Goal: Transaction & Acquisition: Subscribe to service/newsletter

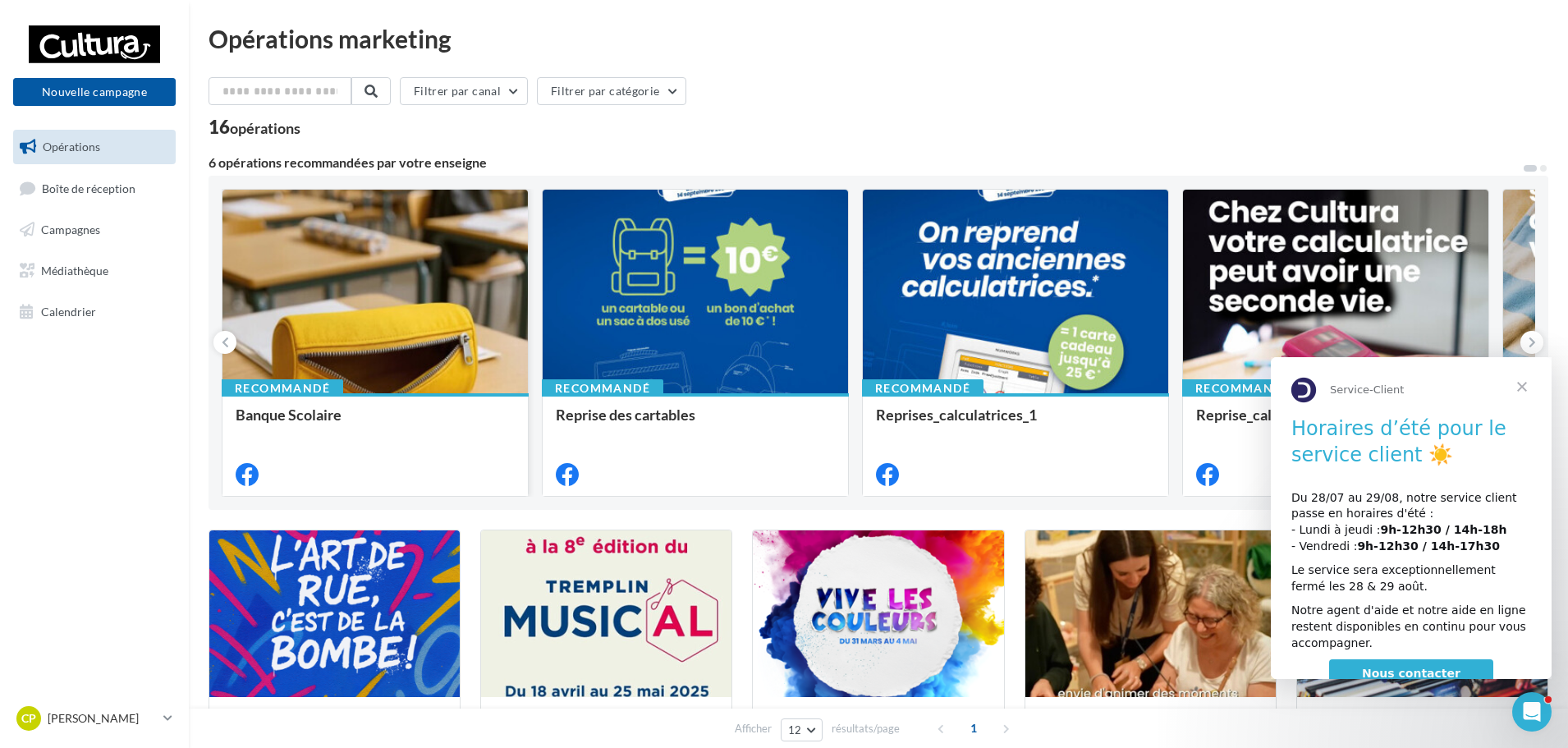
click at [444, 440] on div "Banque Scolaire" at bounding box center [375, 443] width 279 height 75
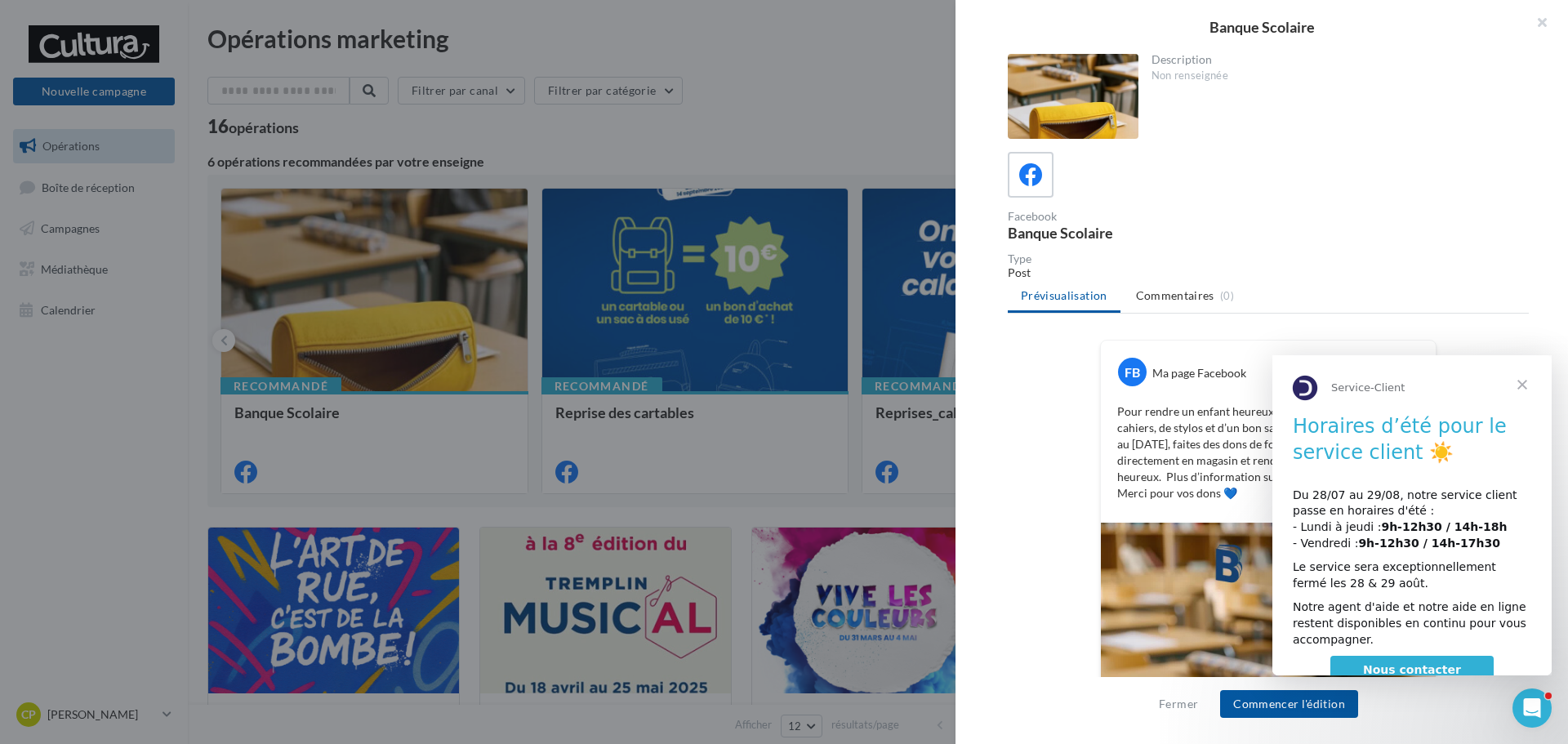
click at [1523, 378] on span "Fermer" at bounding box center [1522, 384] width 59 height 59
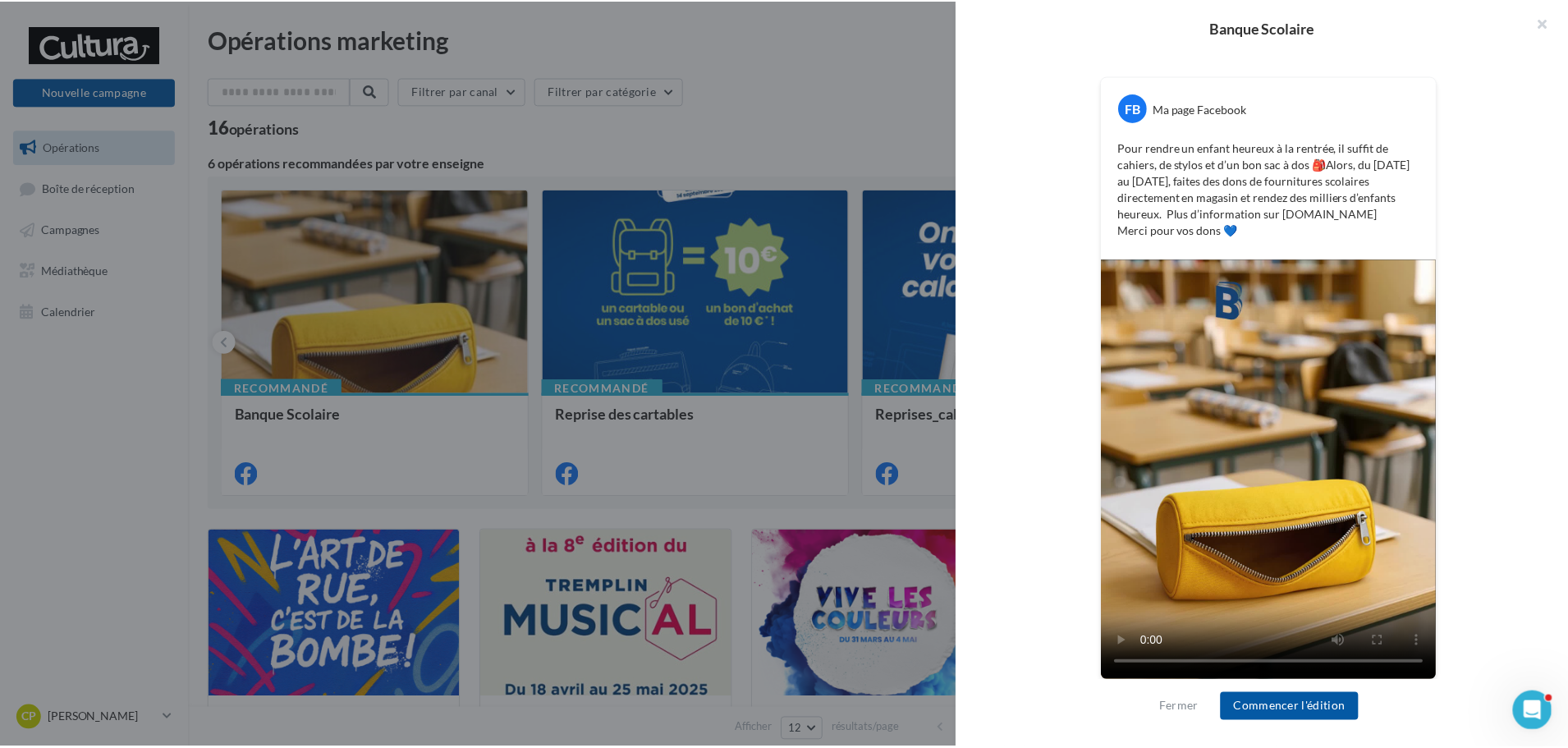
scroll to position [272, 0]
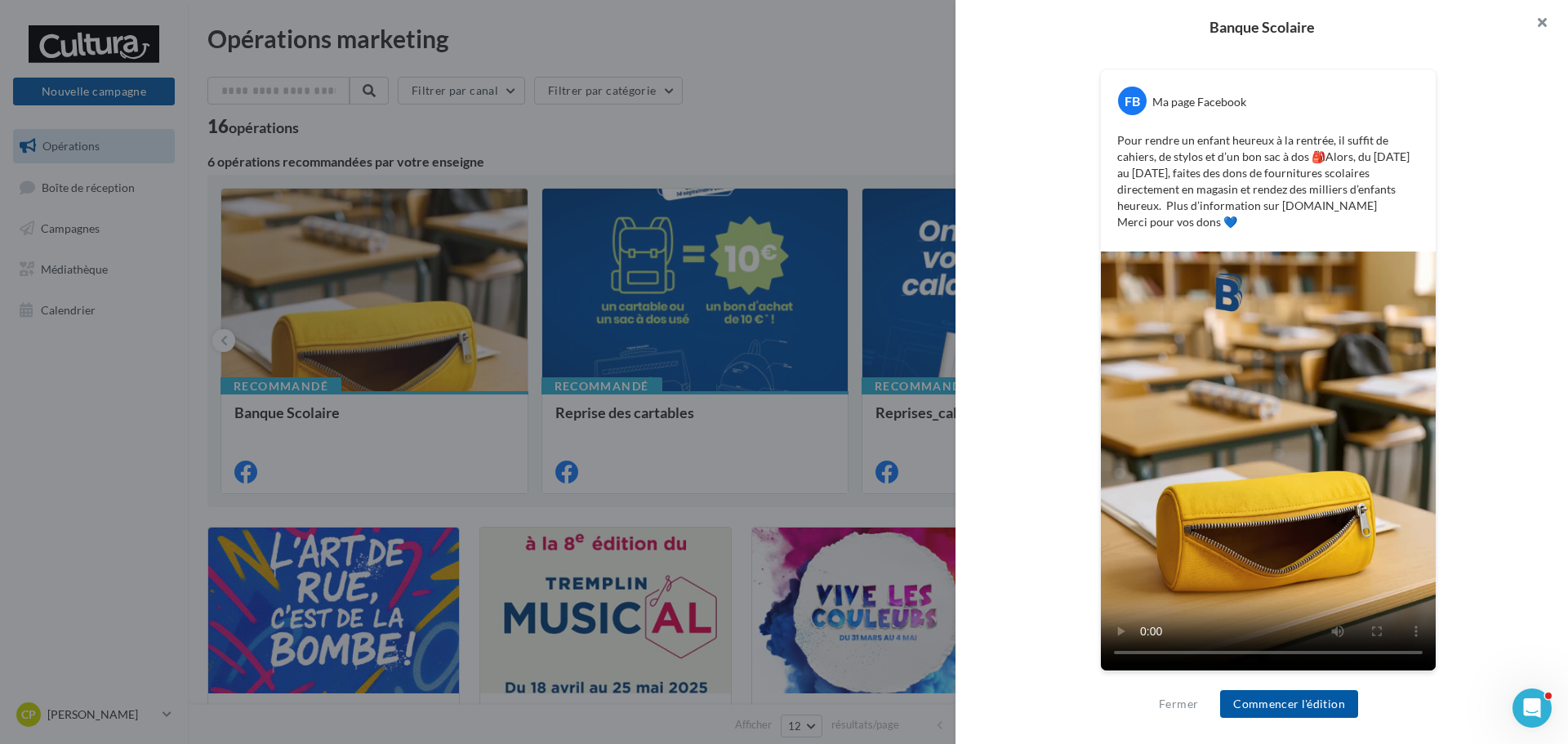
click at [1536, 24] on button "button" at bounding box center [1536, 24] width 66 height 49
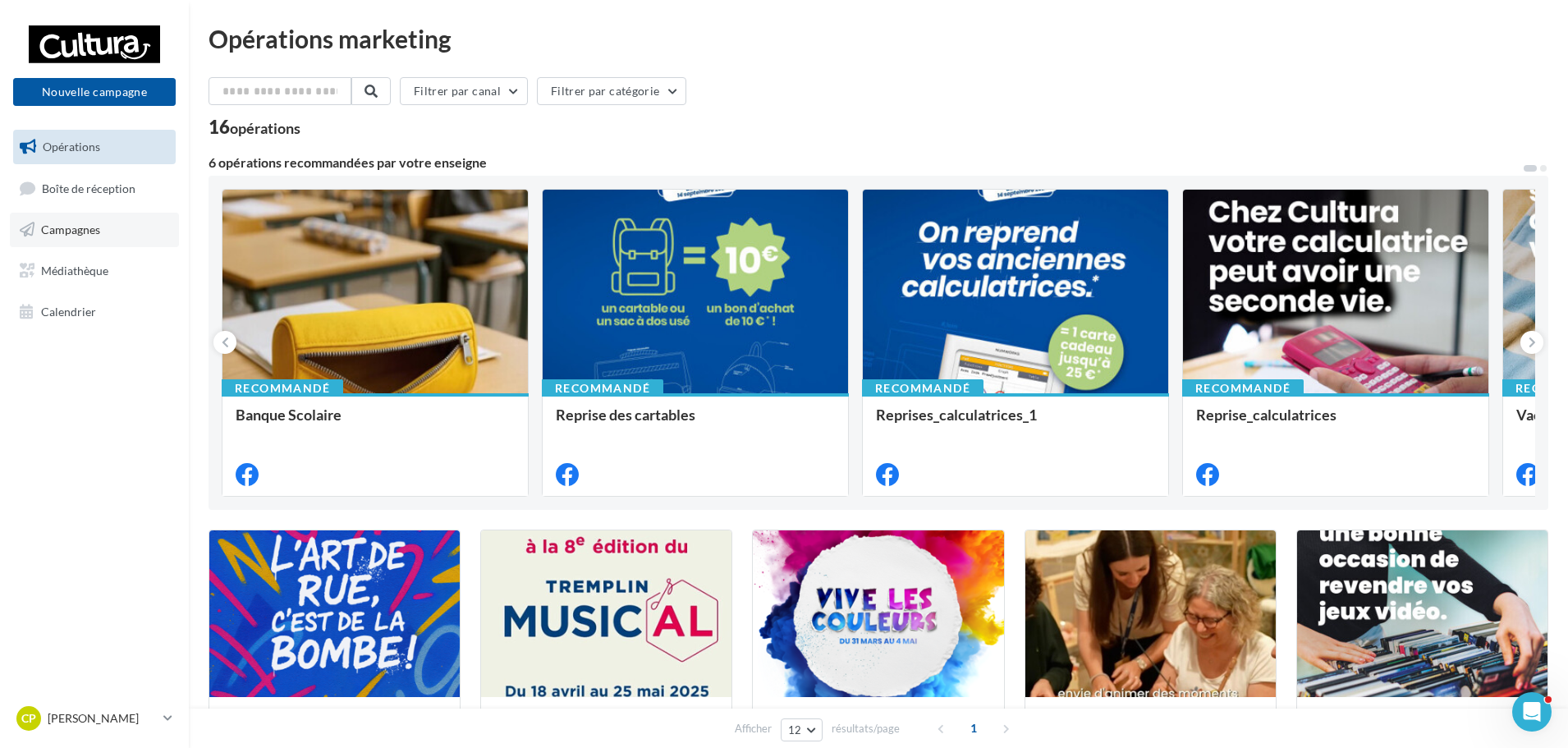
click at [42, 225] on span "Campagnes" at bounding box center [70, 230] width 59 height 14
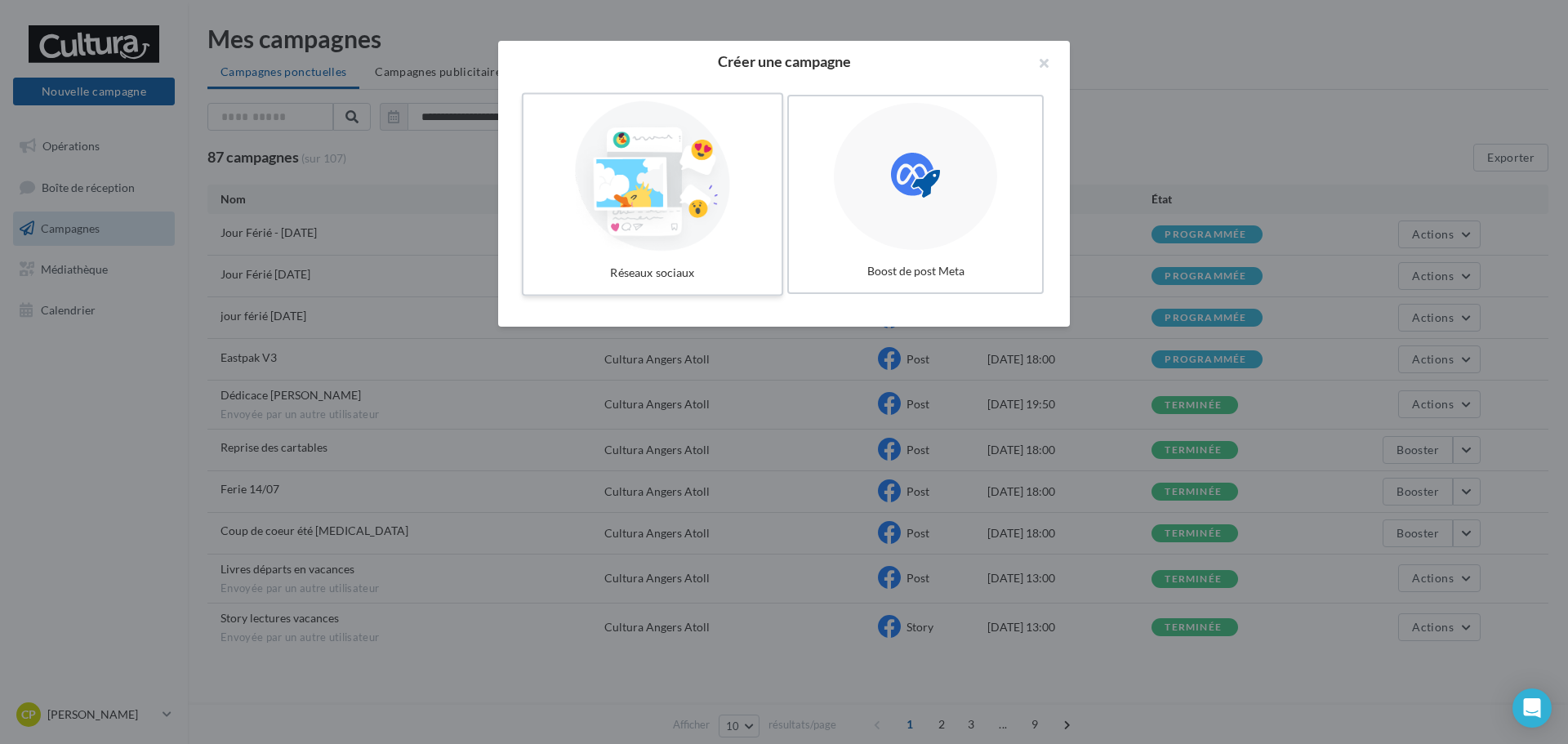
click at [734, 220] on div at bounding box center [652, 176] width 245 height 150
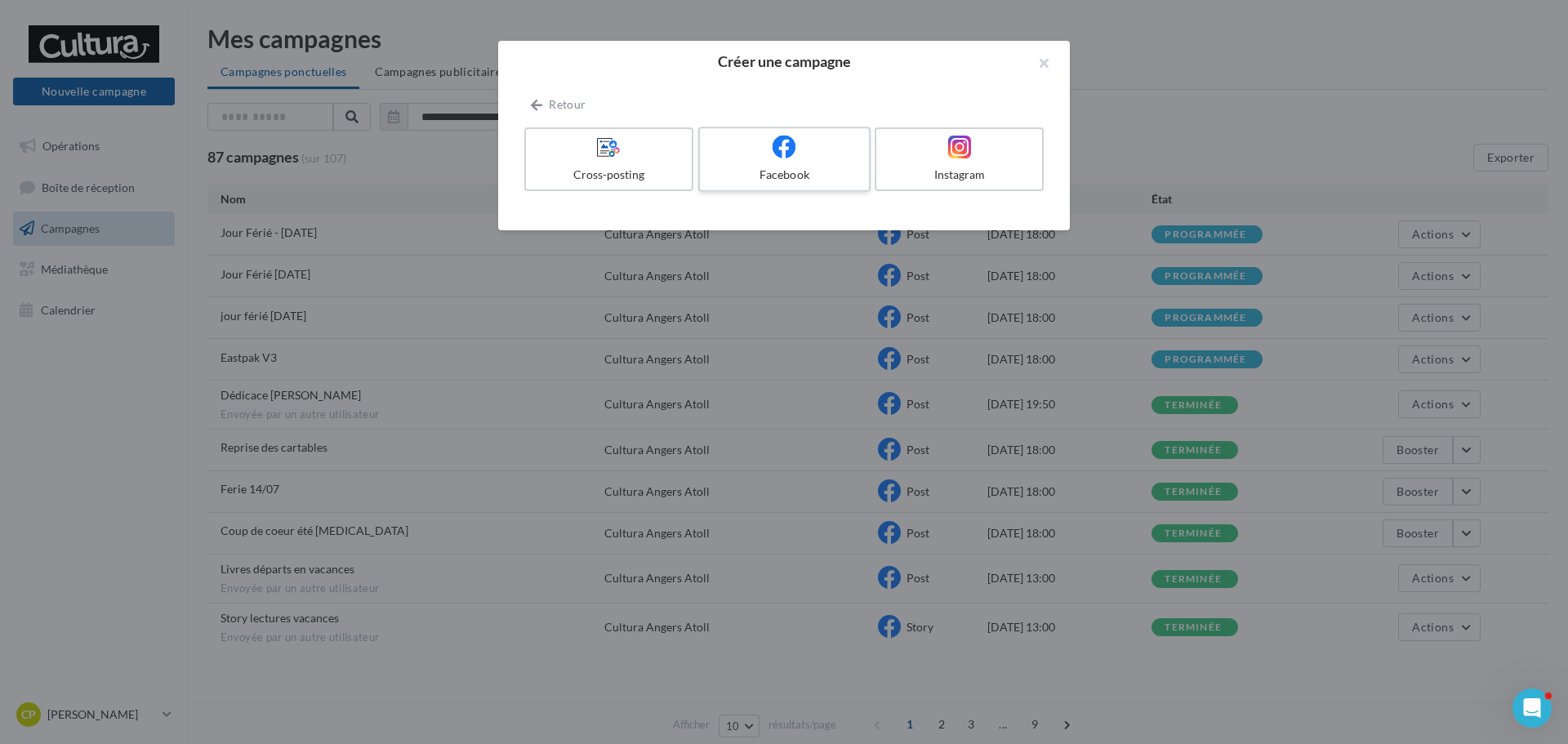
click at [767, 157] on div at bounding box center [784, 147] width 155 height 26
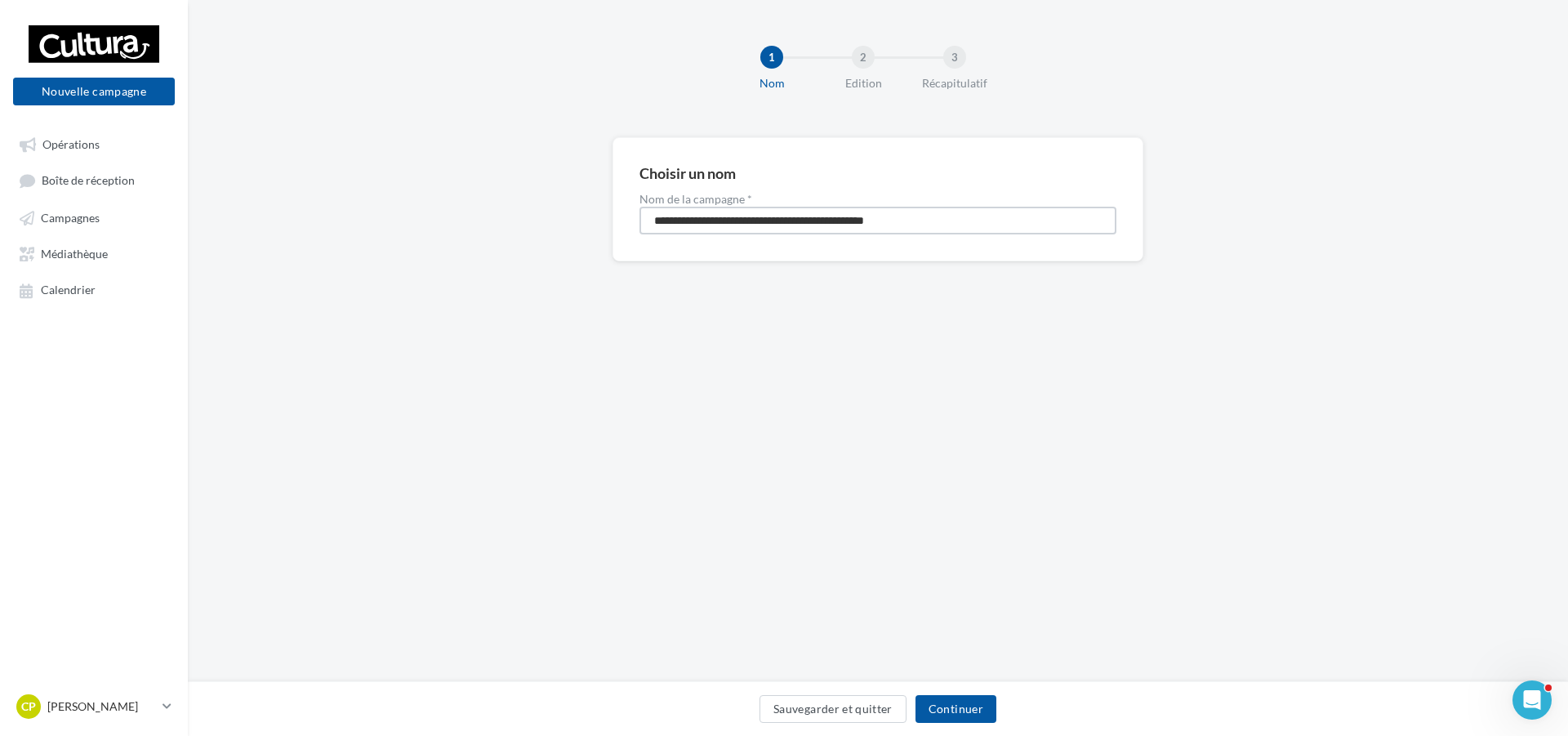
click at [850, 223] on input "**********" at bounding box center [877, 220] width 477 height 28
type input "**********"
click at [979, 715] on button "Continuer" at bounding box center [956, 709] width 81 height 28
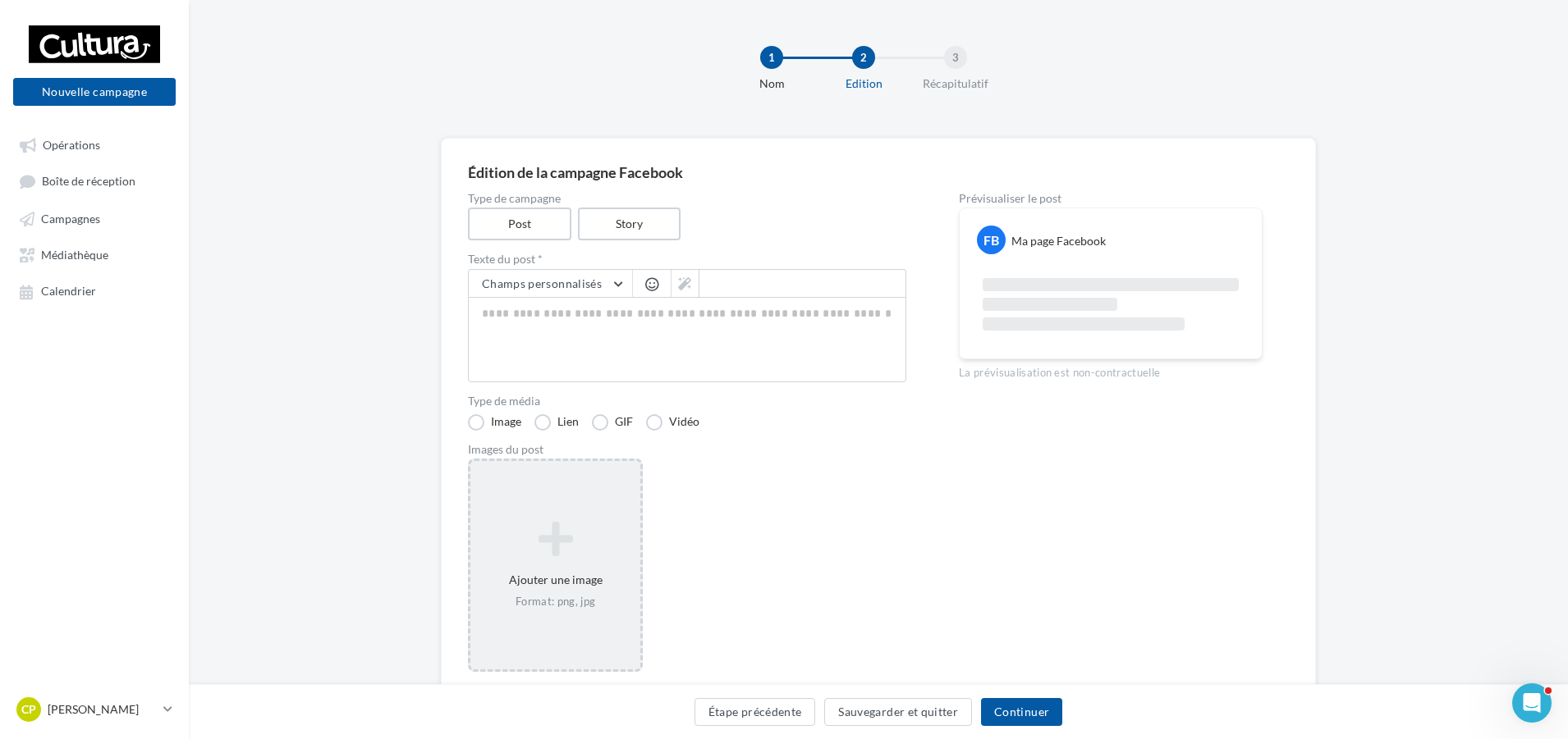
click at [545, 563] on div "Ajouter une image Format: png, jpg" at bounding box center [555, 565] width 170 height 105
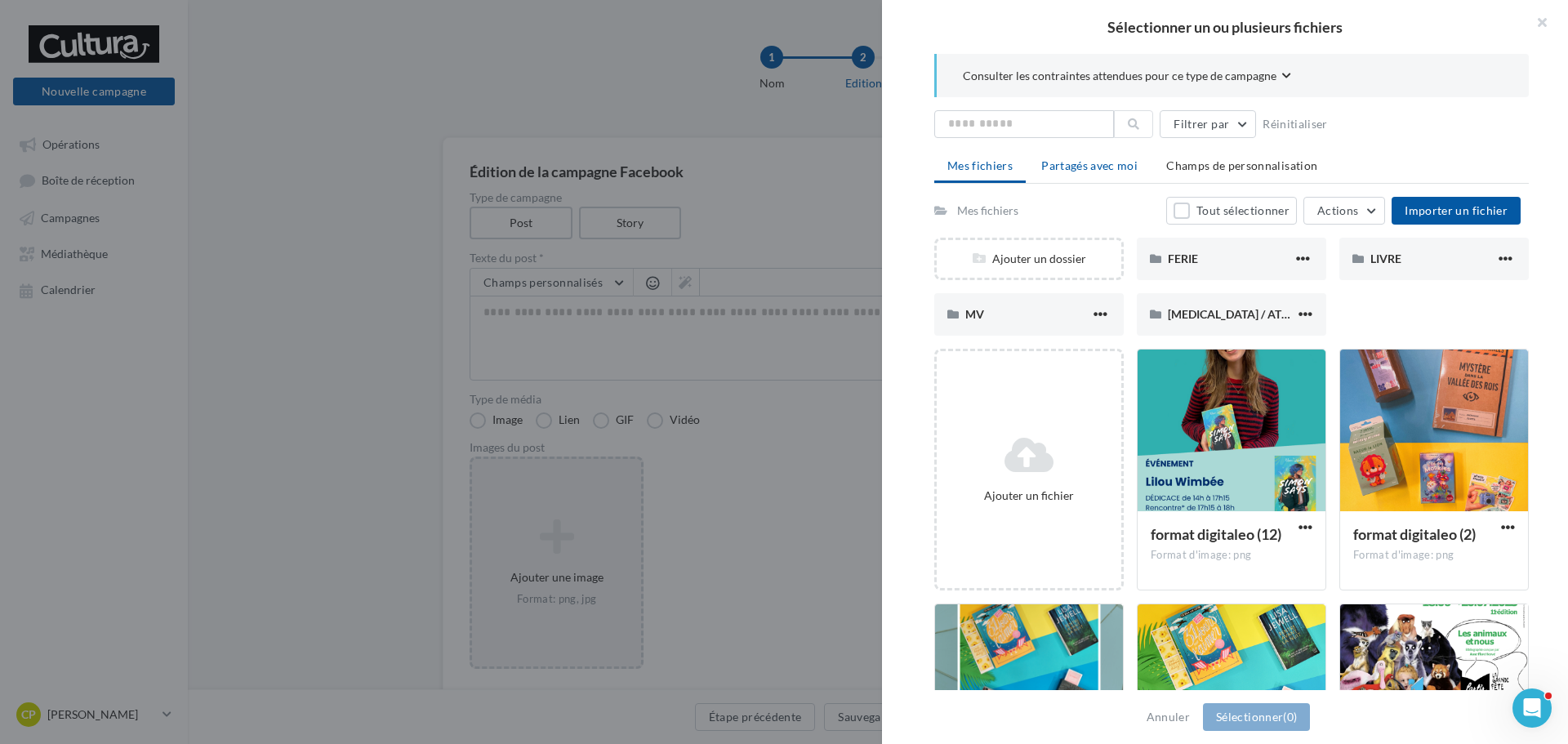
click at [1091, 159] on span "Partagés avec moi" at bounding box center [1089, 165] width 96 height 14
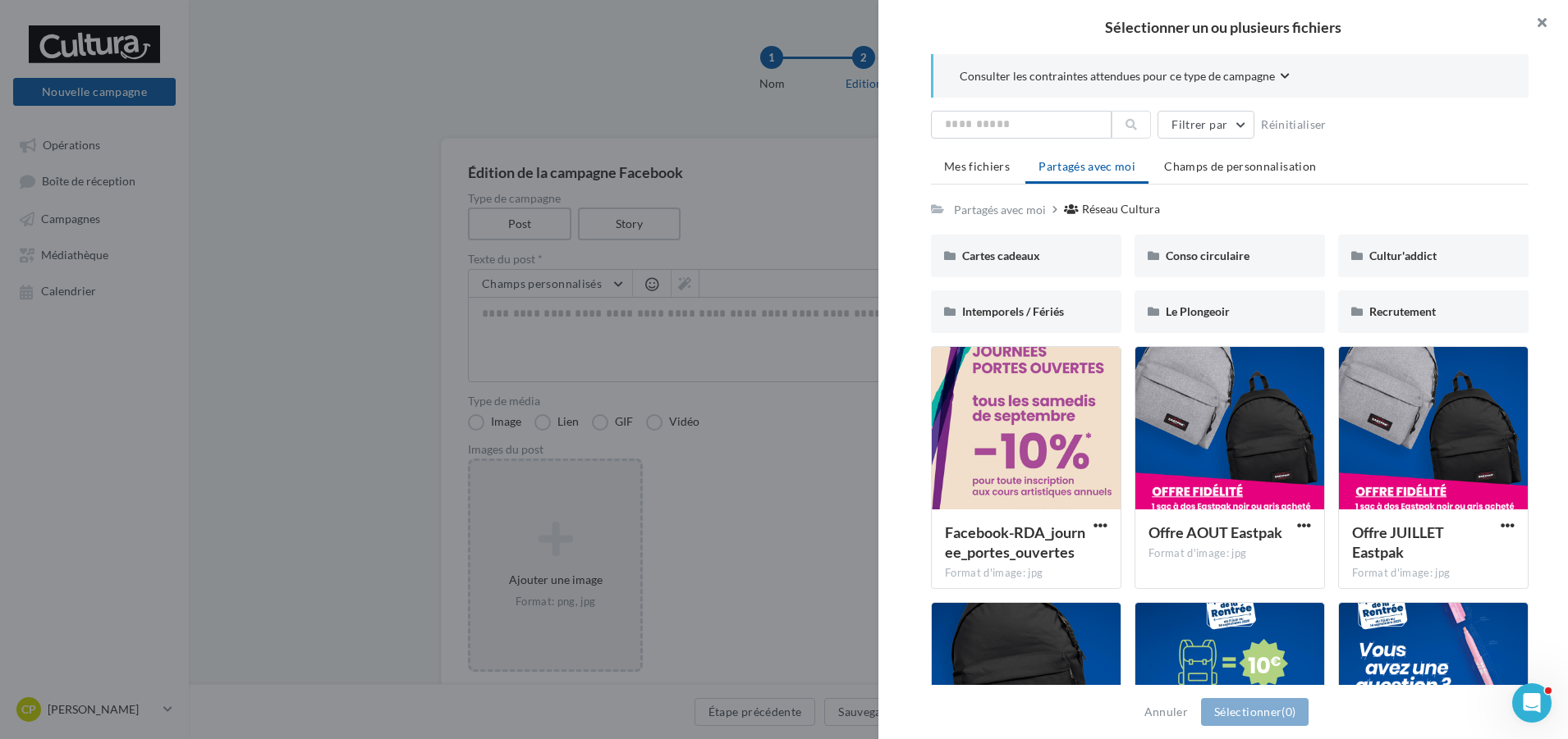
click at [1542, 26] on button "button" at bounding box center [1535, 24] width 66 height 49
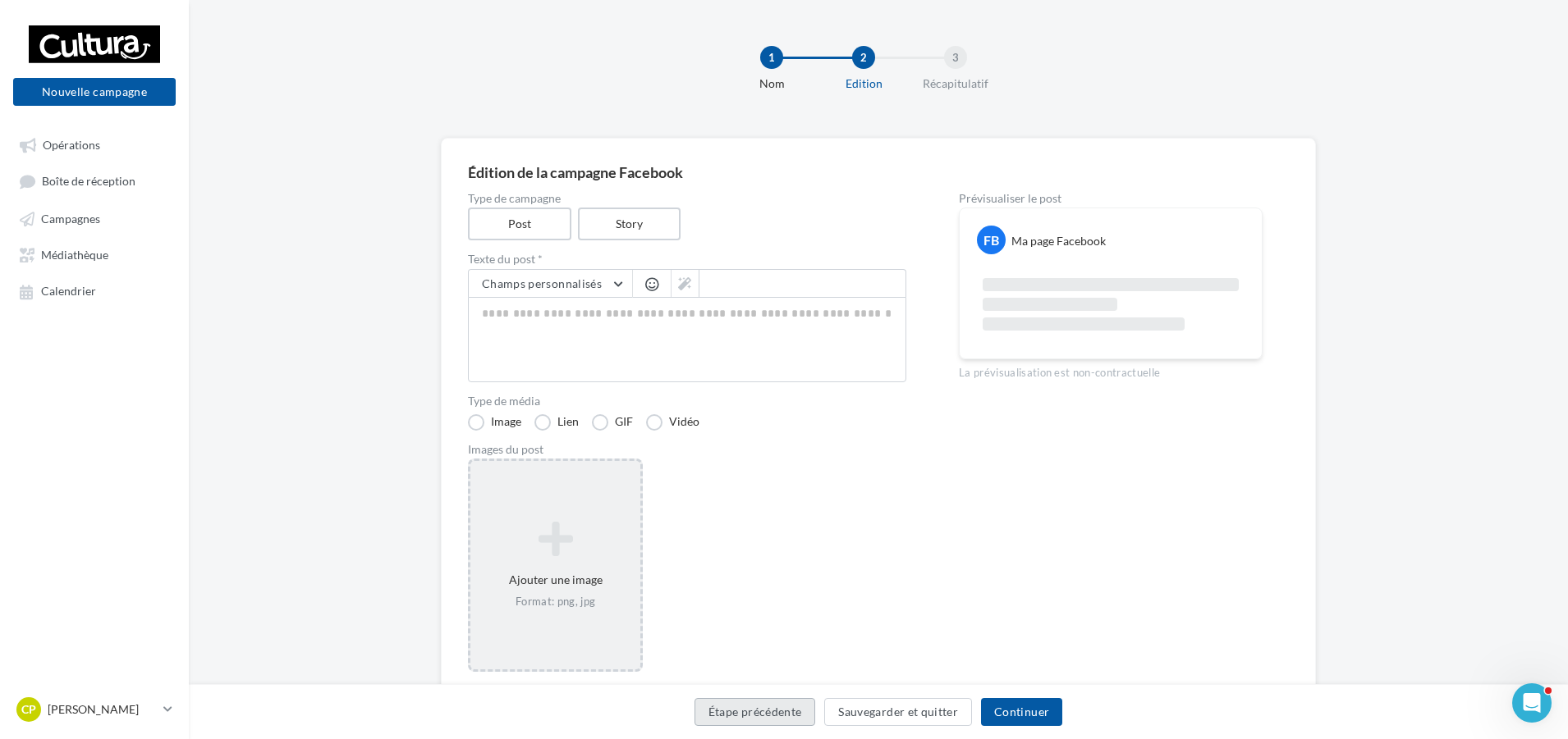
click at [779, 715] on button "Étape précédente" at bounding box center [755, 712] width 122 height 28
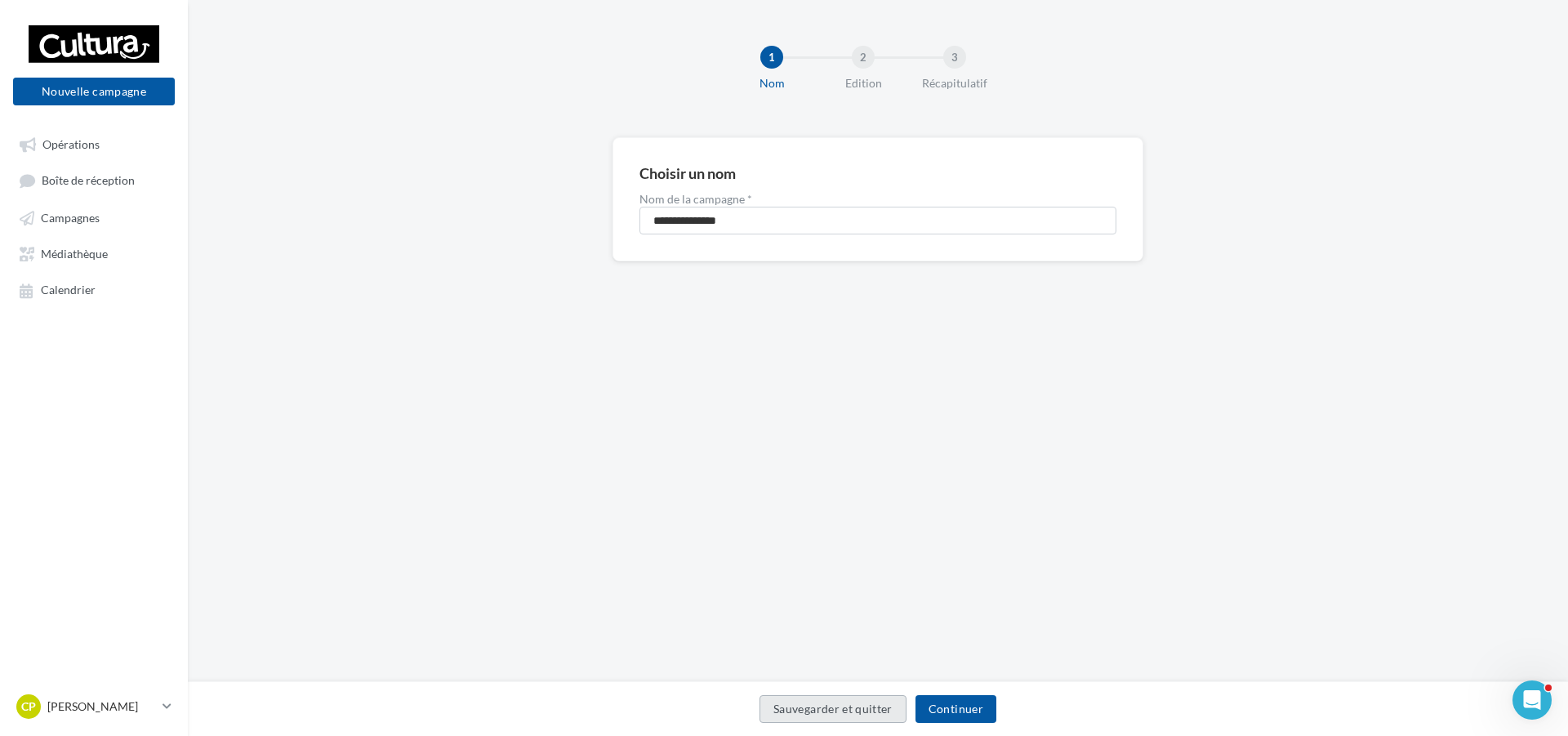
click at [775, 712] on button "Sauvegarder et quitter" at bounding box center [833, 709] width 147 height 28
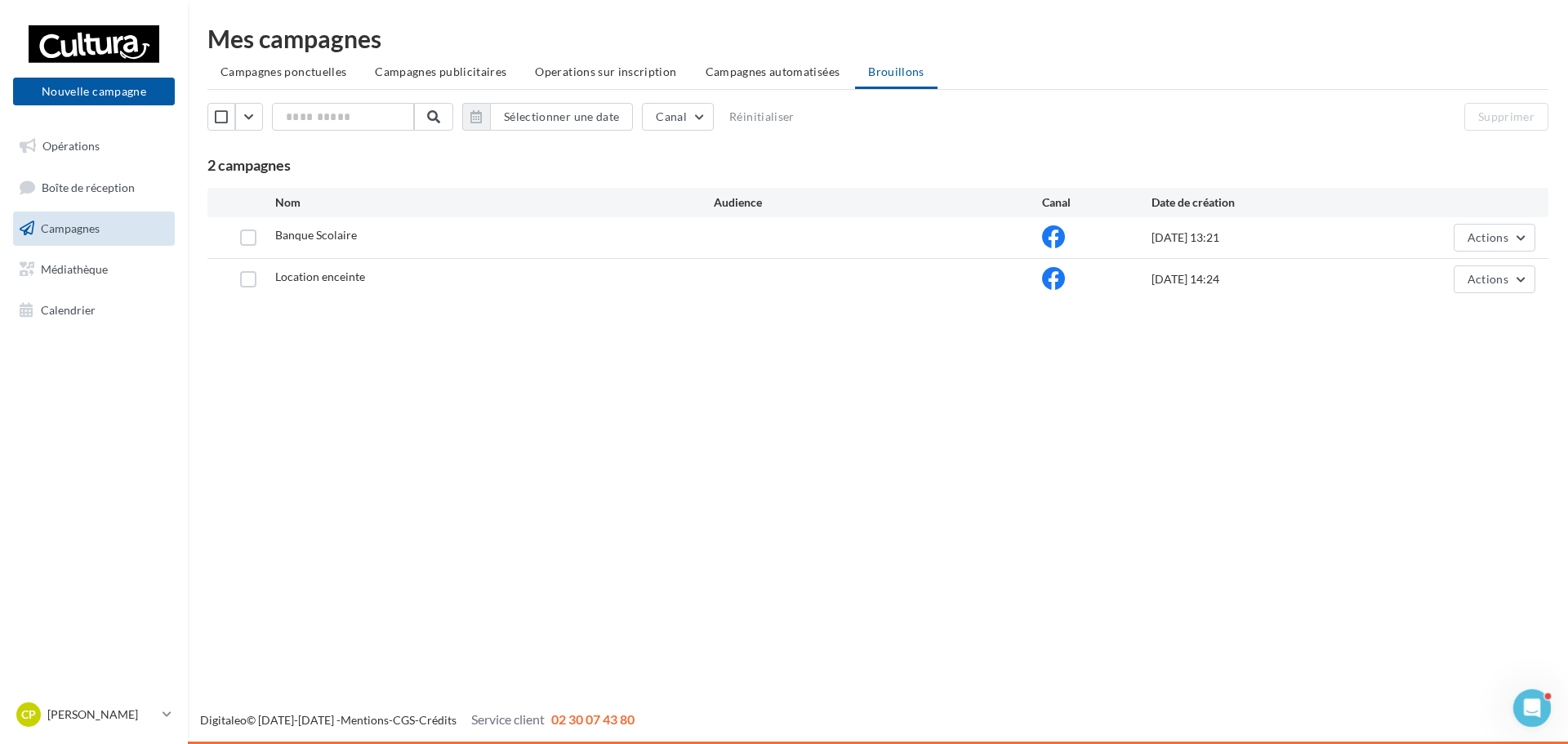
click at [247, 245] on div "Banque Scolaire [DATE] 13:21 Actions" at bounding box center [878, 237] width 1315 height 28
click at [247, 242] on label at bounding box center [248, 237] width 16 height 16
click at [1476, 234] on span "Actions" at bounding box center [1488, 237] width 41 height 14
click at [1441, 399] on button "Supprimer" at bounding box center [1454, 403] width 164 height 43
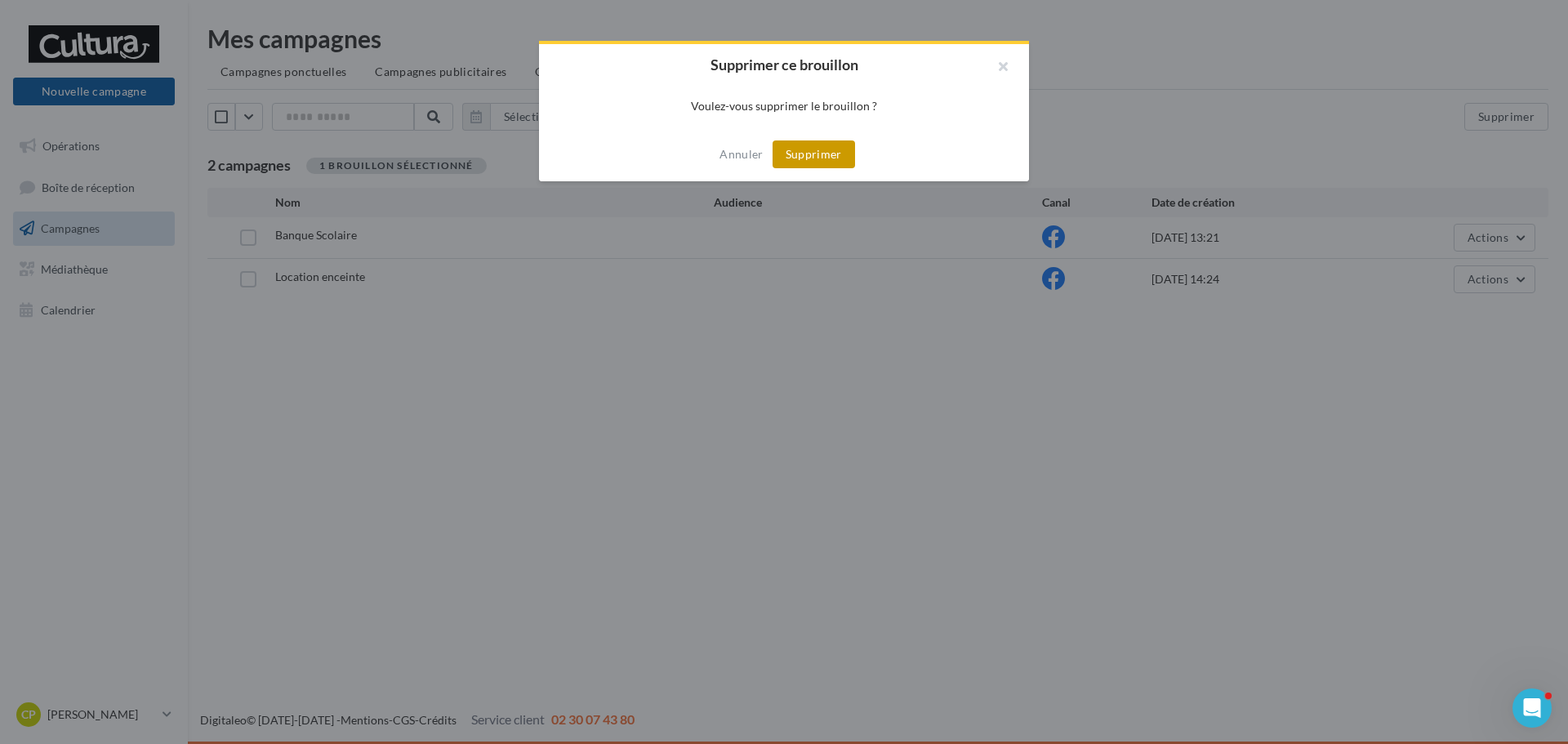
click at [816, 151] on button "Supprimer" at bounding box center [813, 154] width 83 height 28
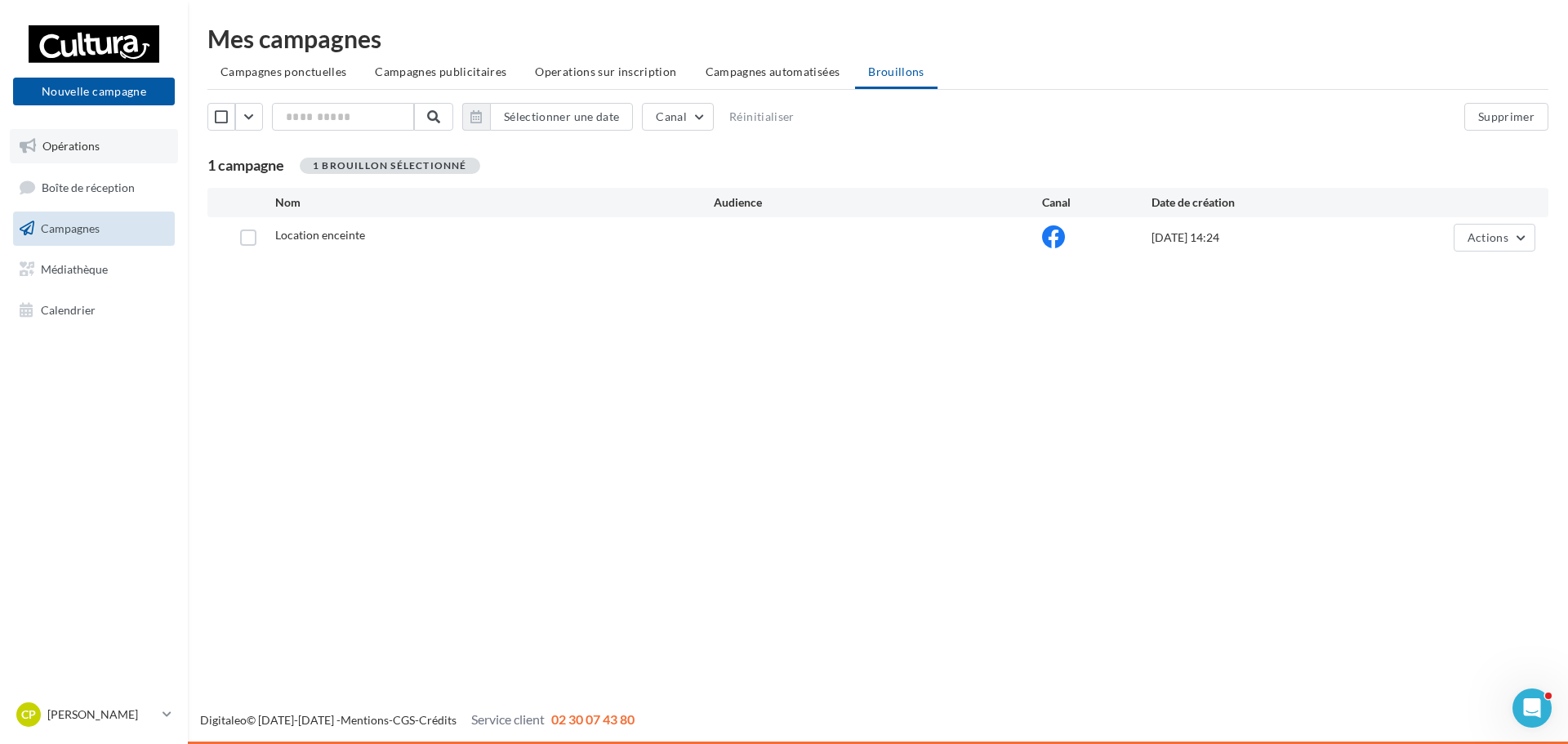
click at [90, 154] on link "Opérations" at bounding box center [93, 146] width 168 height 34
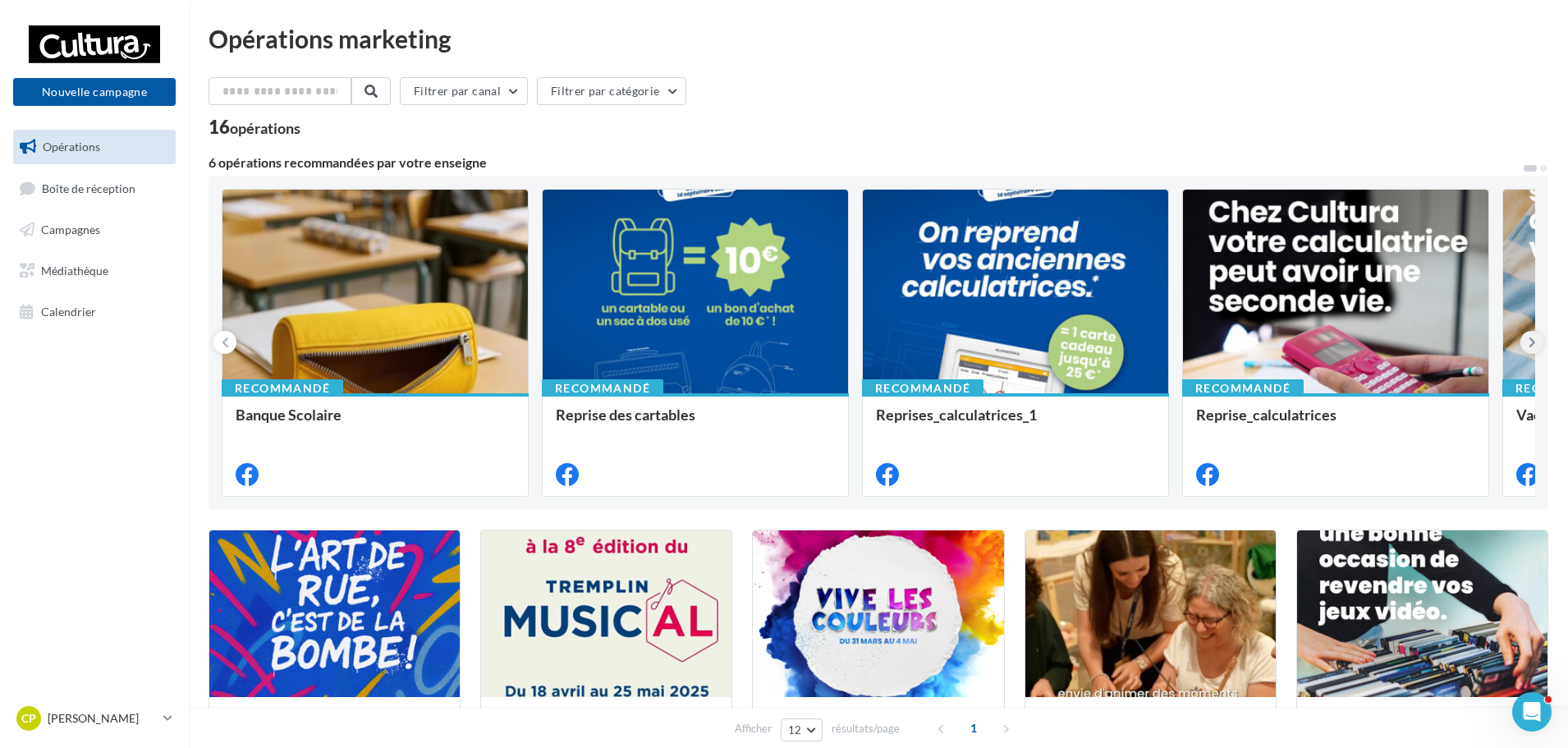
click at [1532, 344] on icon at bounding box center [1532, 342] width 8 height 16
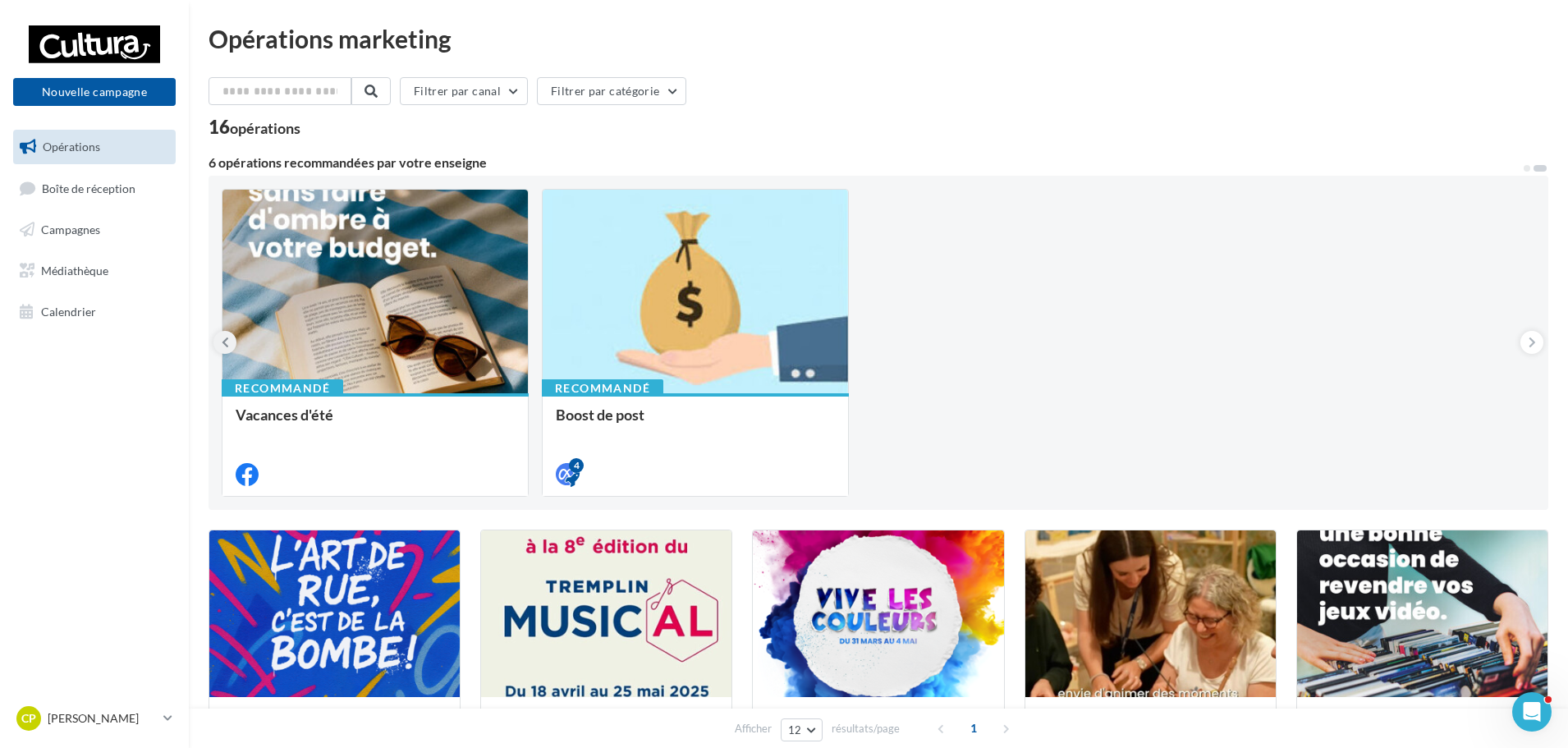
click at [235, 338] on button at bounding box center [224, 342] width 23 height 23
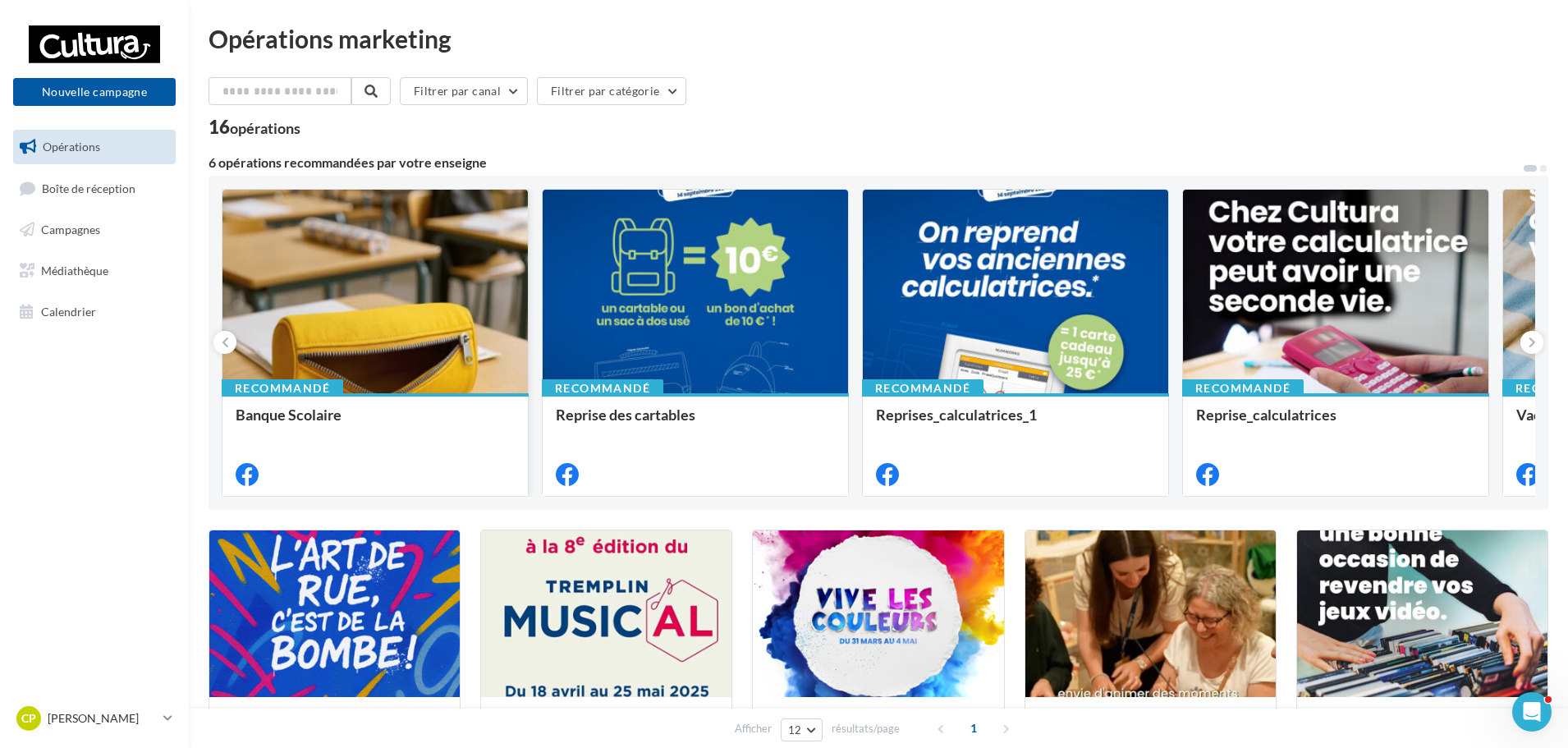
click at [424, 361] on div at bounding box center [375, 291] width 305 height 205
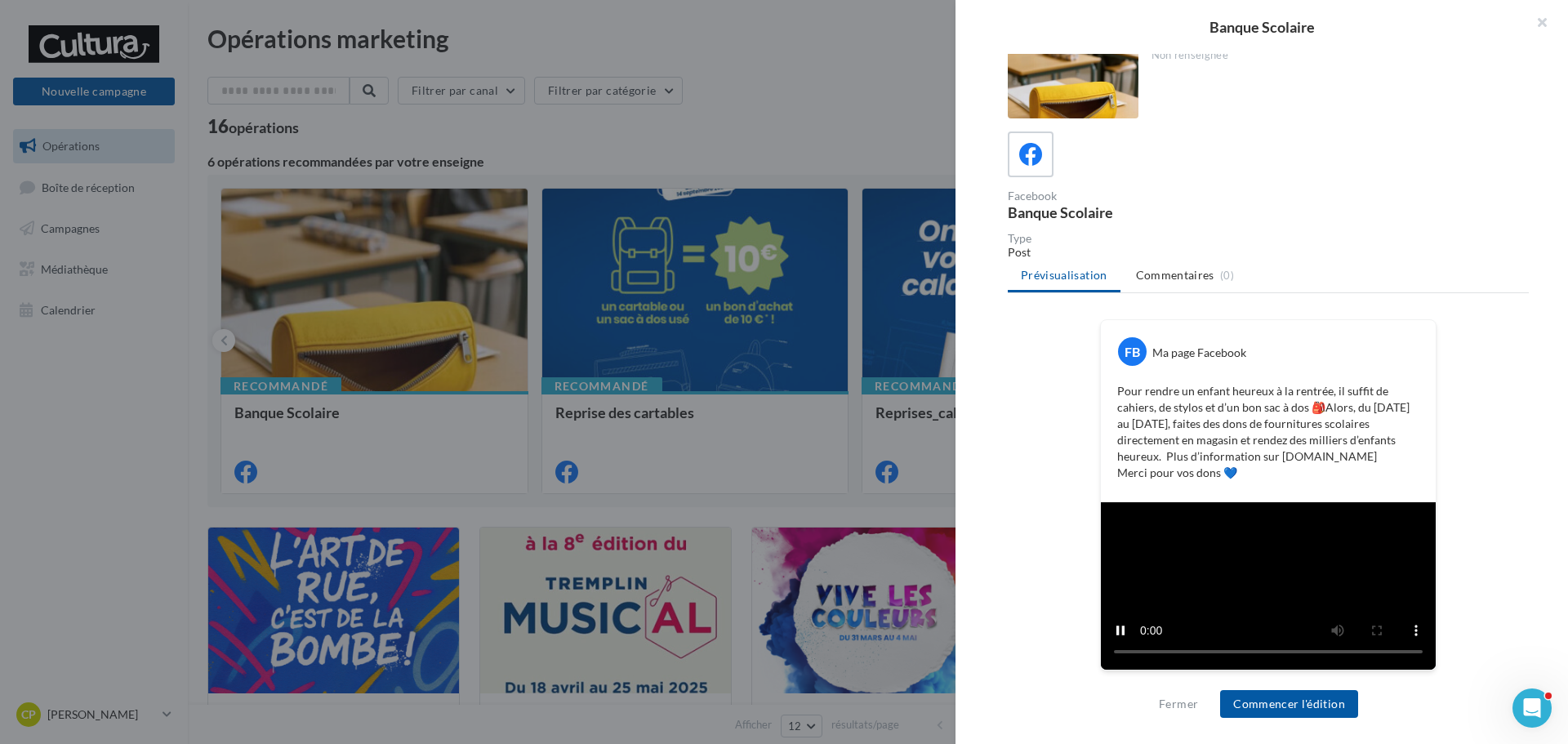
scroll to position [271, 0]
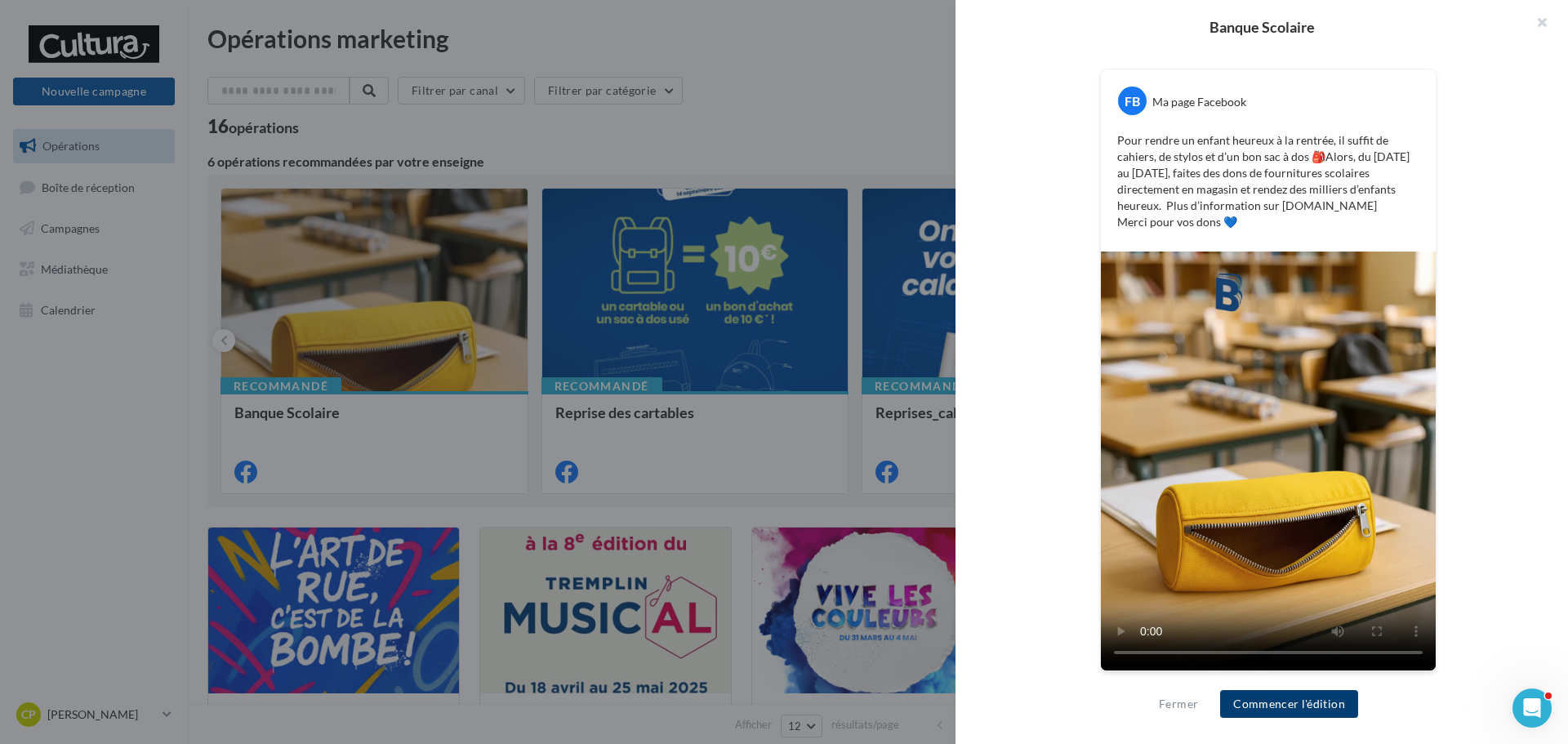
click at [1297, 697] on button "Commencer l'édition" at bounding box center [1289, 703] width 138 height 28
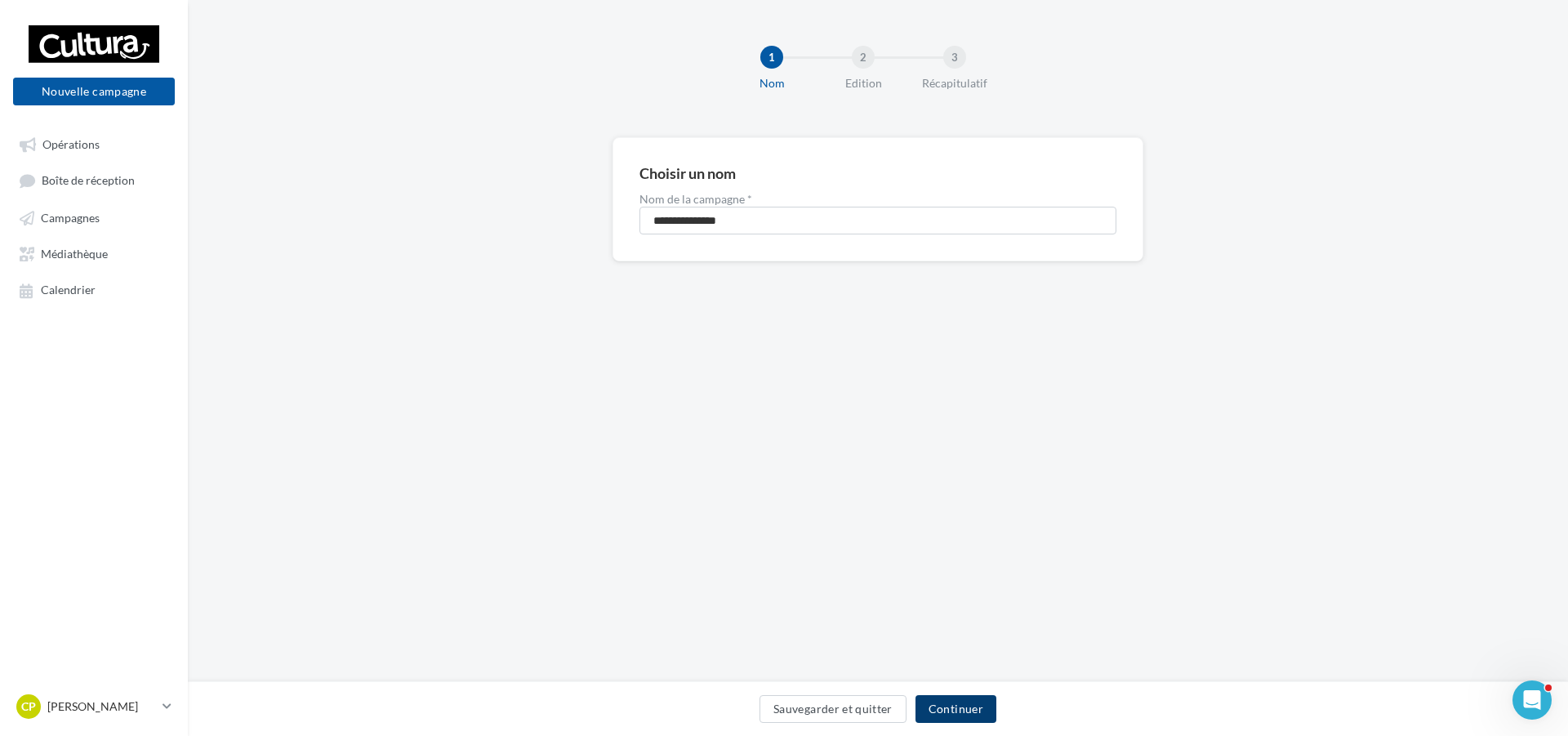
click at [937, 713] on button "Continuer" at bounding box center [956, 709] width 81 height 28
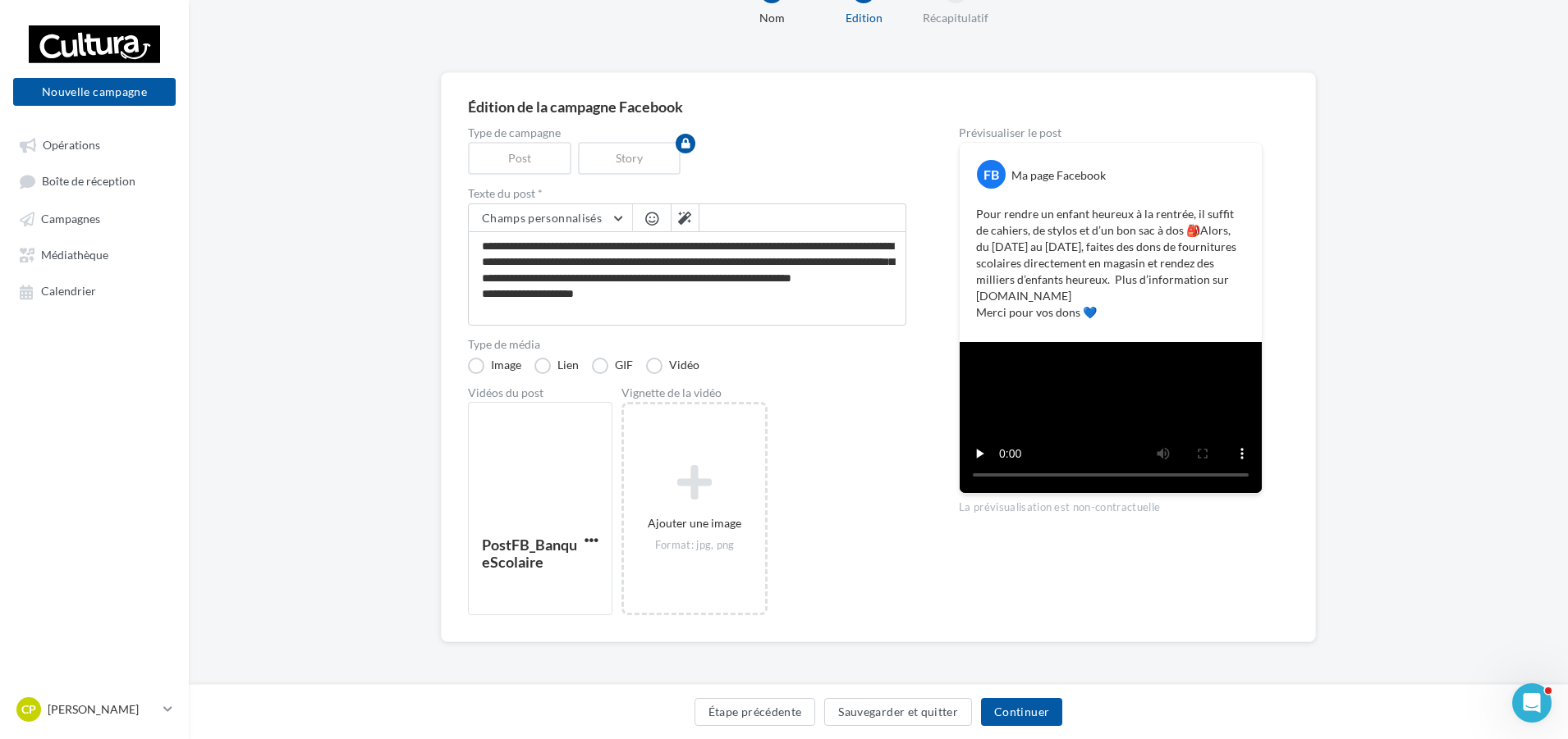
scroll to position [205, 0]
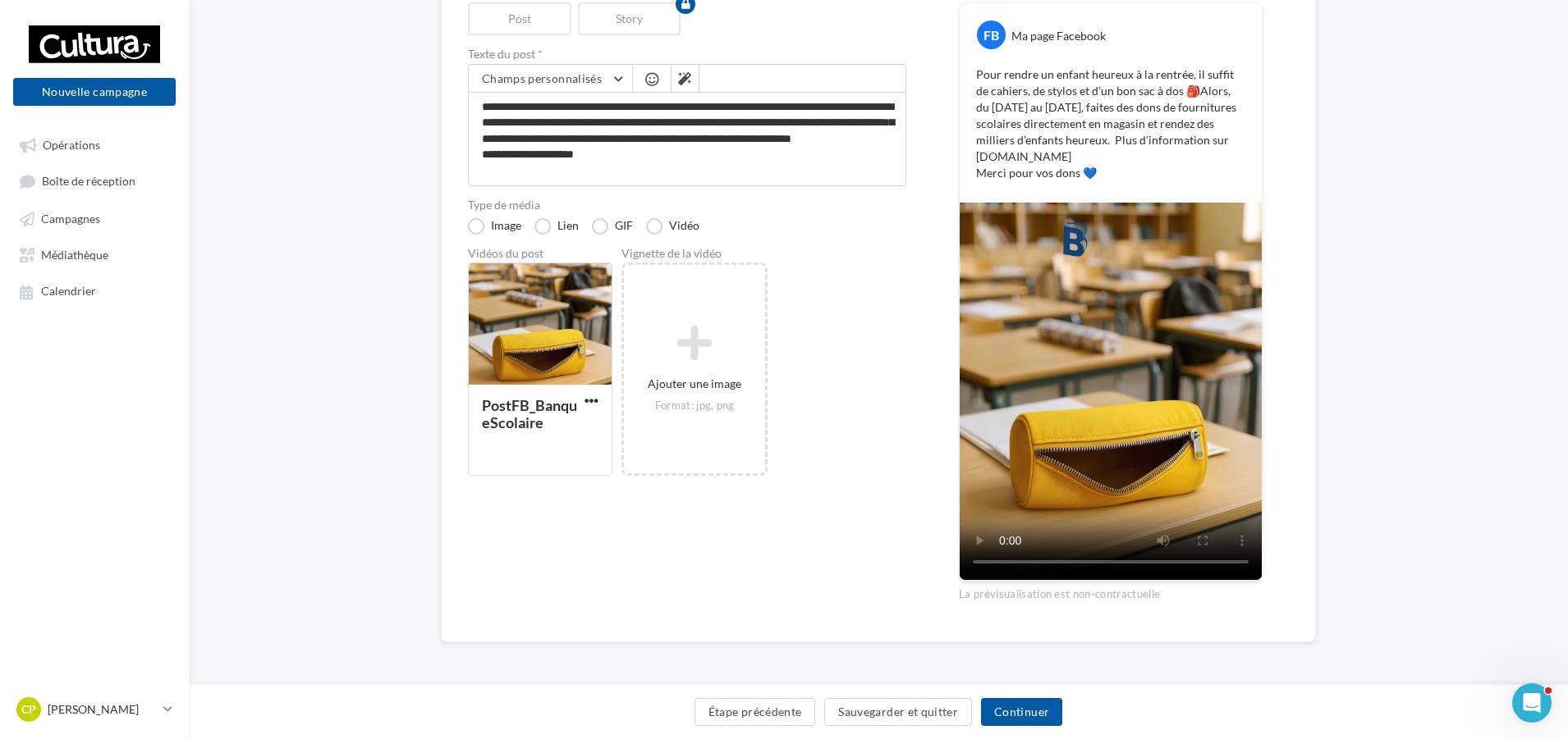
click at [841, 279] on div "Vidéos du post PostFB_BanqueScolaire Vignette de la vidéo Ajouter une image For…" at bounding box center [687, 361] width 439 height 228
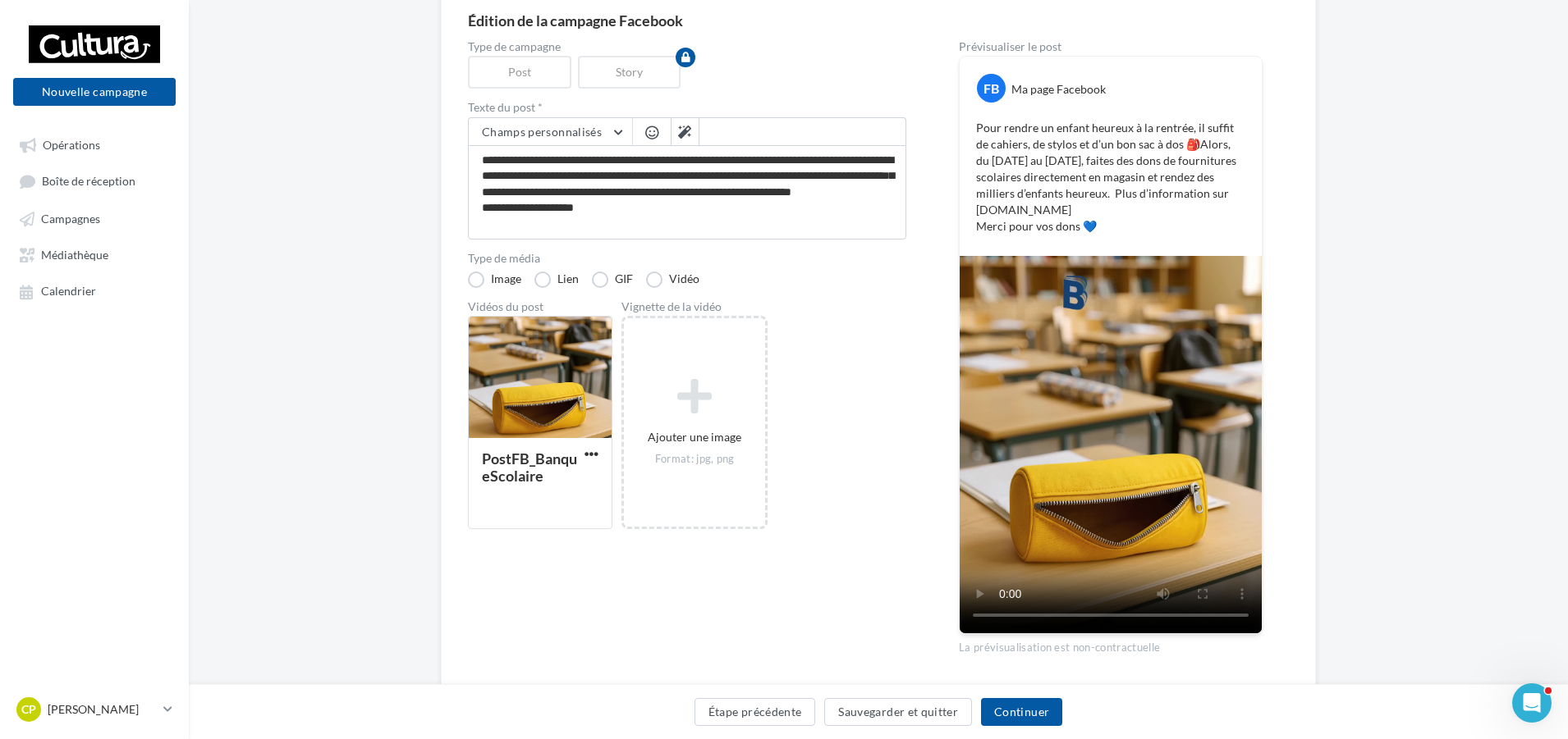
scroll to position [123, 0]
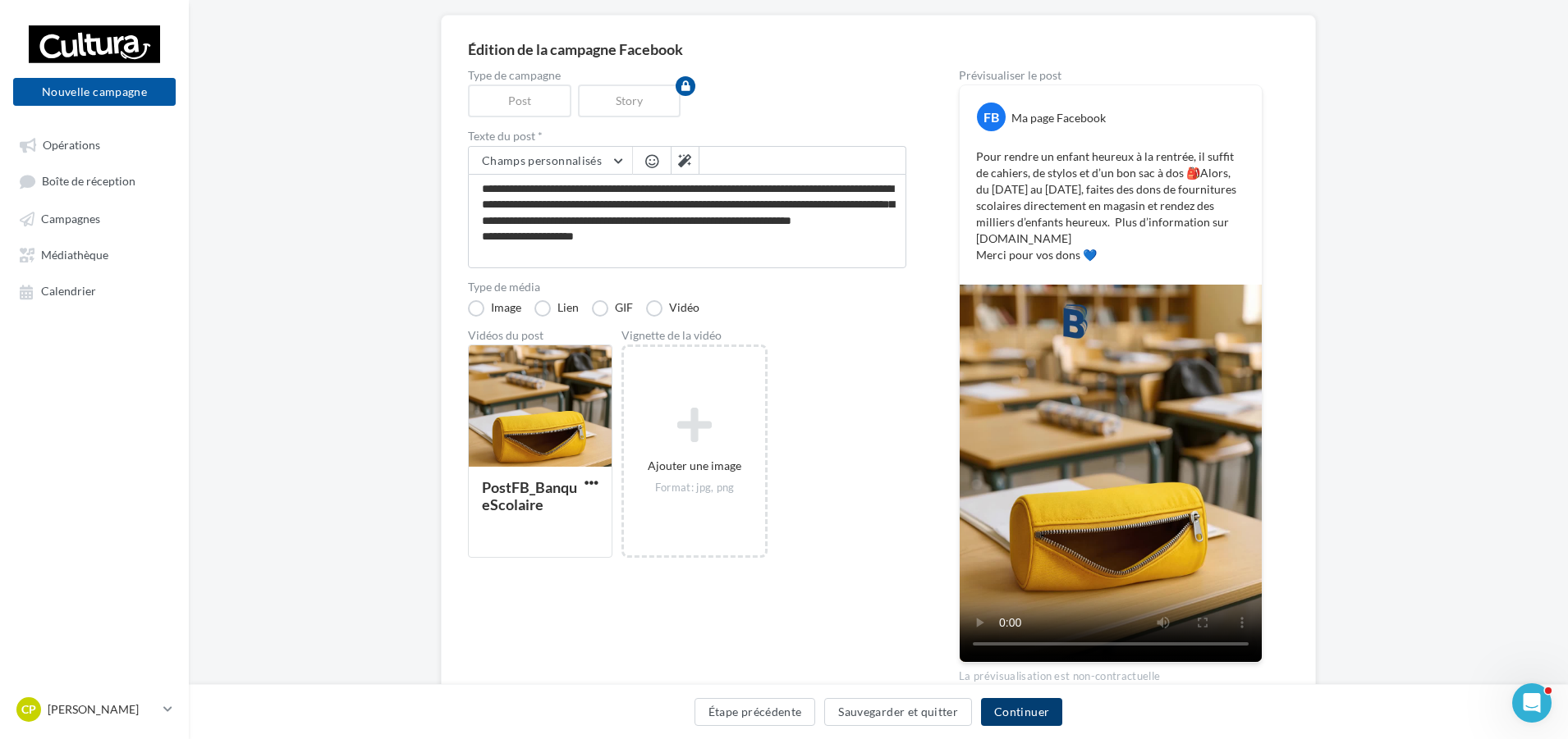
click at [1003, 718] on button "Continuer" at bounding box center [1021, 712] width 81 height 28
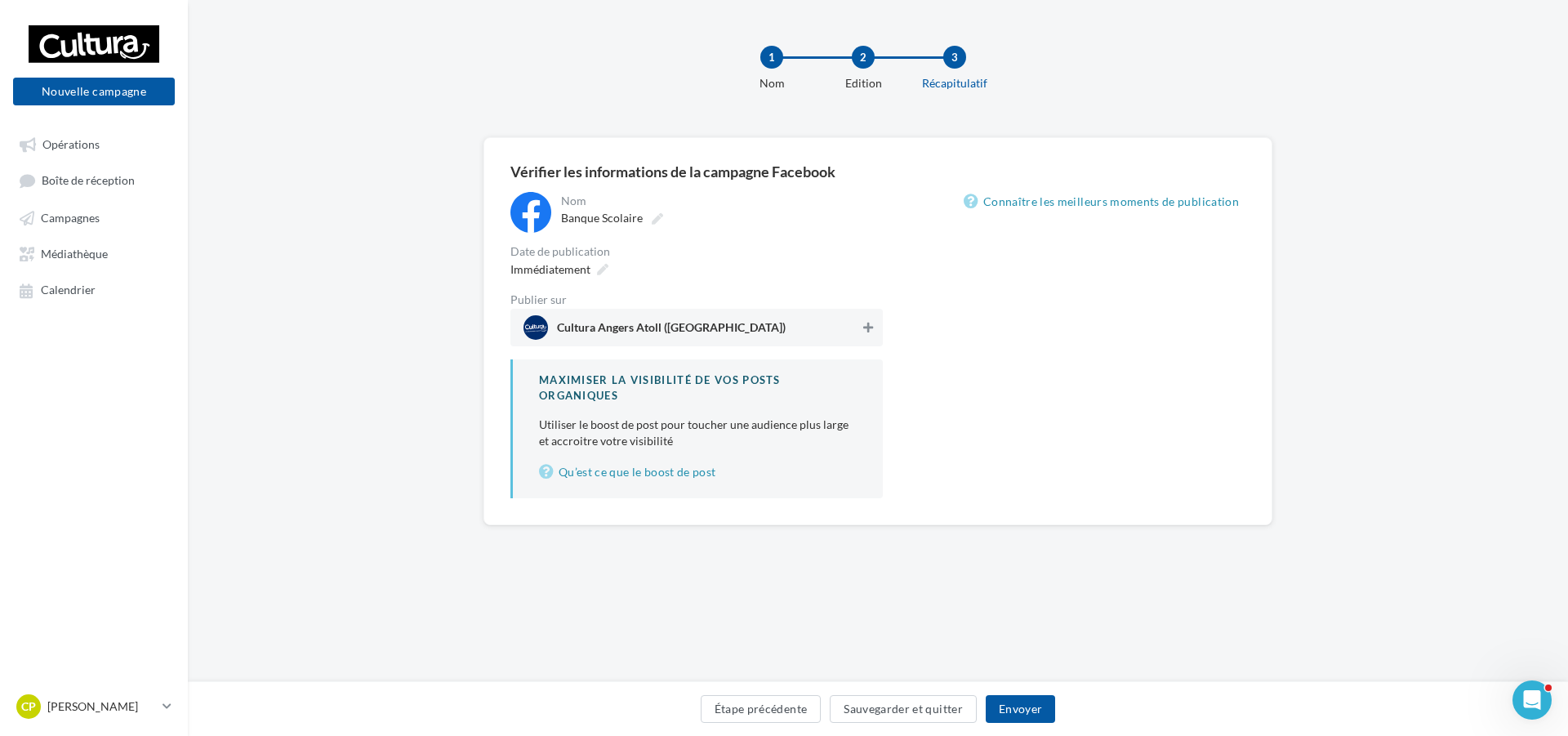
click at [865, 325] on icon at bounding box center [867, 327] width 9 height 11
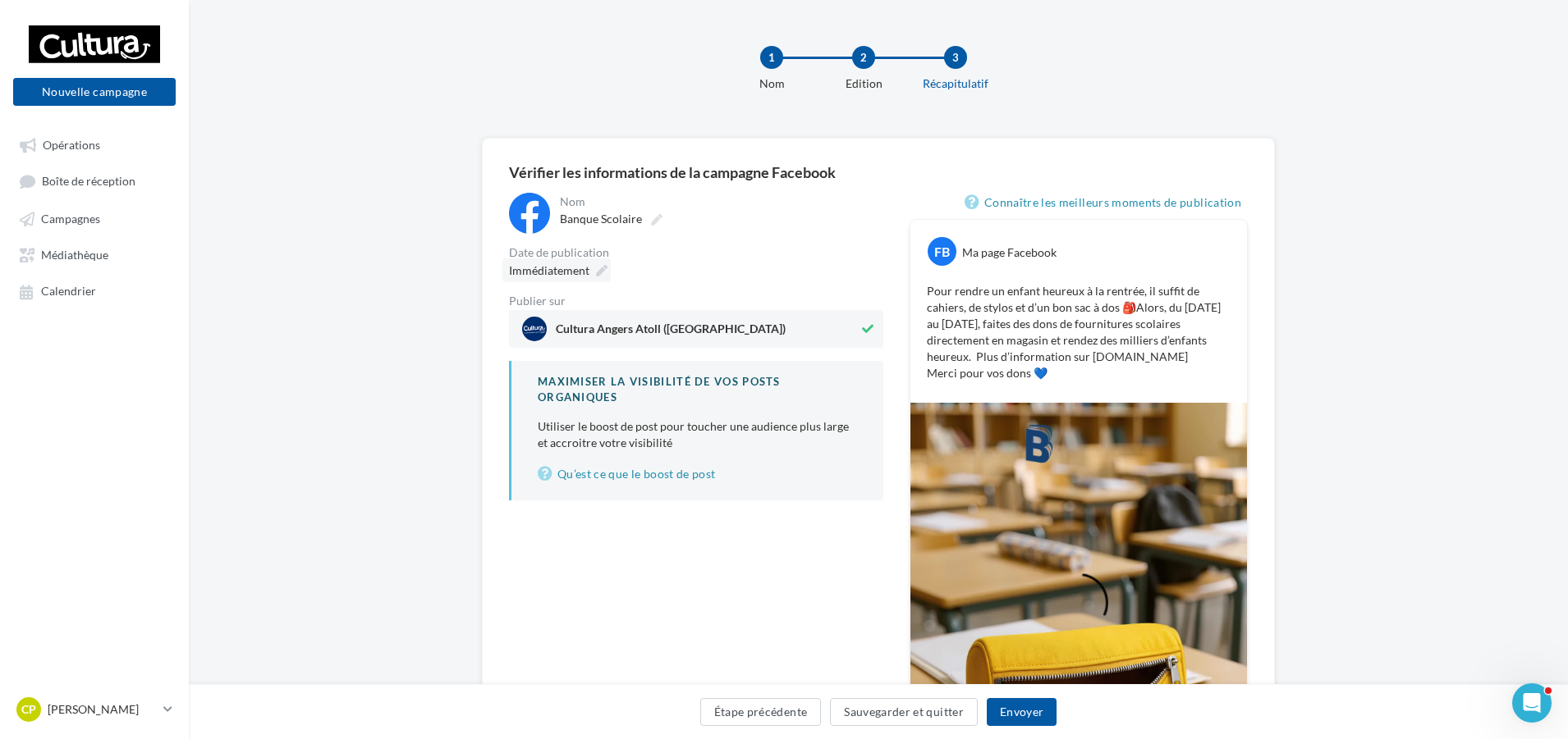
click at [598, 266] on icon at bounding box center [601, 270] width 11 height 11
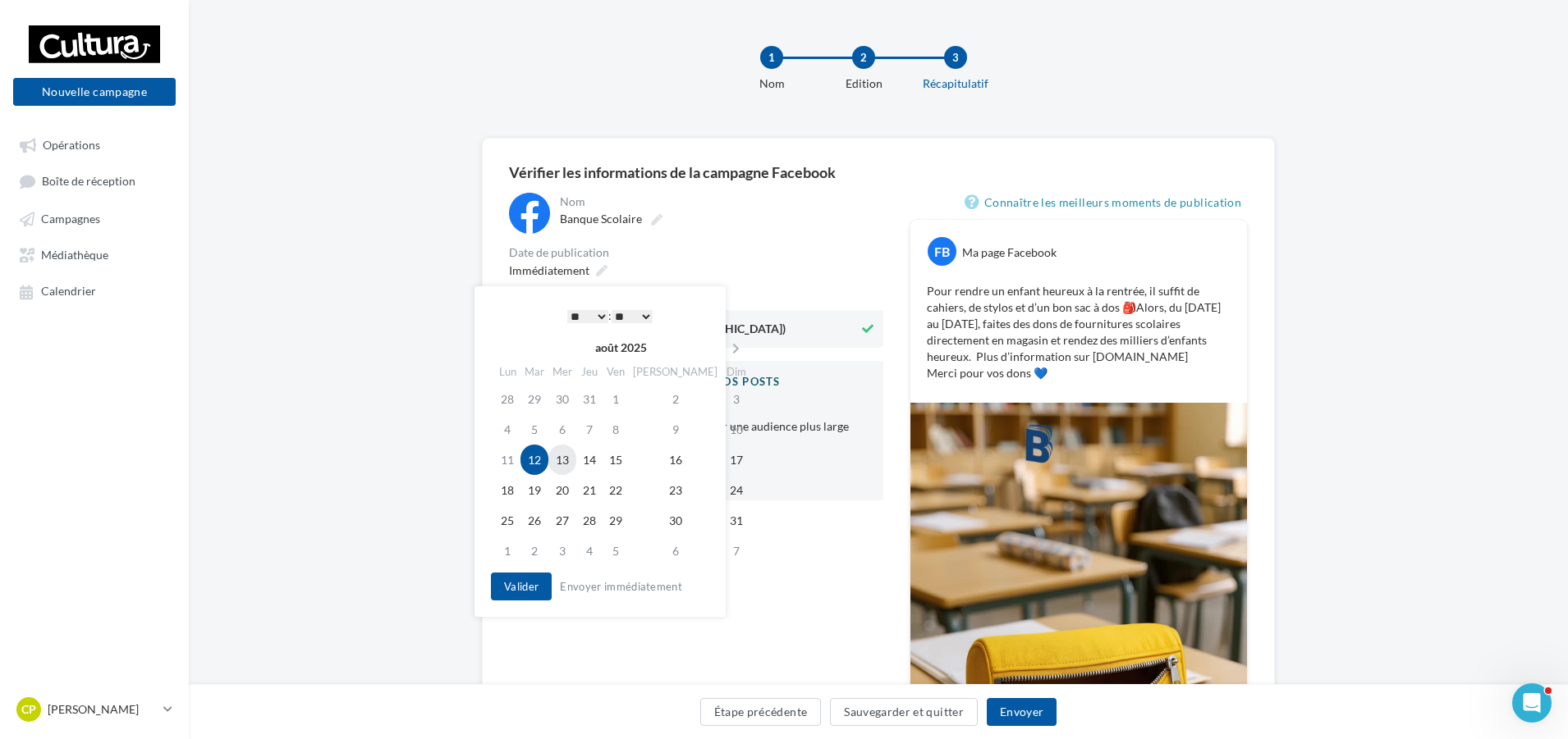
click at [568, 465] on td "13" at bounding box center [562, 459] width 28 height 30
click at [532, 586] on button "Valider" at bounding box center [521, 587] width 61 height 28
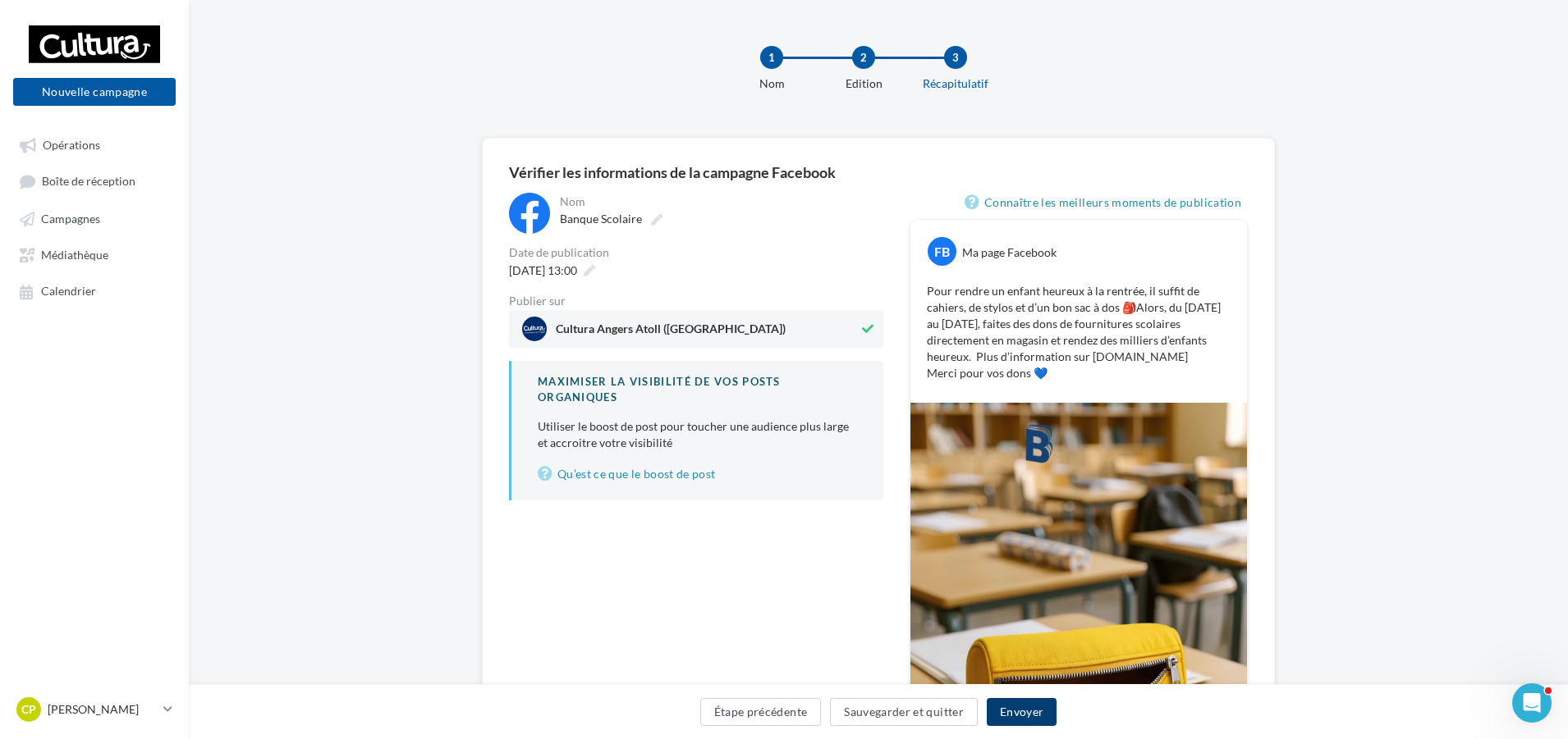
click at [1023, 714] on button "Envoyer" at bounding box center [1020, 712] width 69 height 28
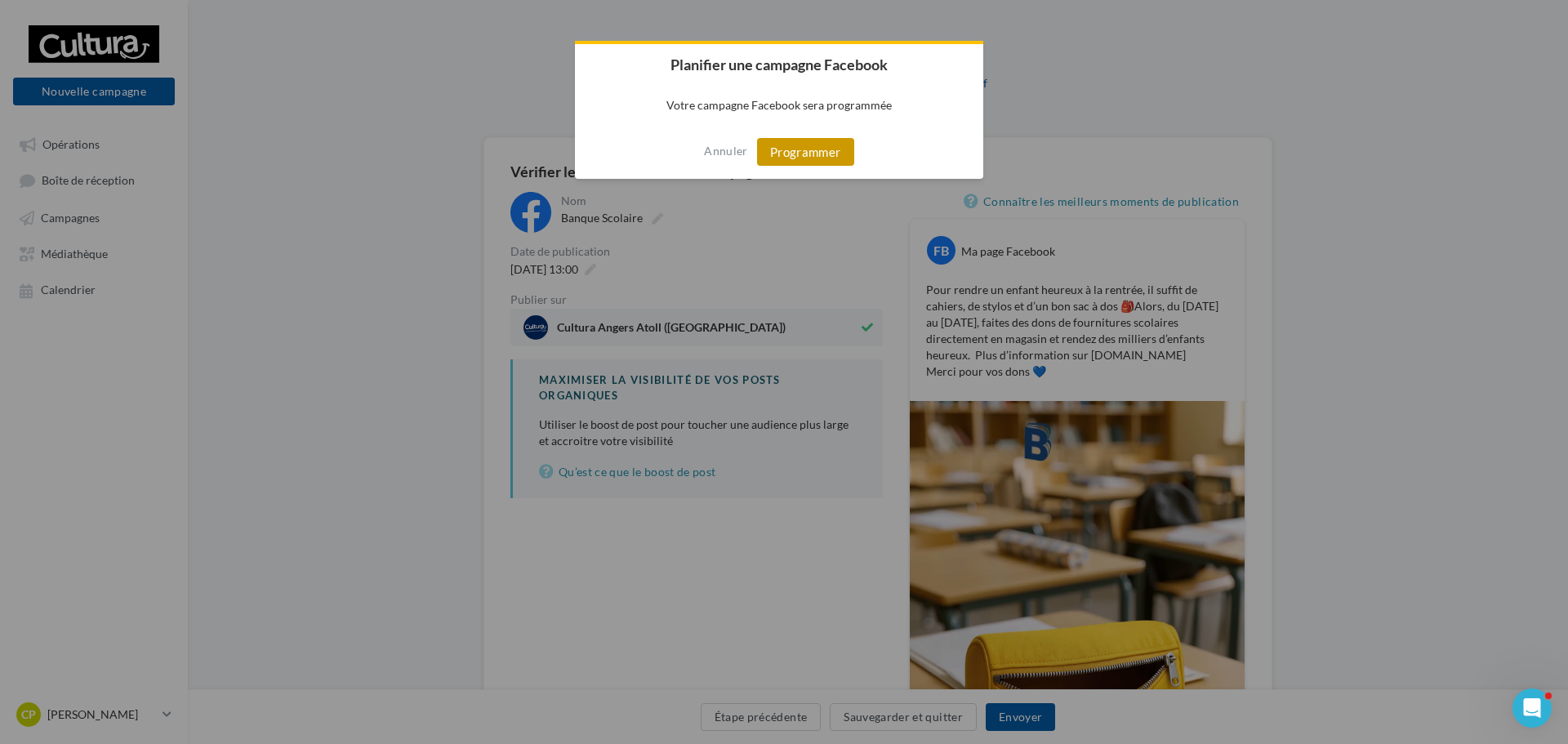
click at [825, 155] on button "Programmer" at bounding box center [806, 152] width 97 height 28
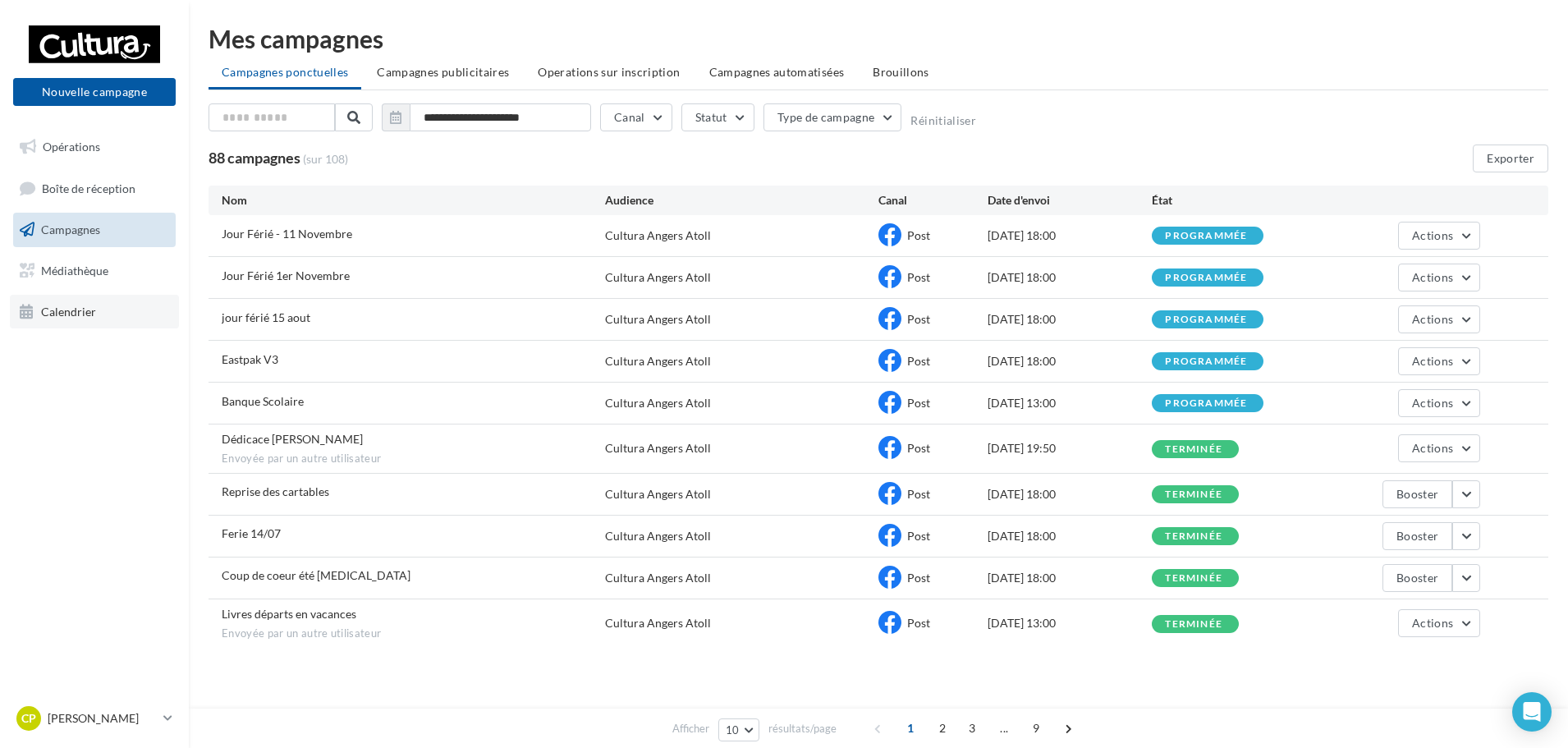
click at [86, 316] on span "Calendrier" at bounding box center [69, 310] width 55 height 14
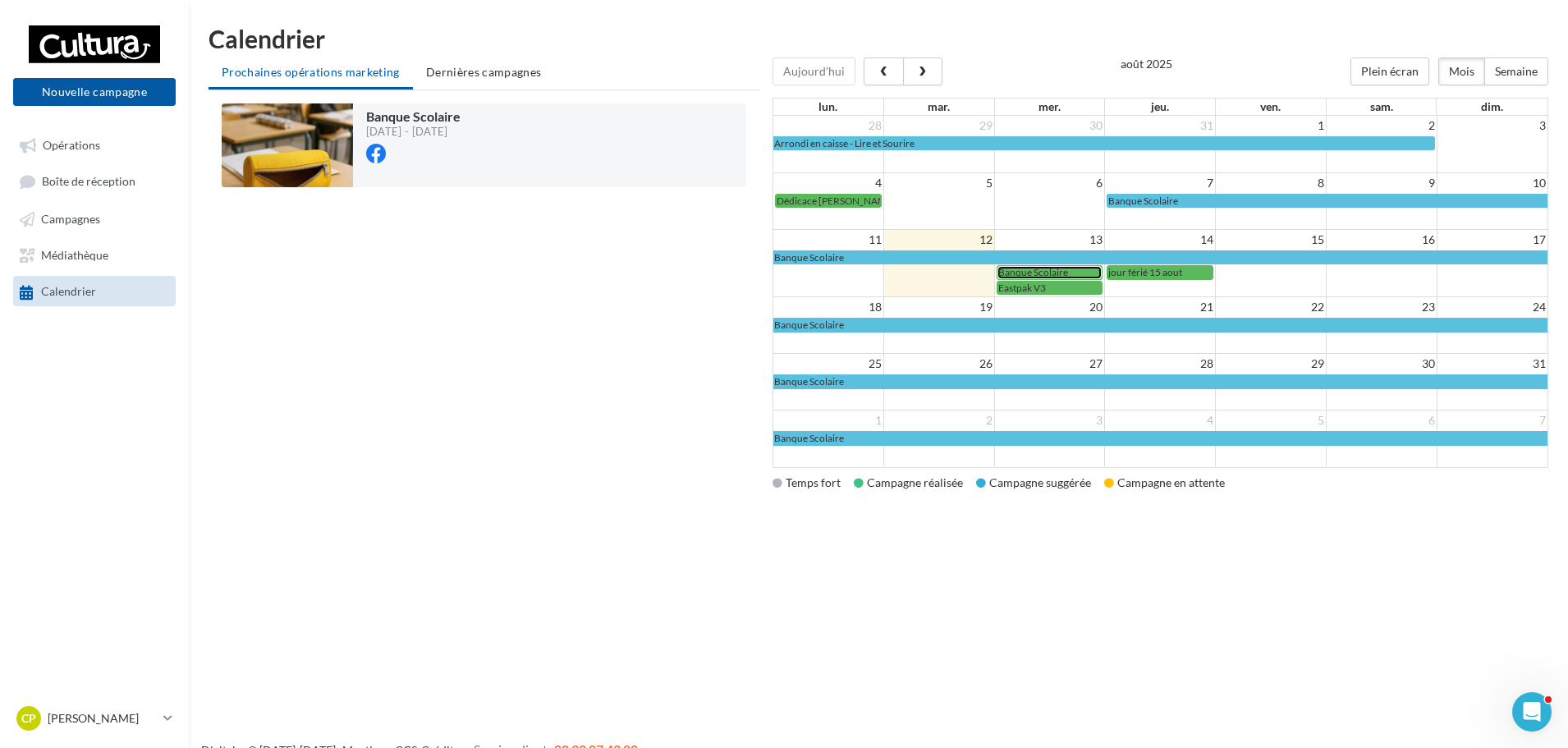
click at [1074, 275] on div "Banque Scolaire" at bounding box center [1050, 272] width 104 height 12
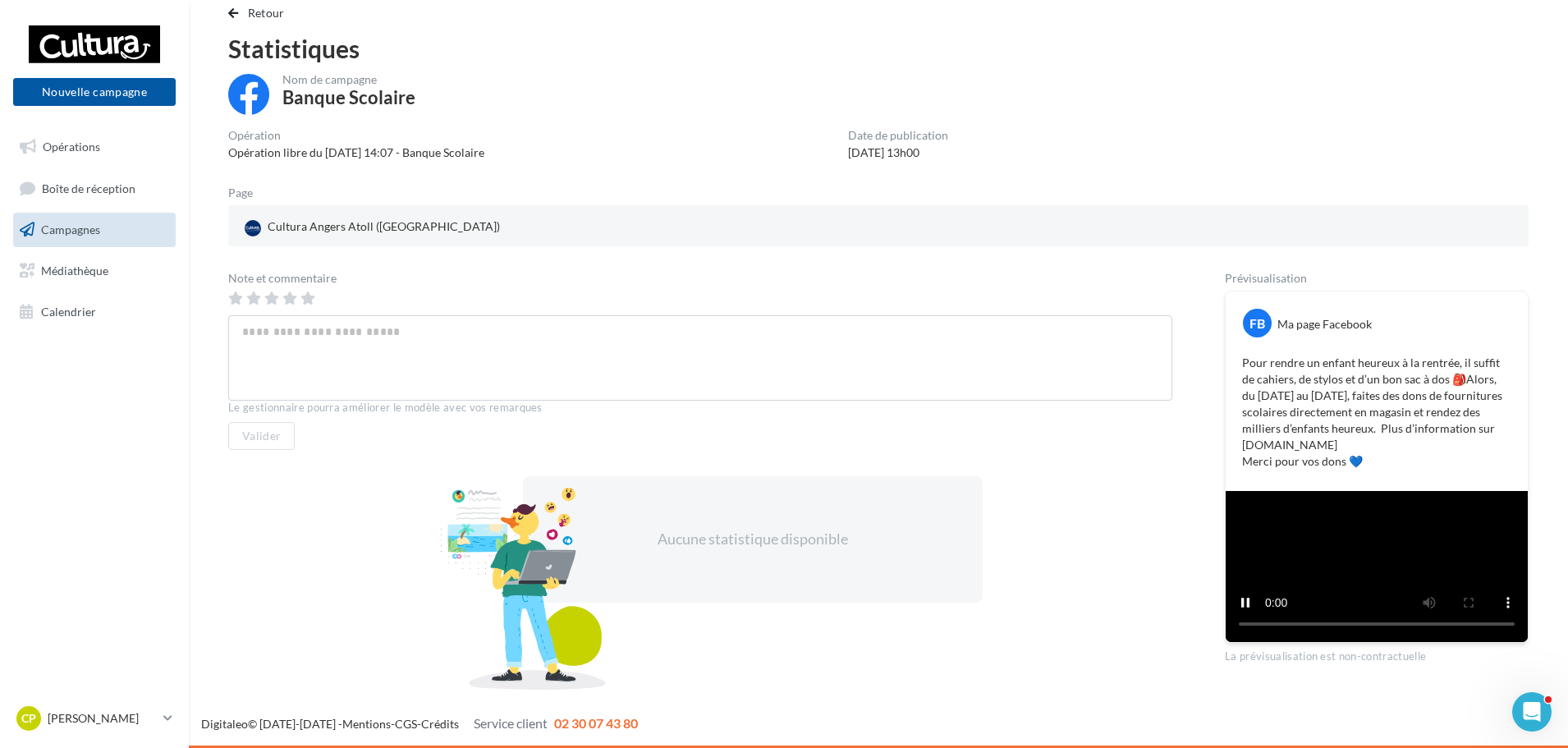
scroll to position [263, 0]
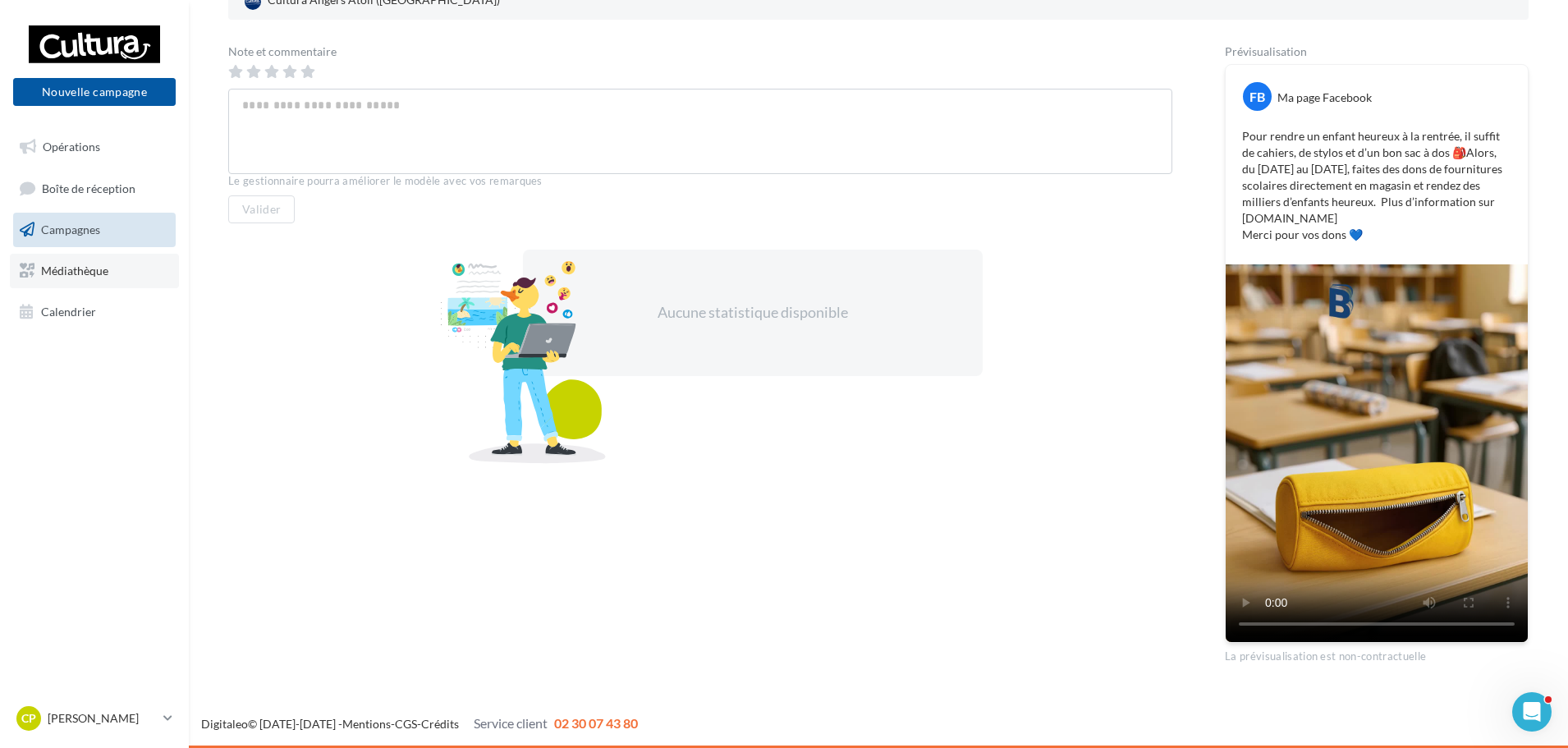
click at [107, 279] on link "Médiathèque" at bounding box center [93, 271] width 169 height 34
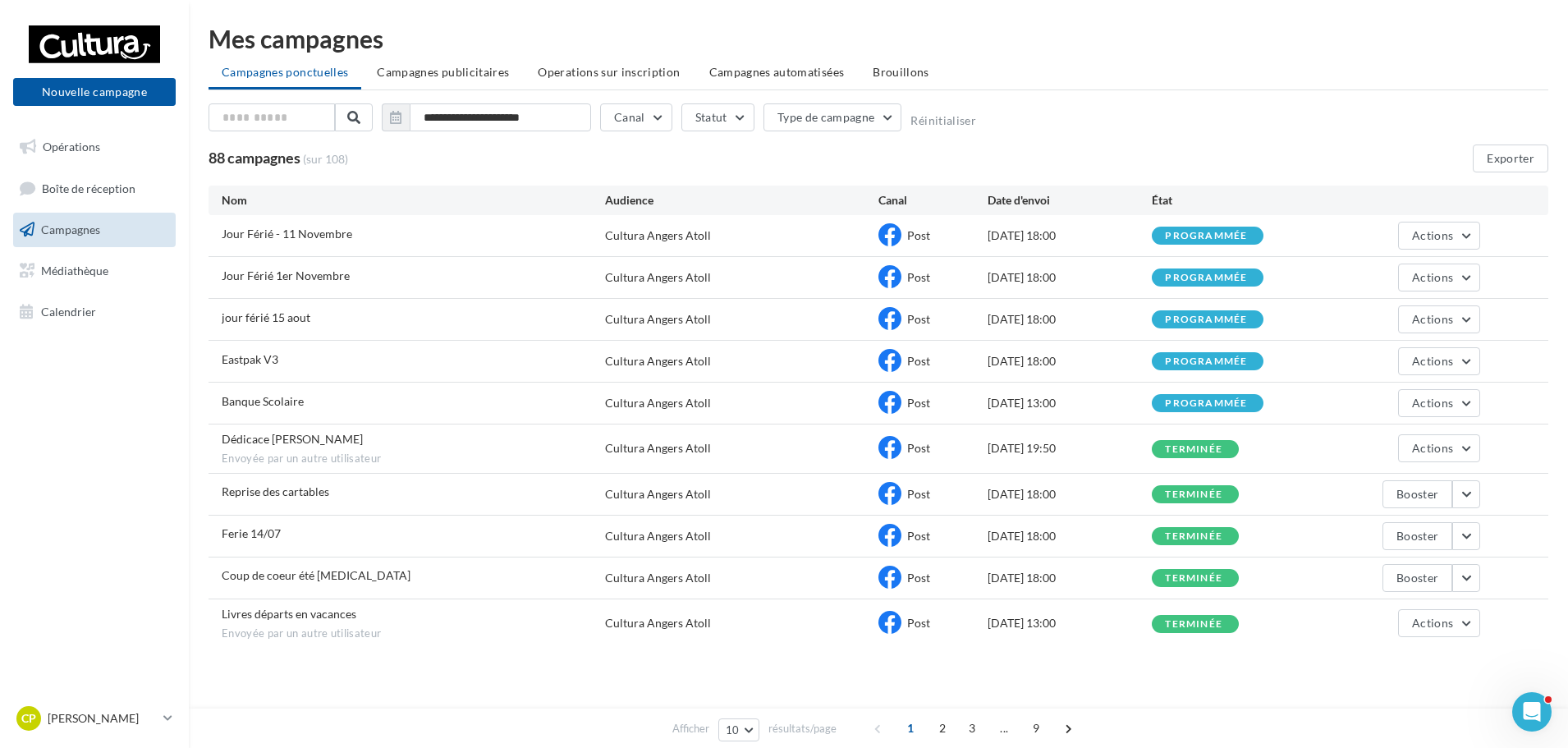
click at [1090, 401] on div "13/08/2025 13:00" at bounding box center [1069, 403] width 165 height 16
click at [1476, 398] on button "Actions" at bounding box center [1439, 403] width 82 height 28
click at [1362, 570] on button "Annuler" at bounding box center [1397, 570] width 165 height 43
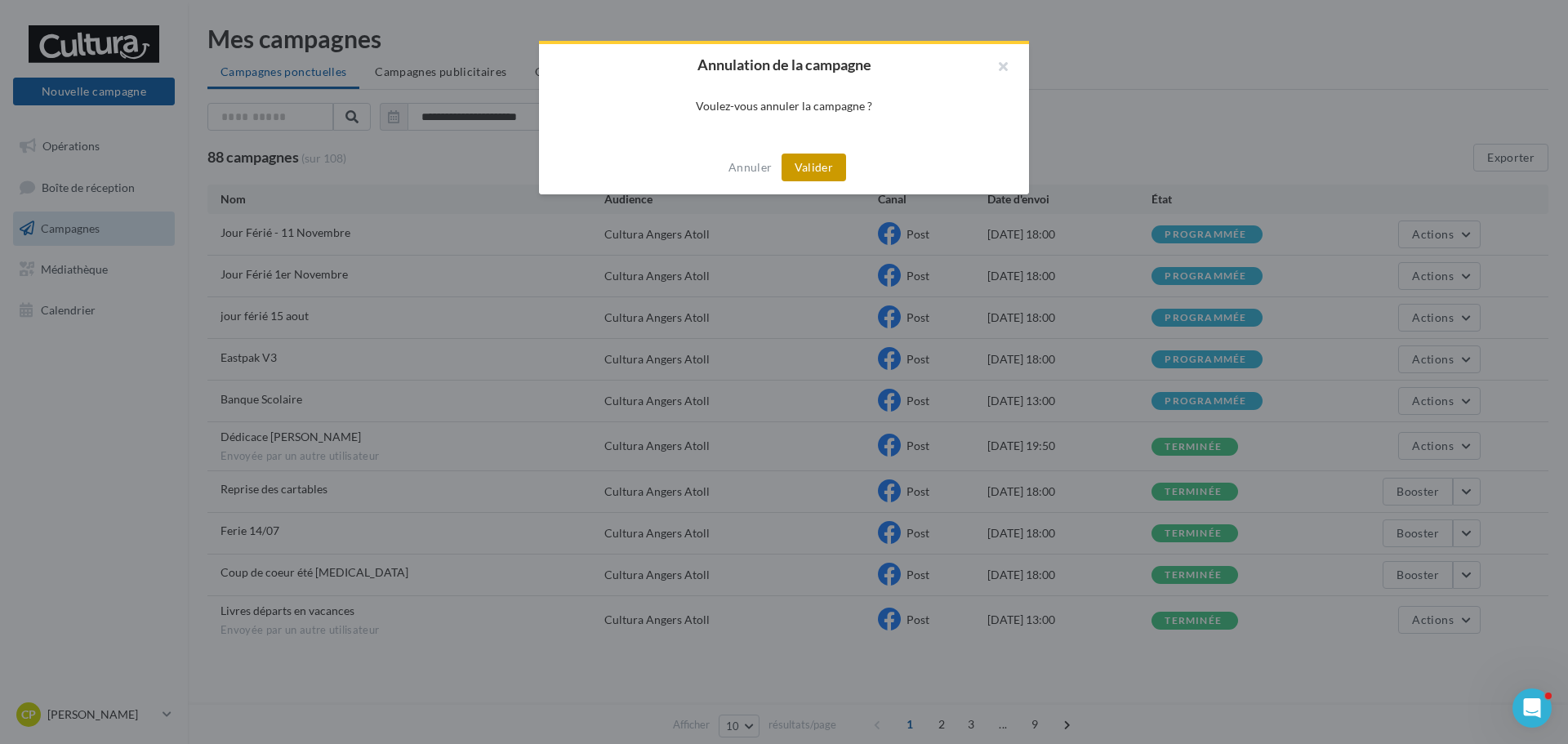
click at [813, 164] on button "Valider" at bounding box center [814, 167] width 65 height 28
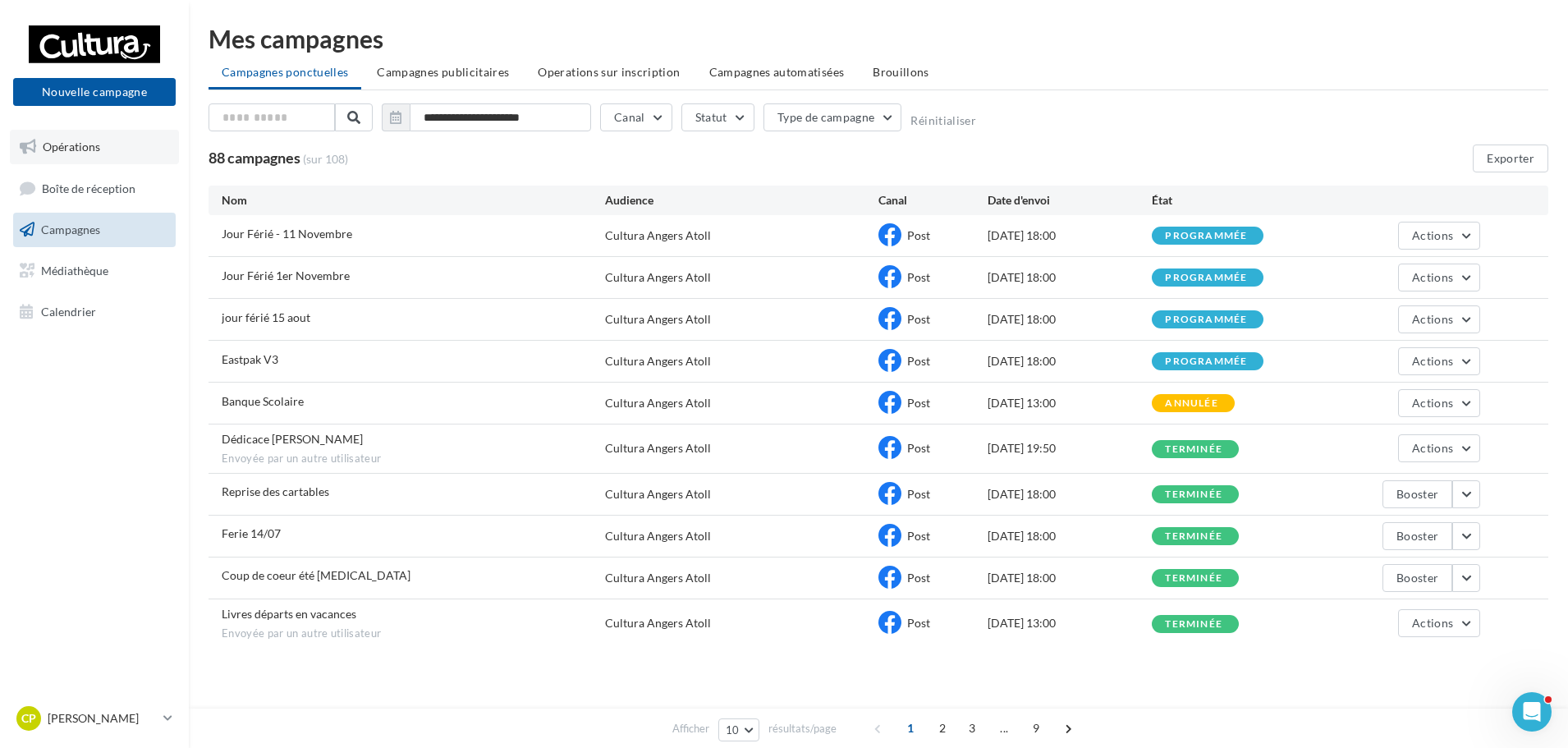
click at [88, 149] on span "Opérations" at bounding box center [71, 147] width 57 height 14
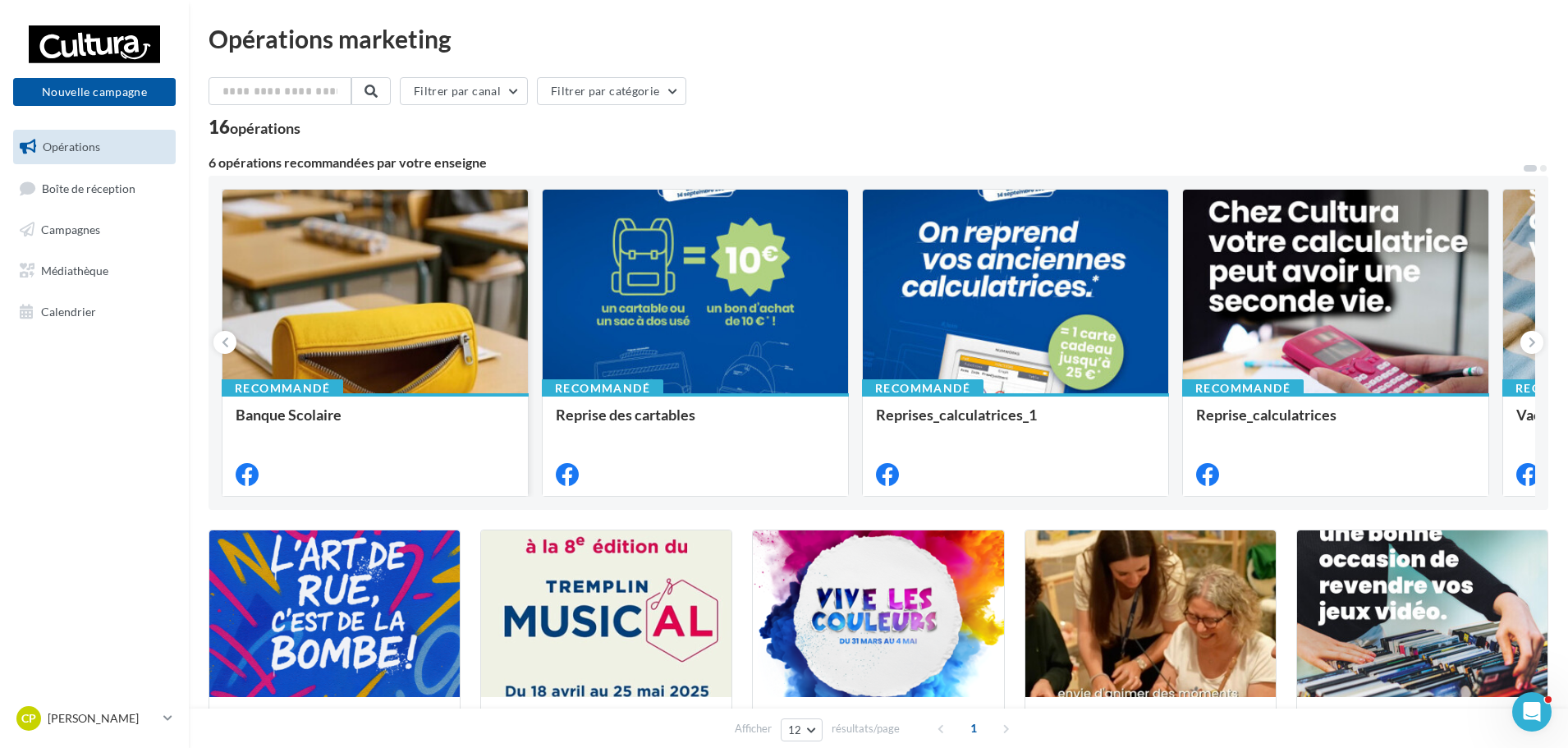
click at [385, 339] on div at bounding box center [375, 291] width 305 height 205
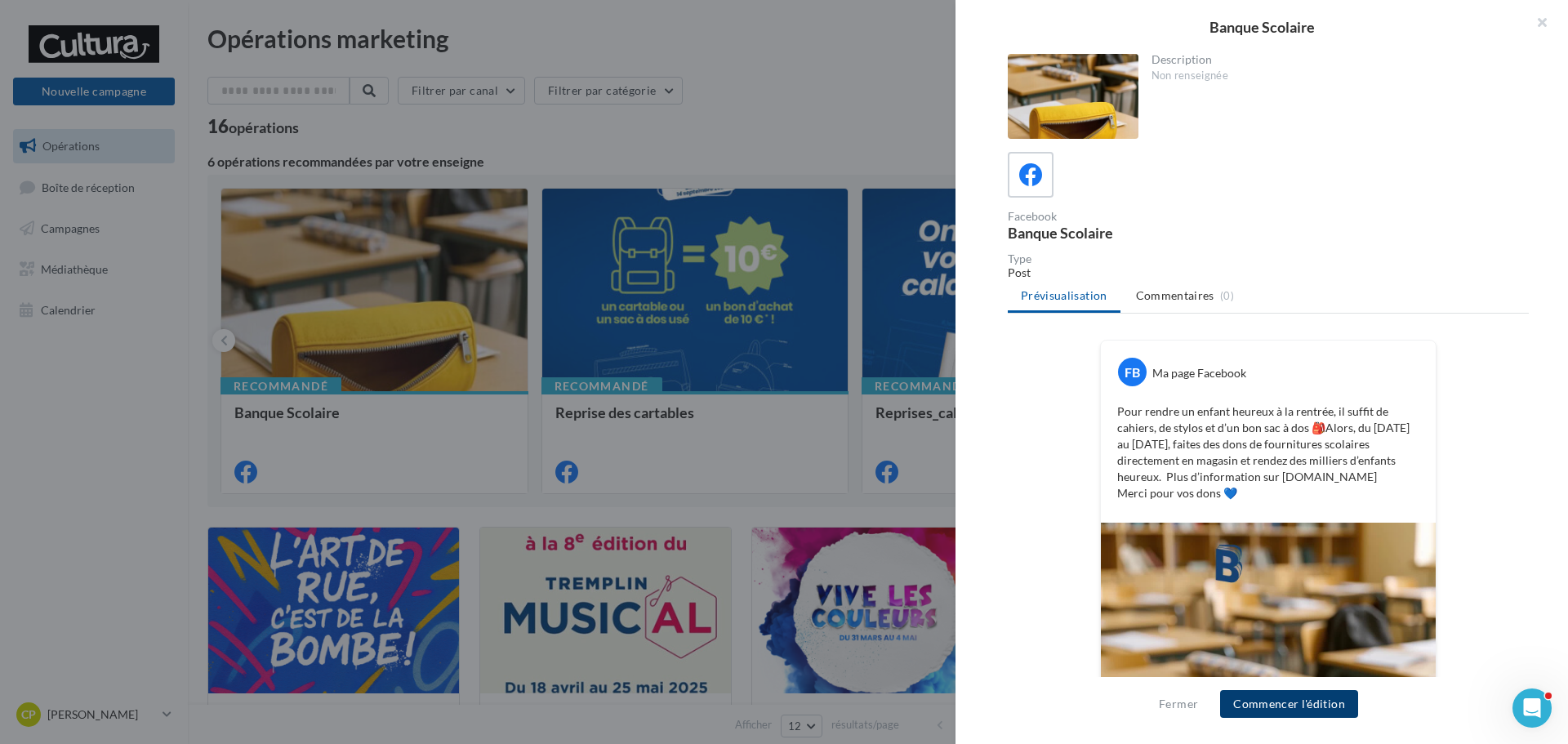
click at [1330, 705] on button "Commencer l'édition" at bounding box center [1289, 703] width 138 height 28
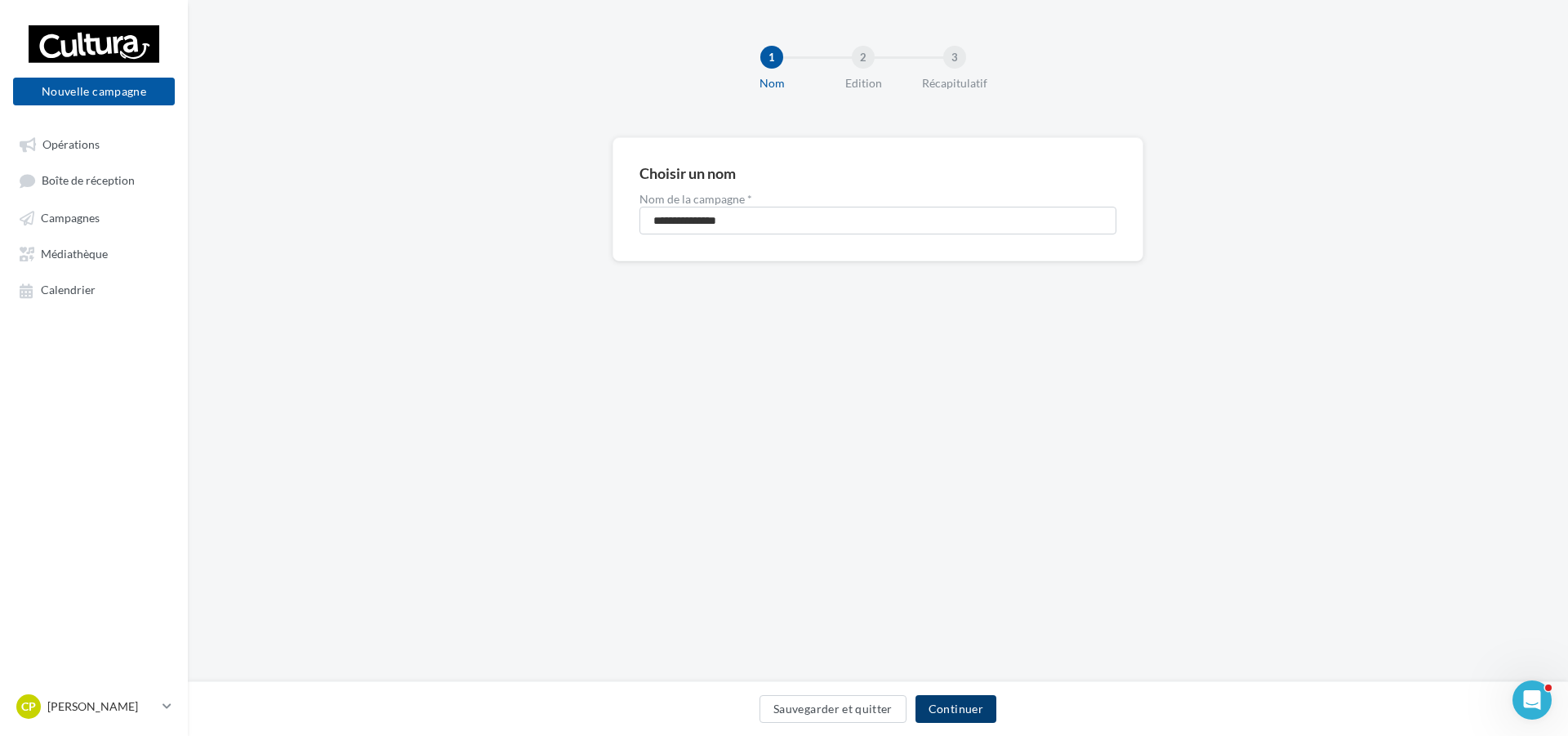
click at [942, 722] on button "Continuer" at bounding box center [956, 709] width 81 height 28
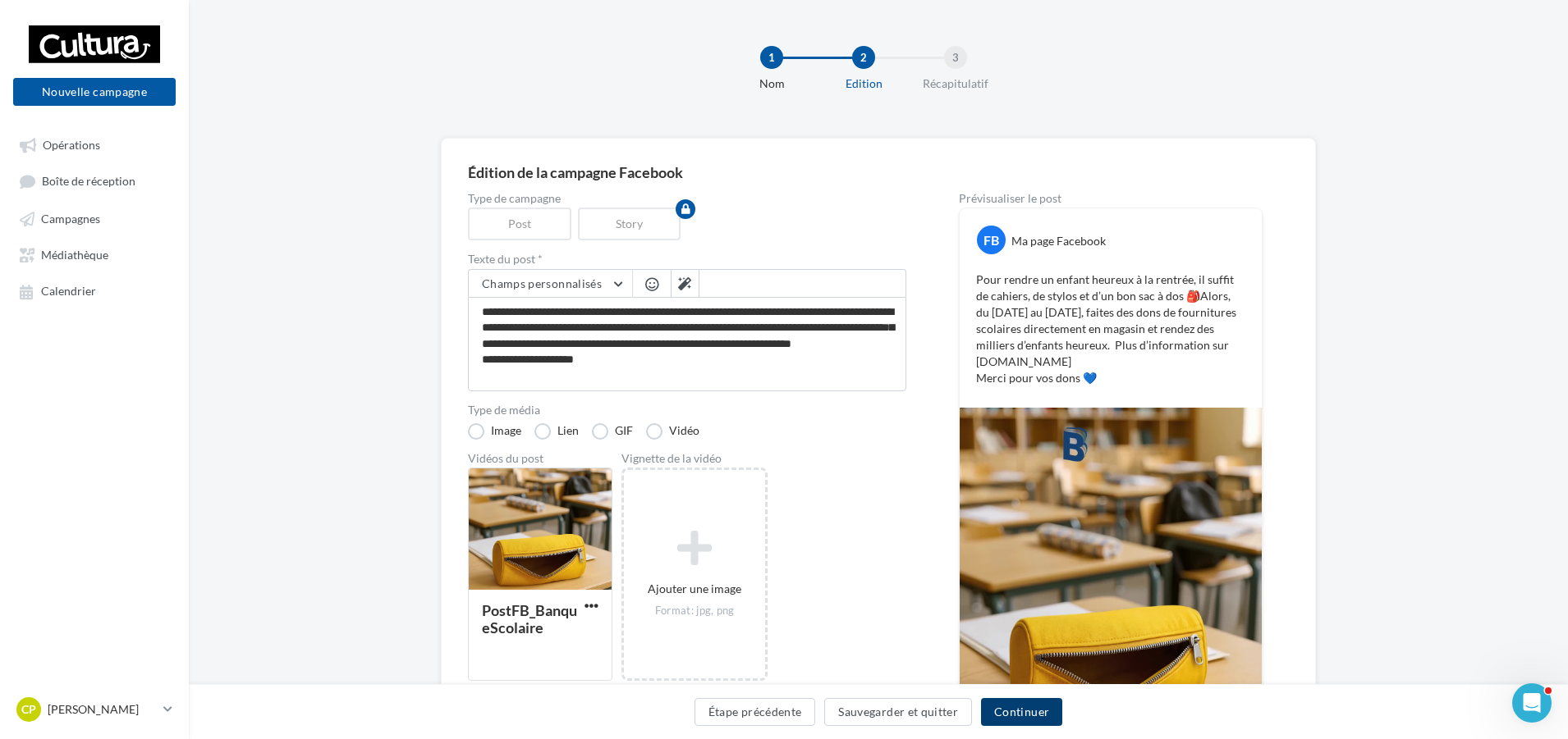
click at [1021, 713] on button "Continuer" at bounding box center [1021, 712] width 81 height 28
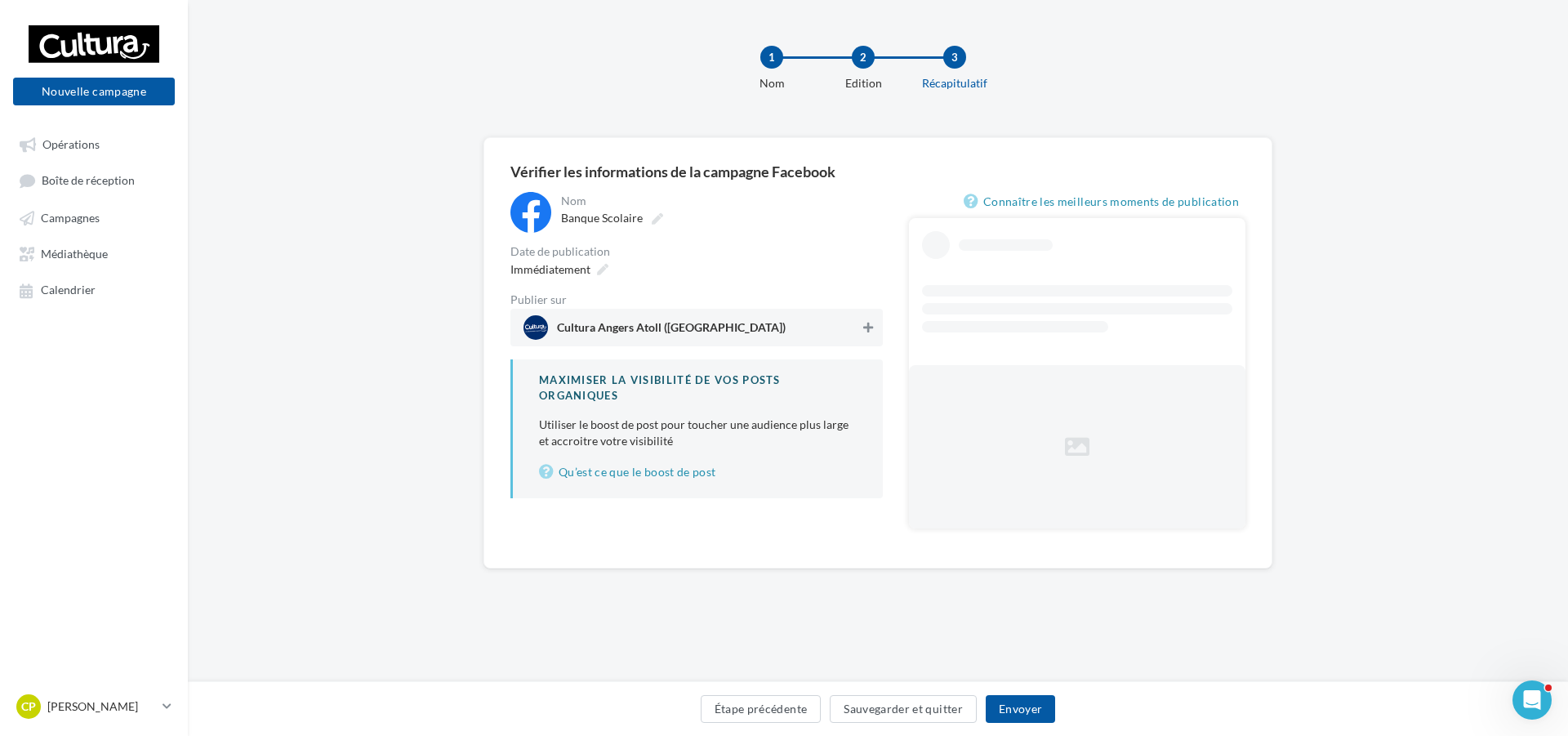
click at [871, 322] on button at bounding box center [868, 327] width 16 height 20
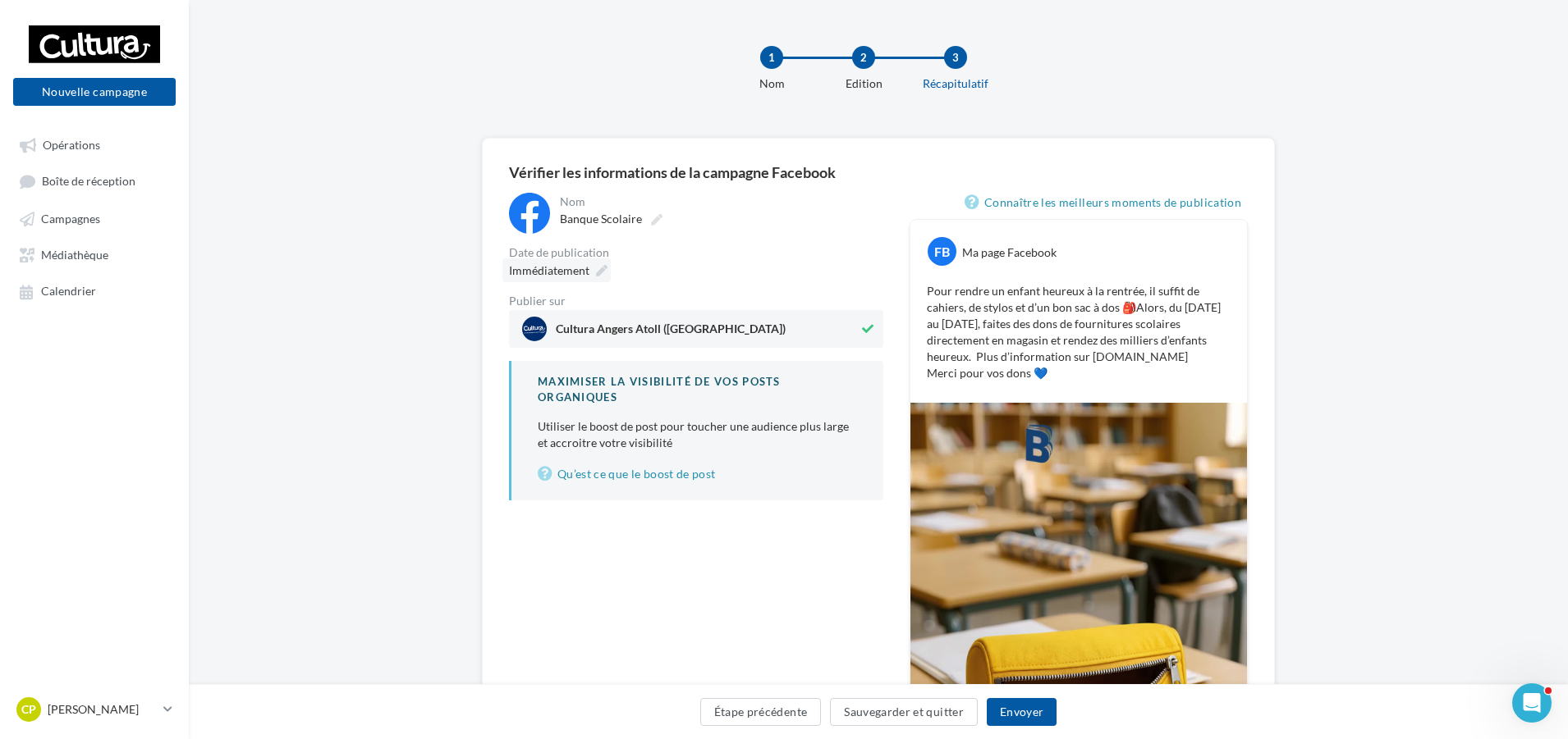
click at [603, 271] on icon at bounding box center [601, 270] width 11 height 11
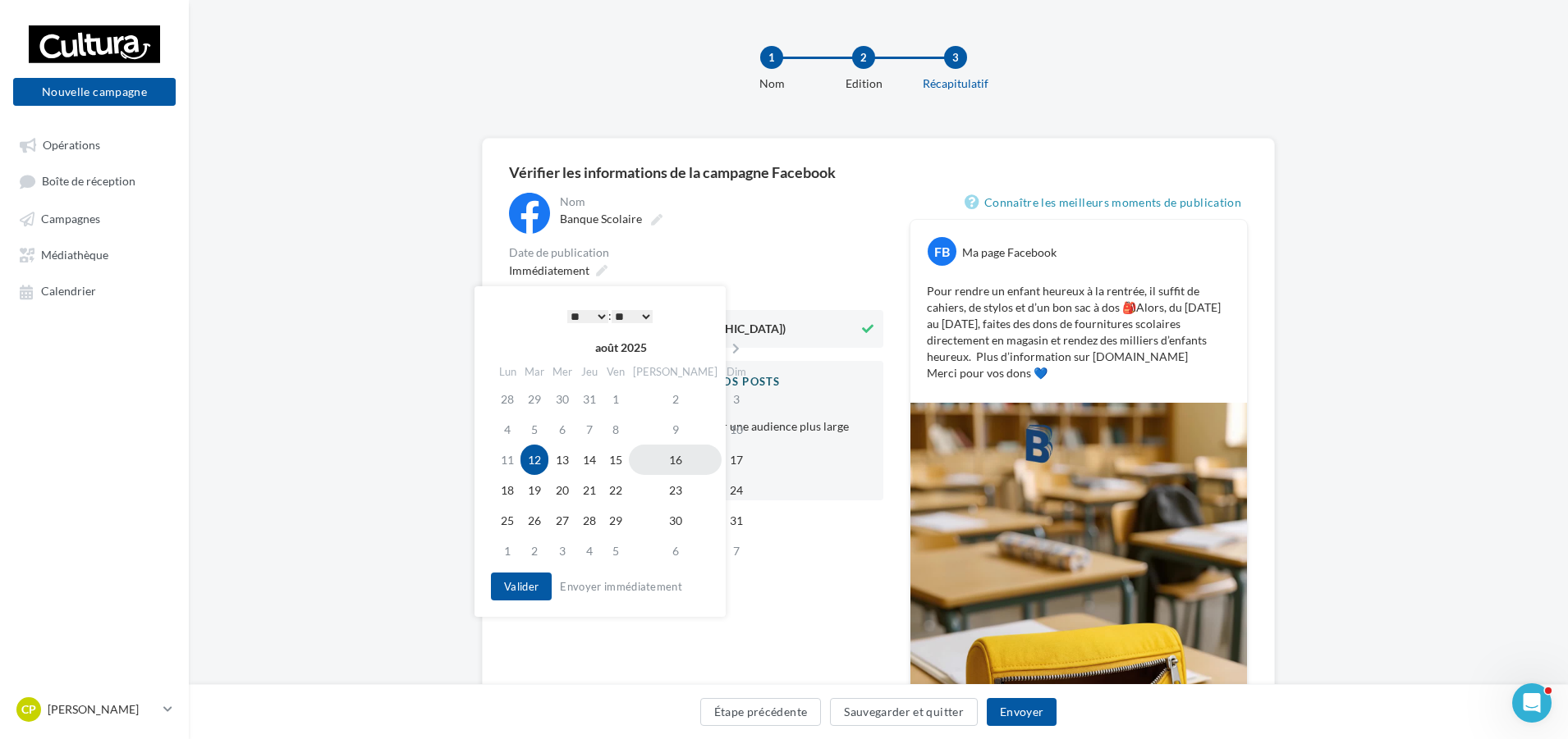
click at [653, 467] on td "16" at bounding box center [675, 459] width 93 height 30
click at [693, 245] on div "**********" at bounding box center [696, 346] width 374 height 307
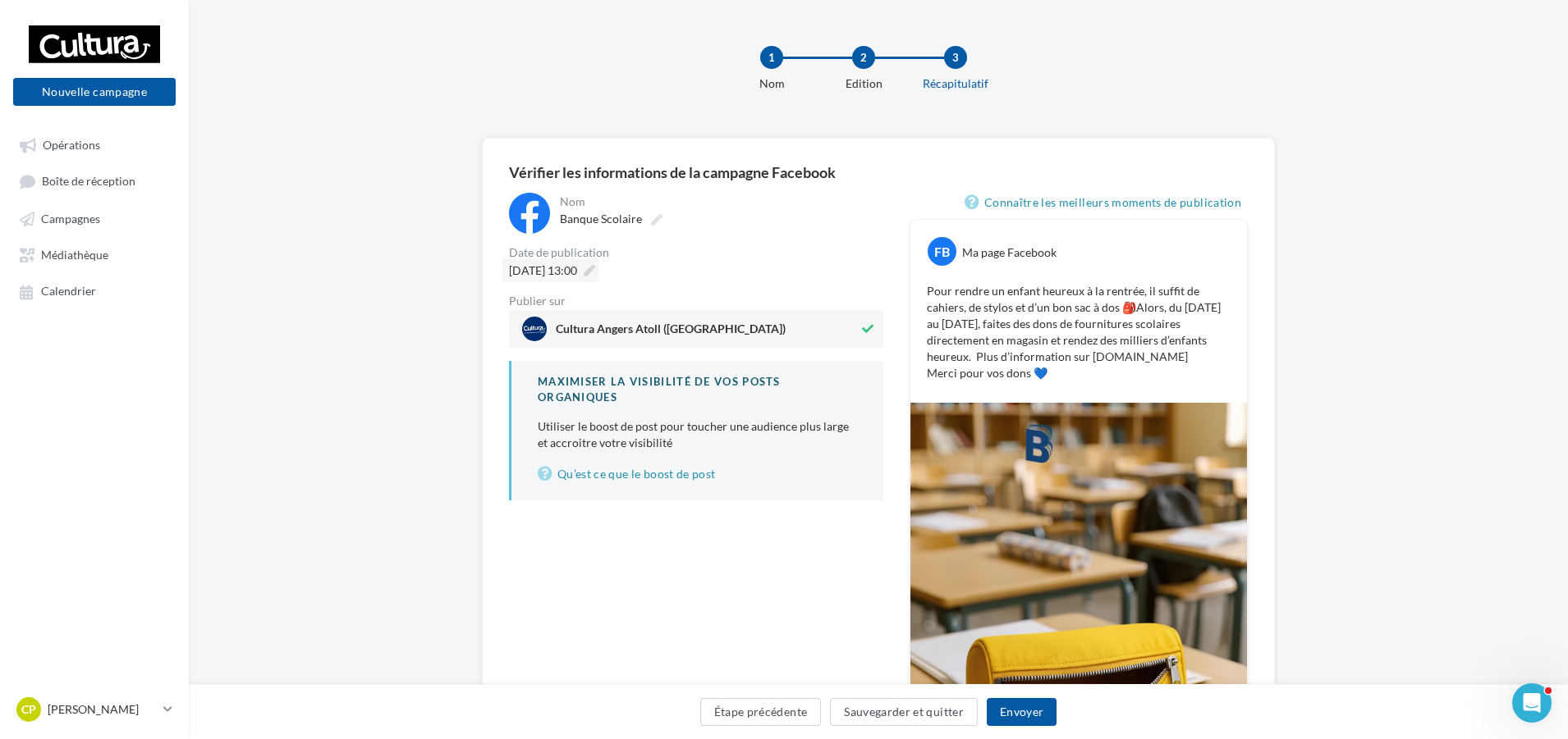
click at [598, 263] on div "16/08/2025 à 13:00" at bounding box center [550, 271] width 96 height 24
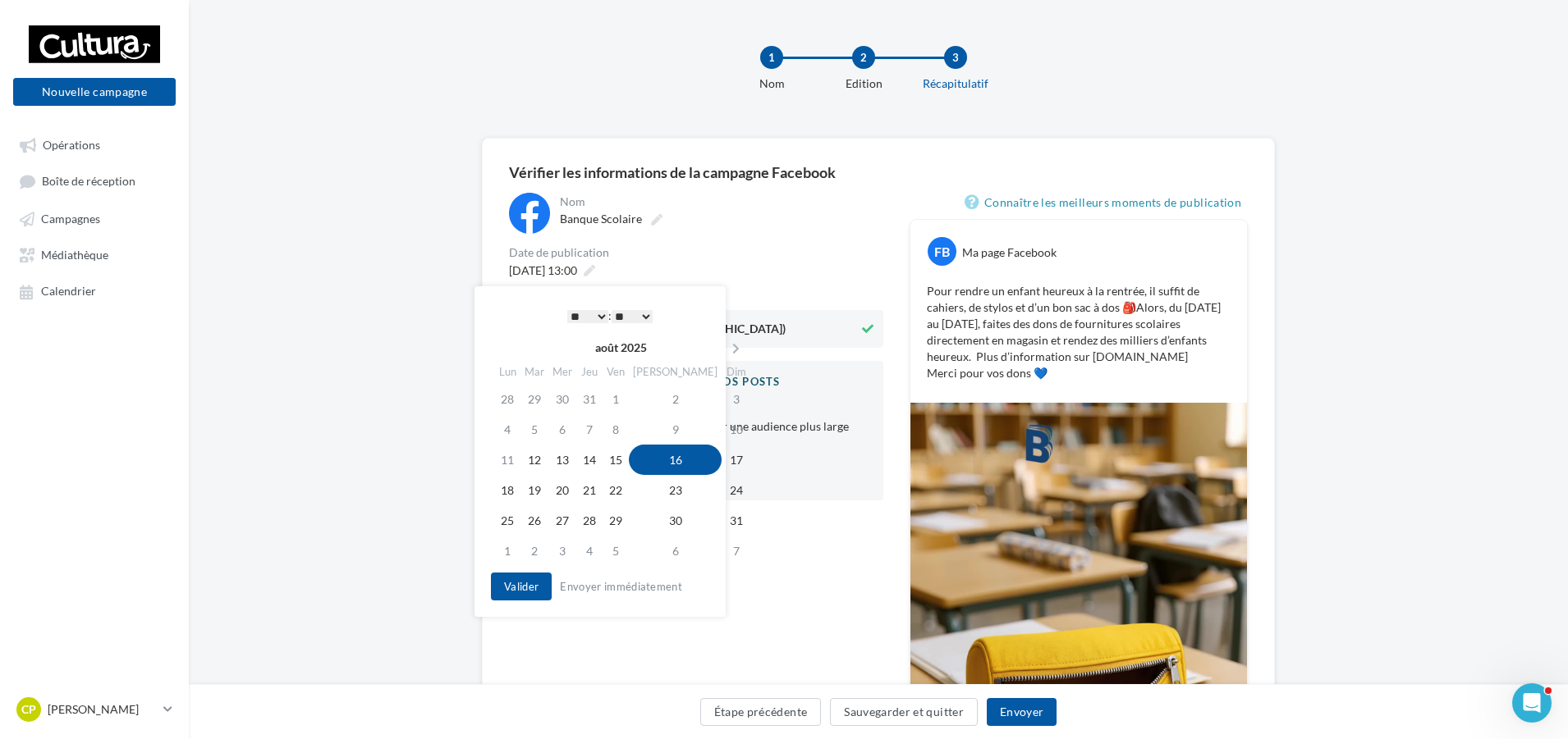
click at [589, 313] on select "* * * * * * * * * * ** ** ** ** ** ** ** ** ** ** ** ** ** **" at bounding box center [588, 316] width 41 height 13
click at [734, 218] on div "Banque Scolaire" at bounding box center [720, 218] width 320 height 23
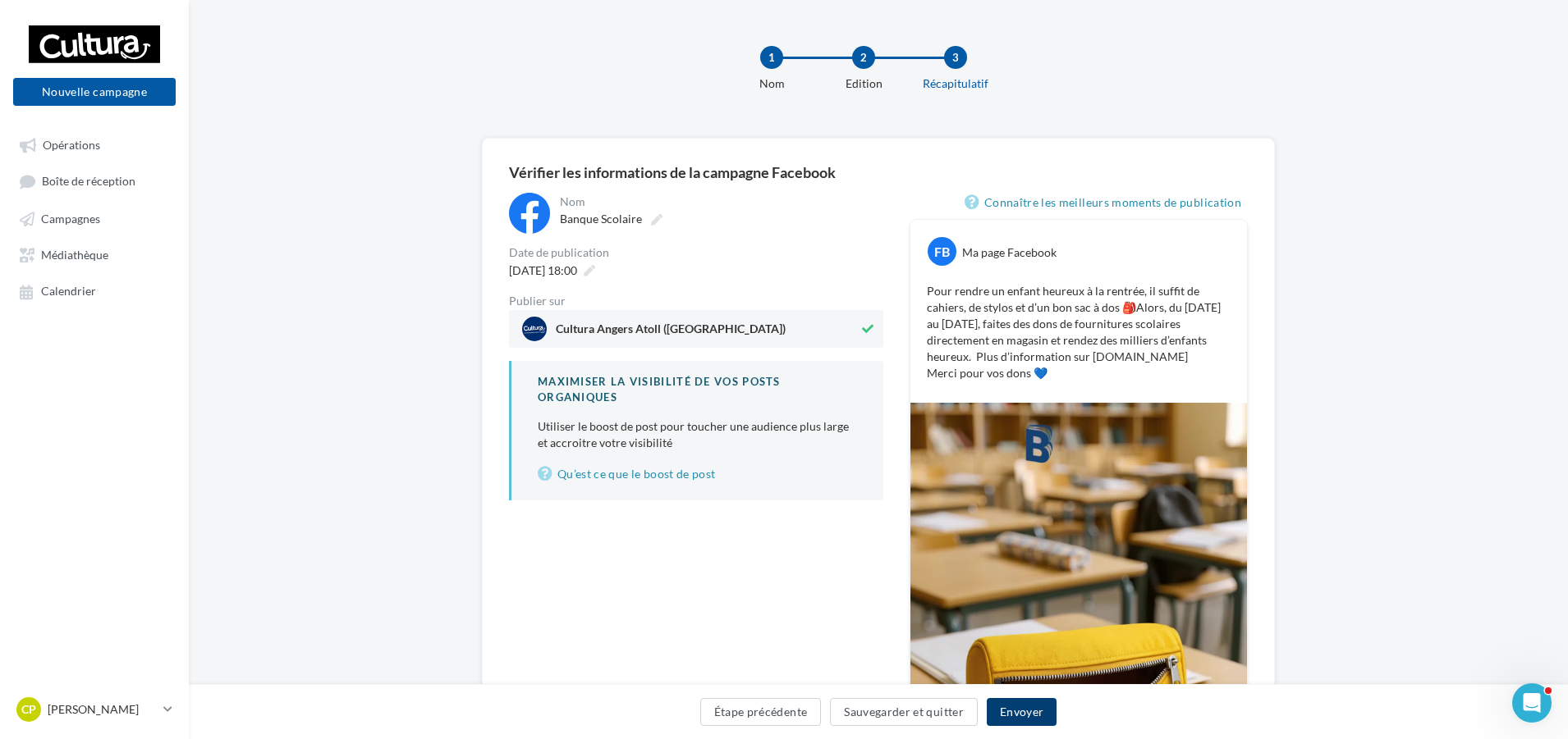
click at [1023, 716] on button "Envoyer" at bounding box center [1020, 712] width 69 height 28
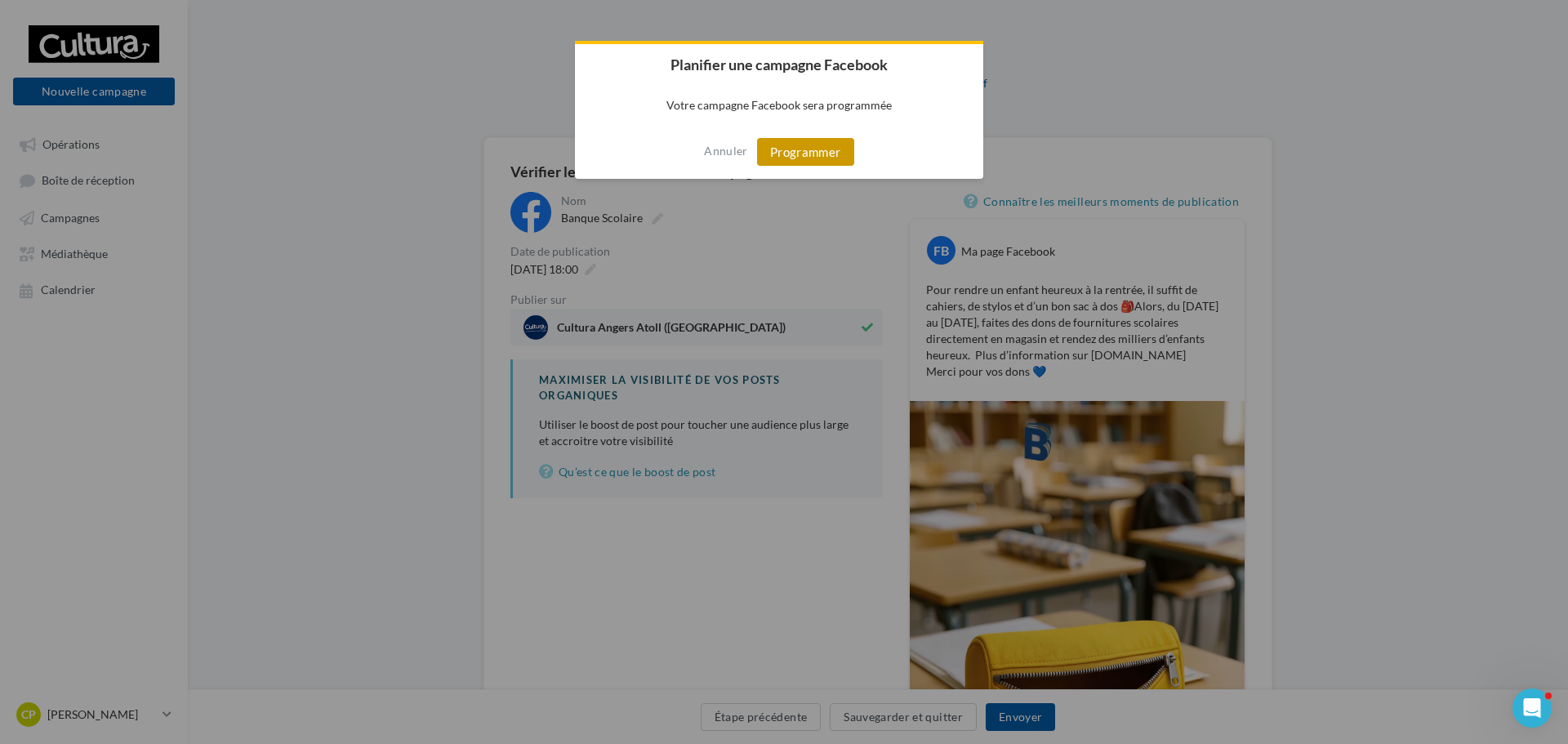
click at [827, 164] on button "Programmer" at bounding box center [806, 152] width 97 height 28
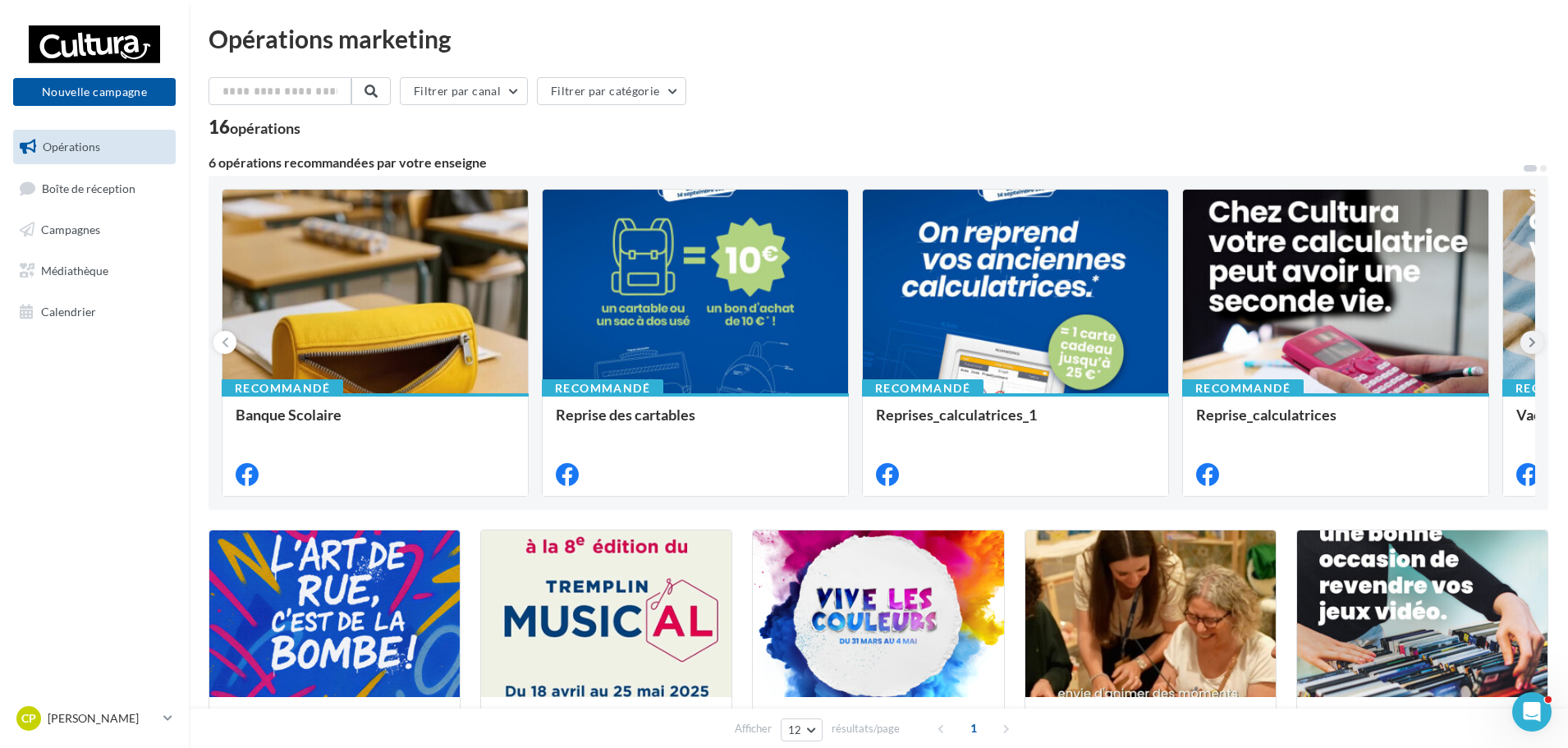
click at [1541, 343] on button at bounding box center [1531, 342] width 23 height 23
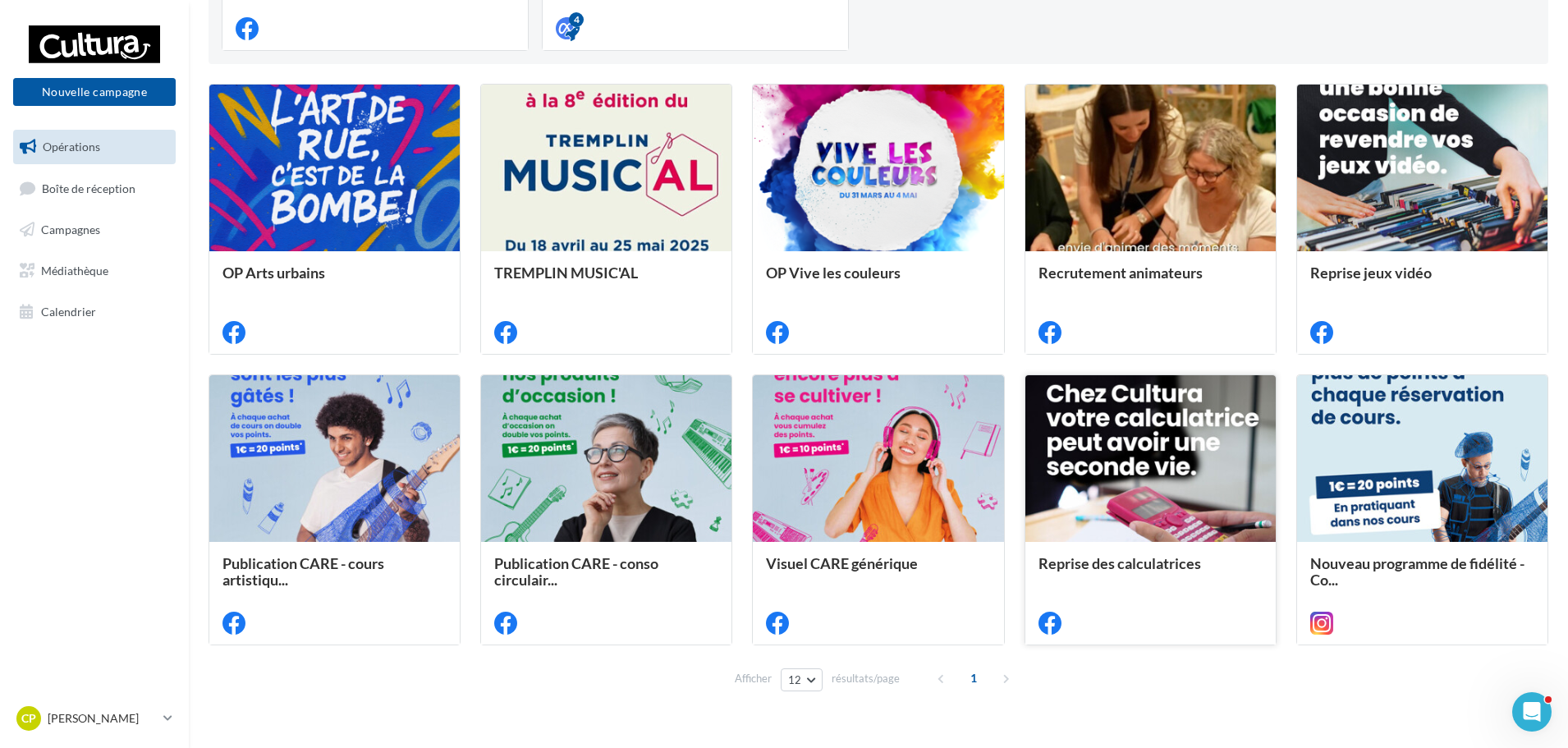
scroll to position [479, 0]
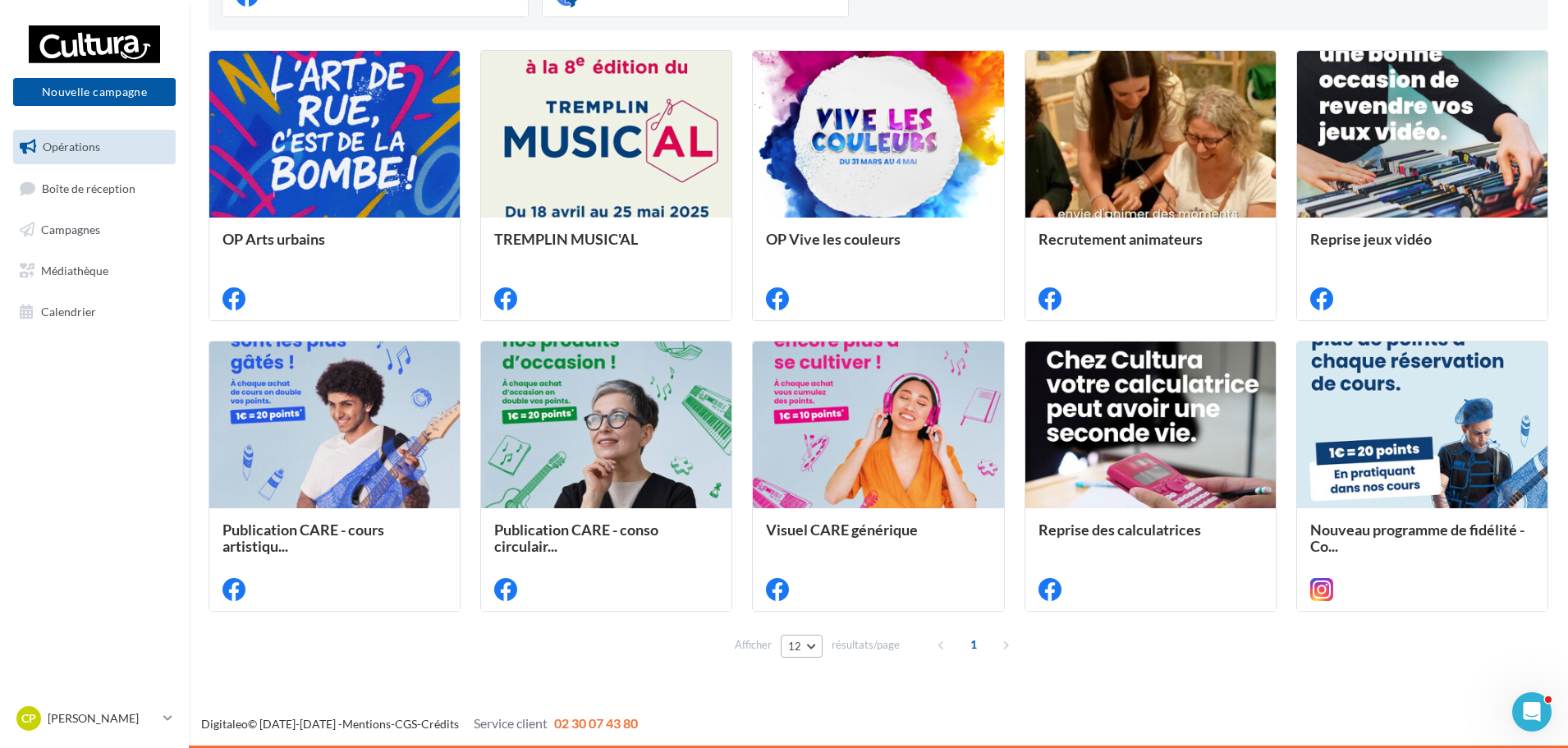
click at [813, 649] on button "12" at bounding box center [801, 645] width 42 height 23
click at [819, 621] on button "96" at bounding box center [838, 615] width 115 height 29
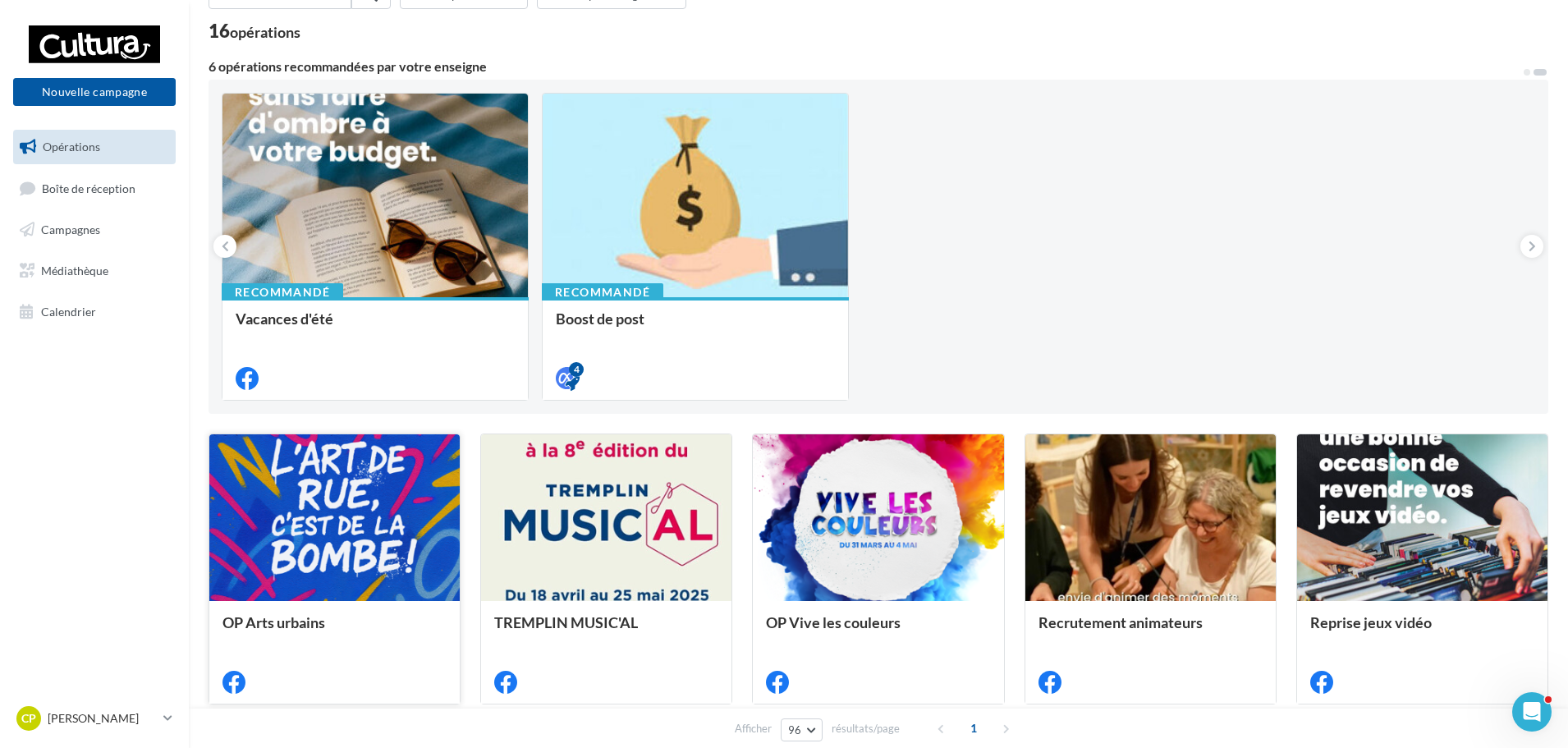
scroll to position [53, 0]
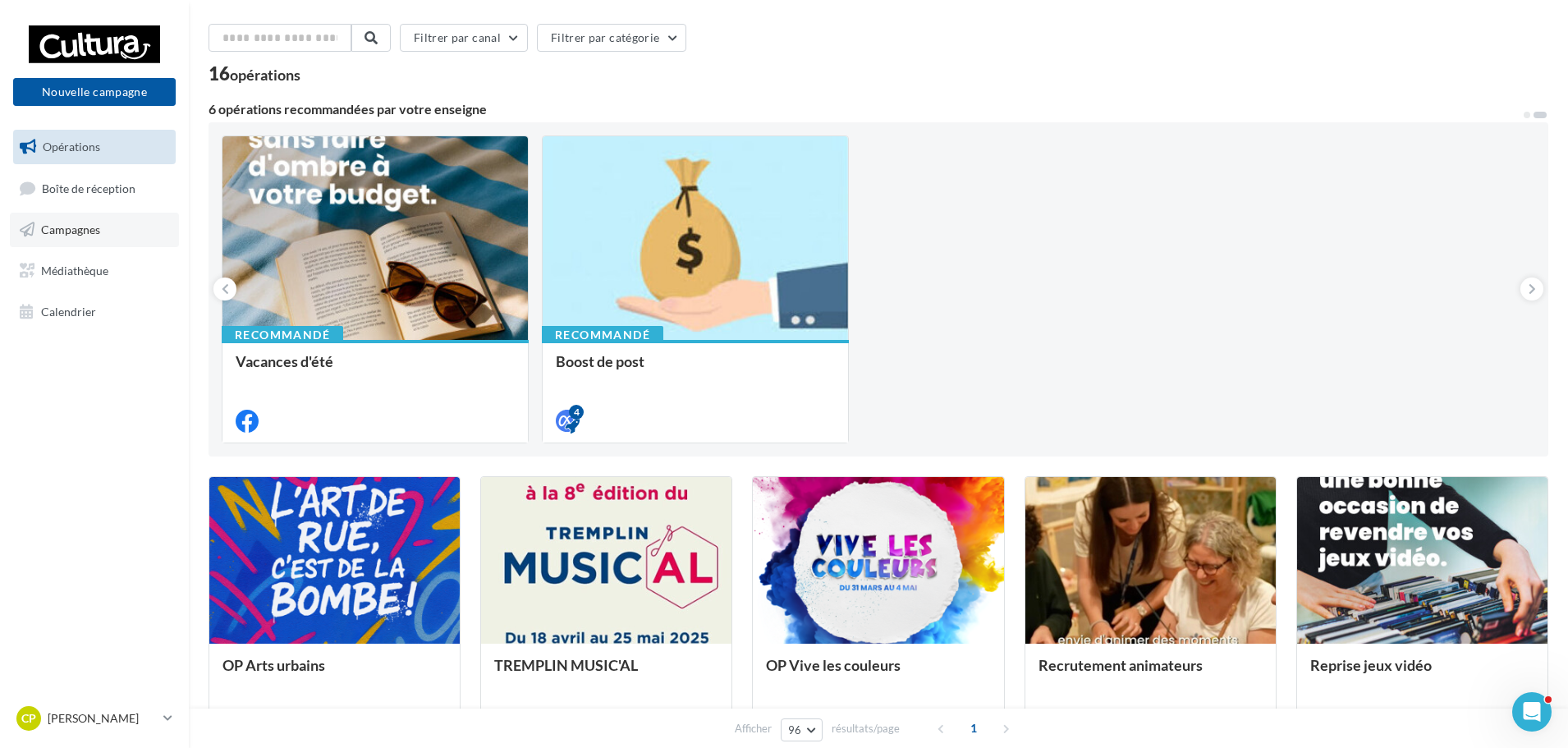
click at [57, 227] on span "Campagnes" at bounding box center [70, 230] width 59 height 14
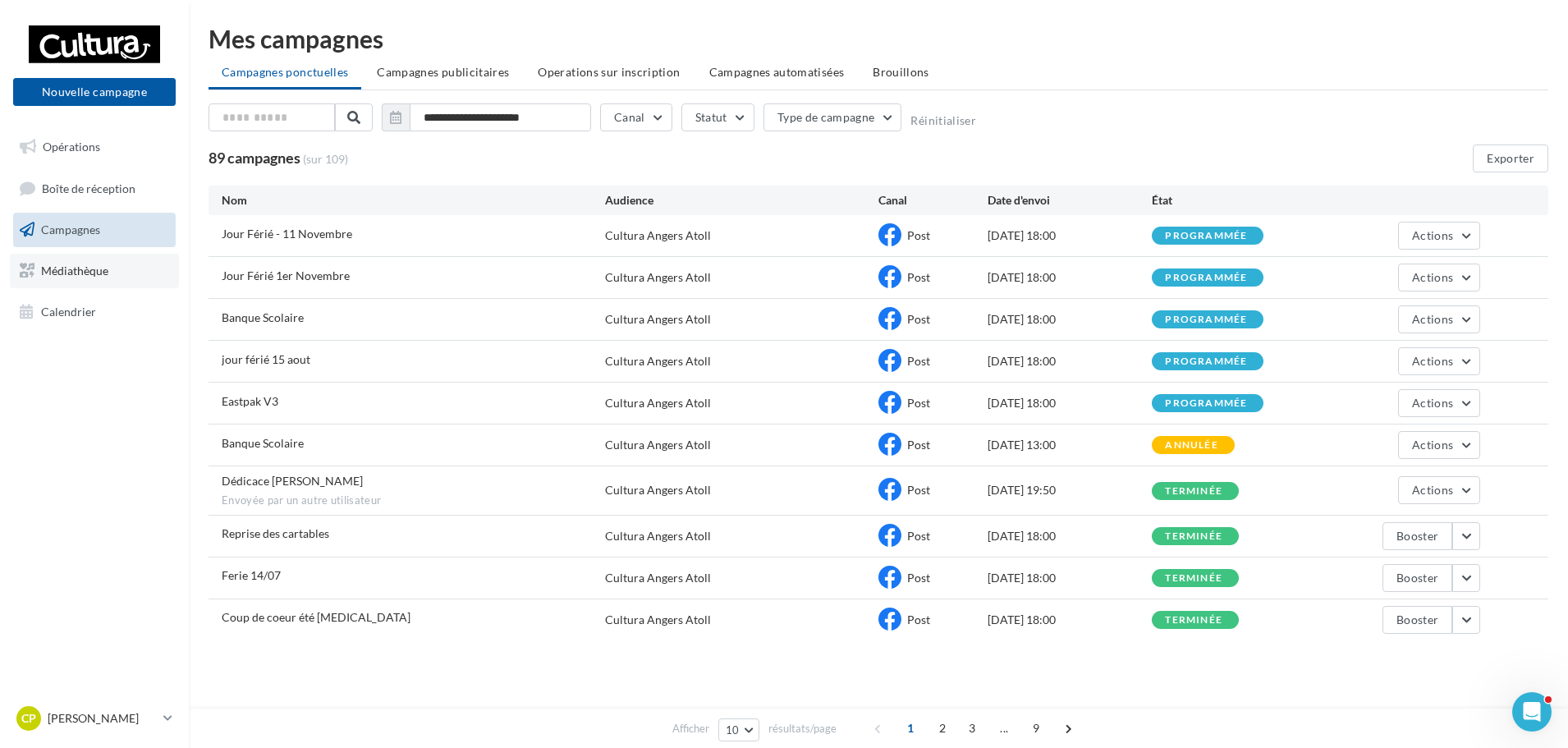
click at [88, 278] on link "Médiathèque" at bounding box center [93, 271] width 169 height 34
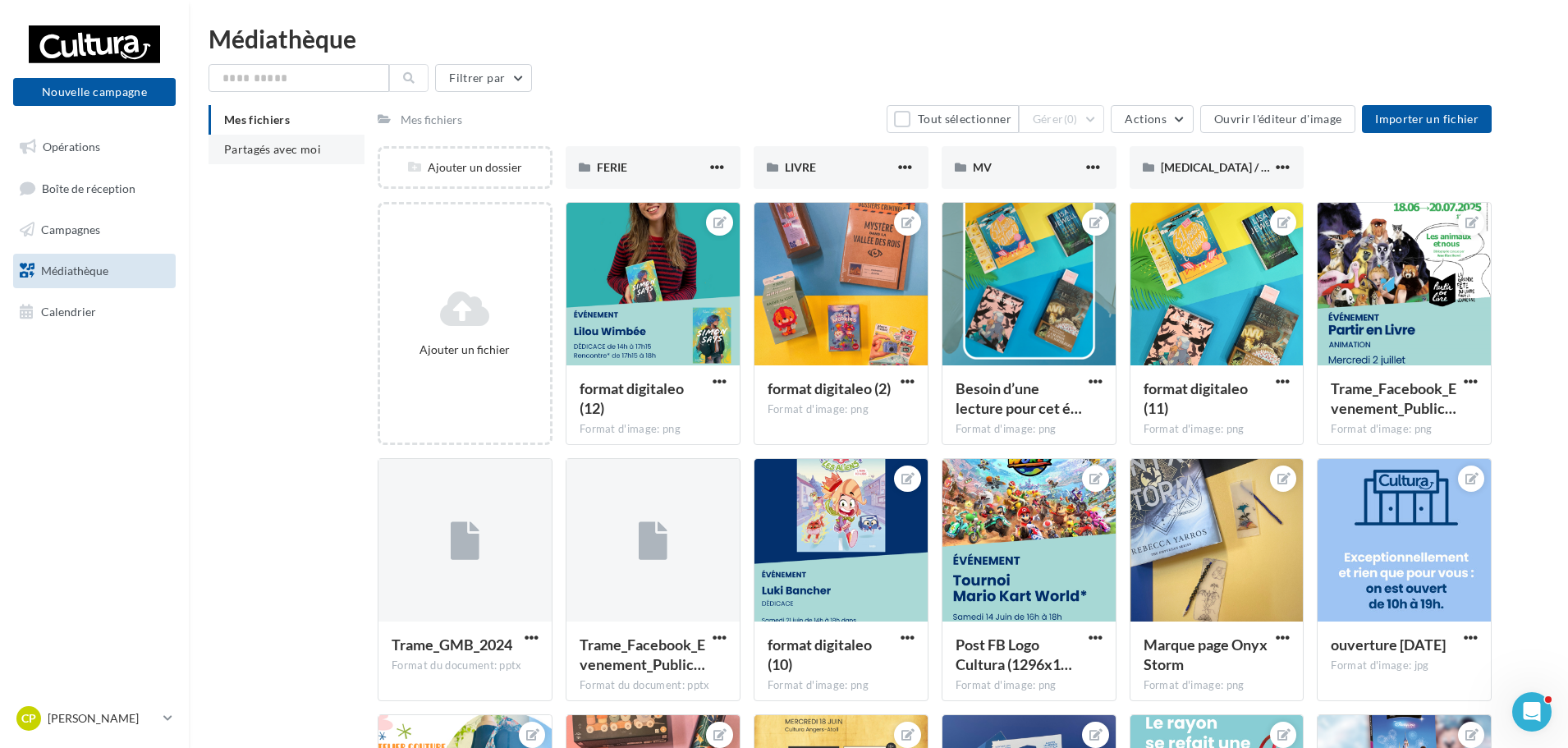
click at [317, 153] on span "Partagés avec moi" at bounding box center [272, 149] width 97 height 14
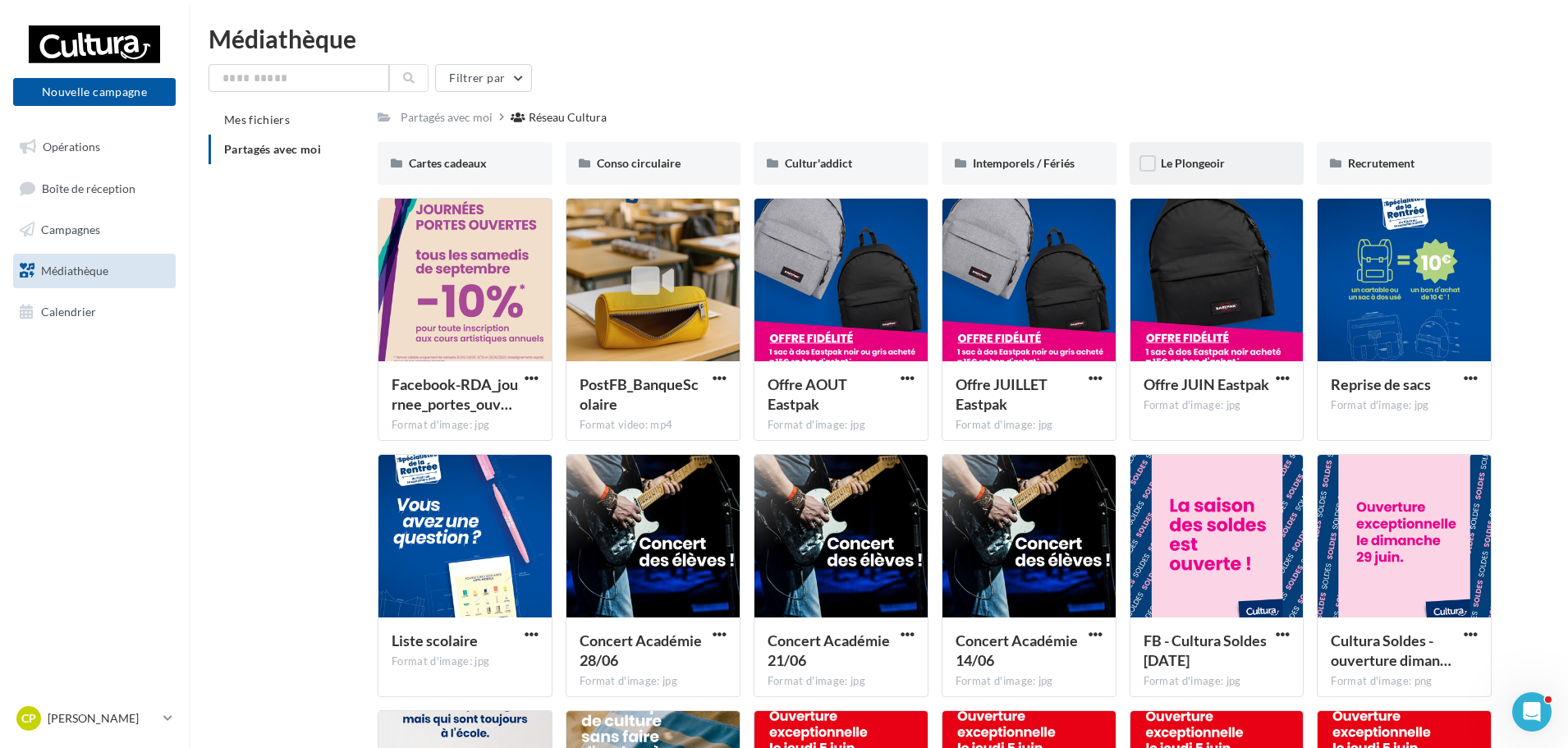
click at [1265, 165] on div "Le Plongeoir" at bounding box center [1216, 163] width 112 height 16
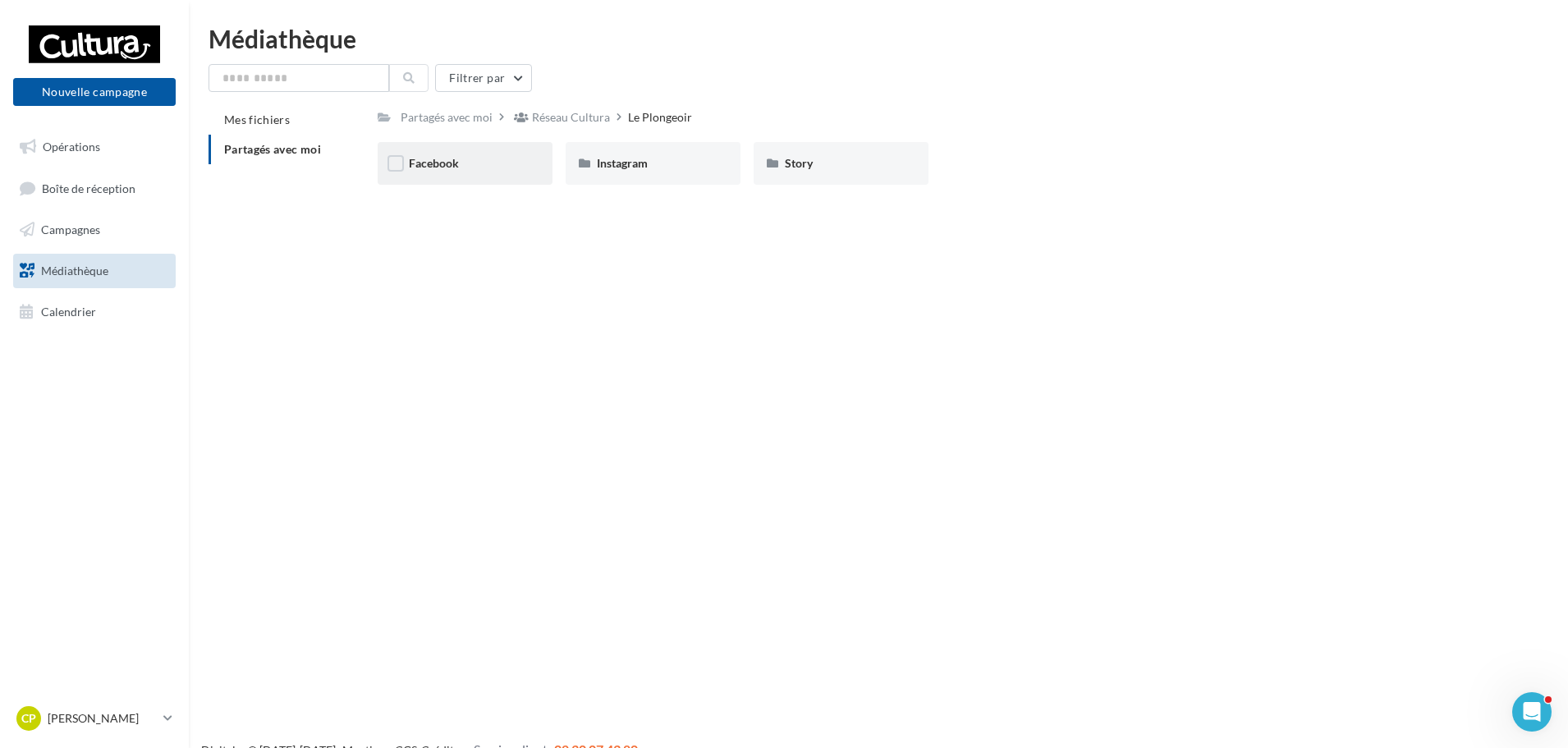
click at [458, 159] on div "Facebook" at bounding box center [464, 163] width 112 height 16
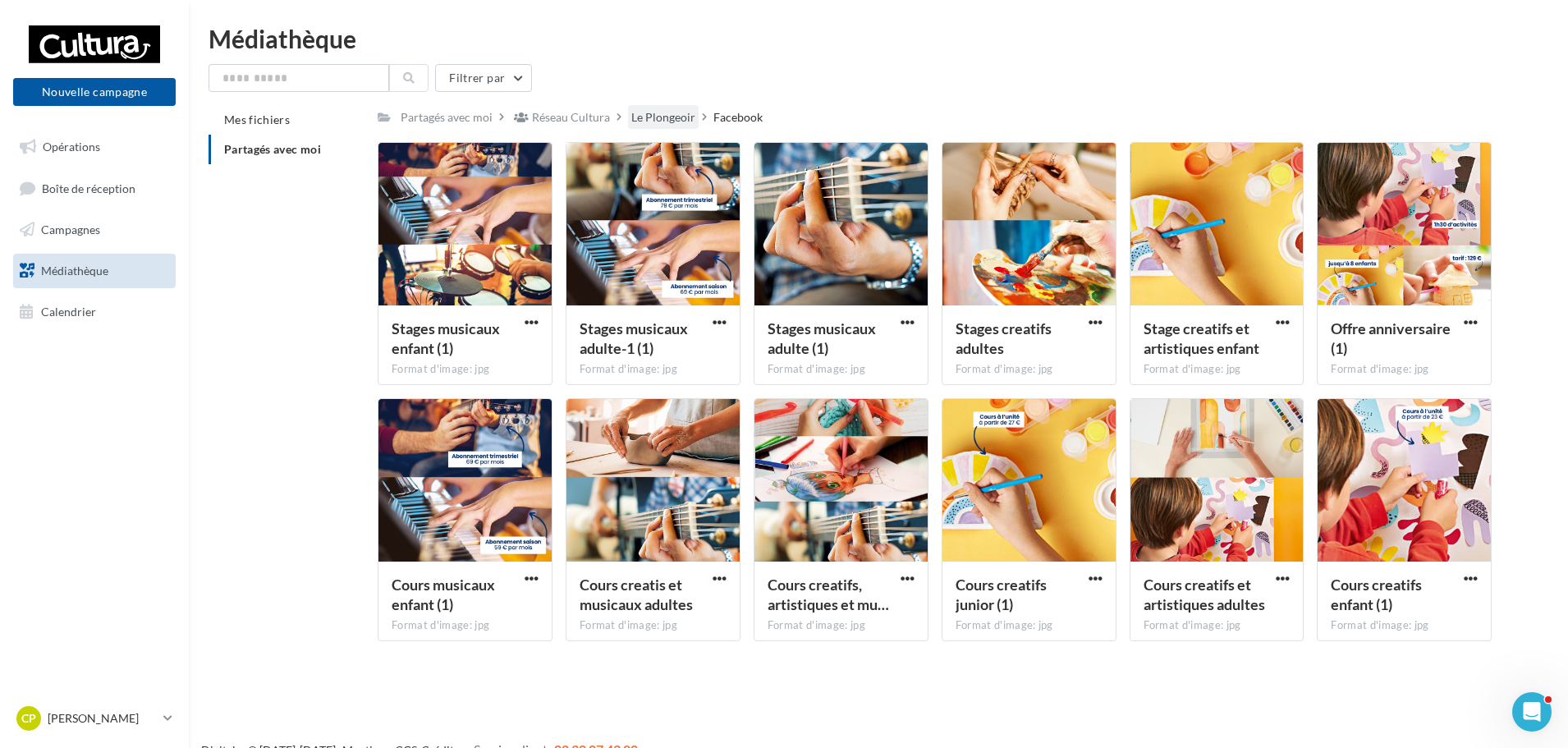
click at [635, 117] on div "Le Plongeoir" at bounding box center [663, 117] width 64 height 16
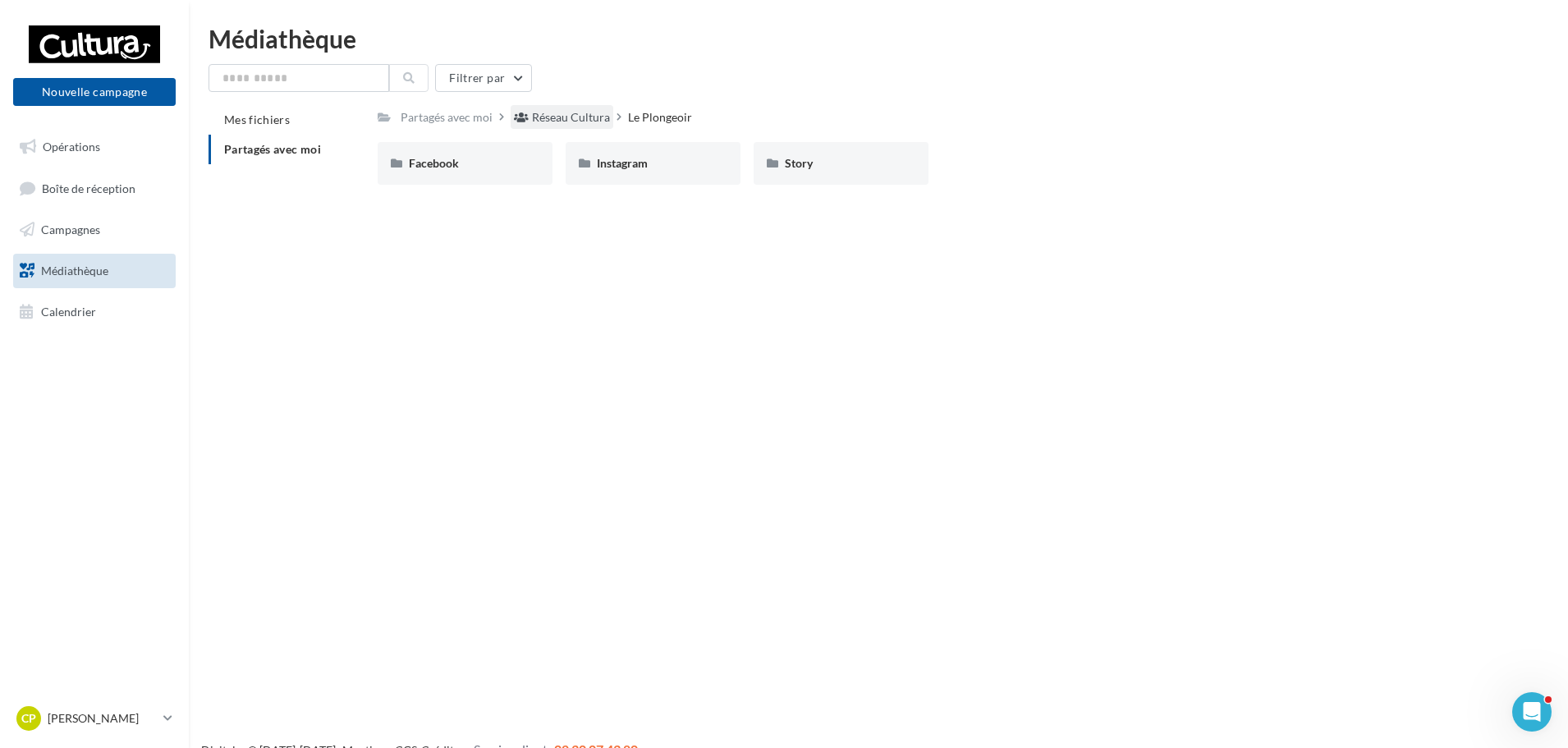
click at [532, 121] on div "Réseau Cultura" at bounding box center [571, 117] width 78 height 16
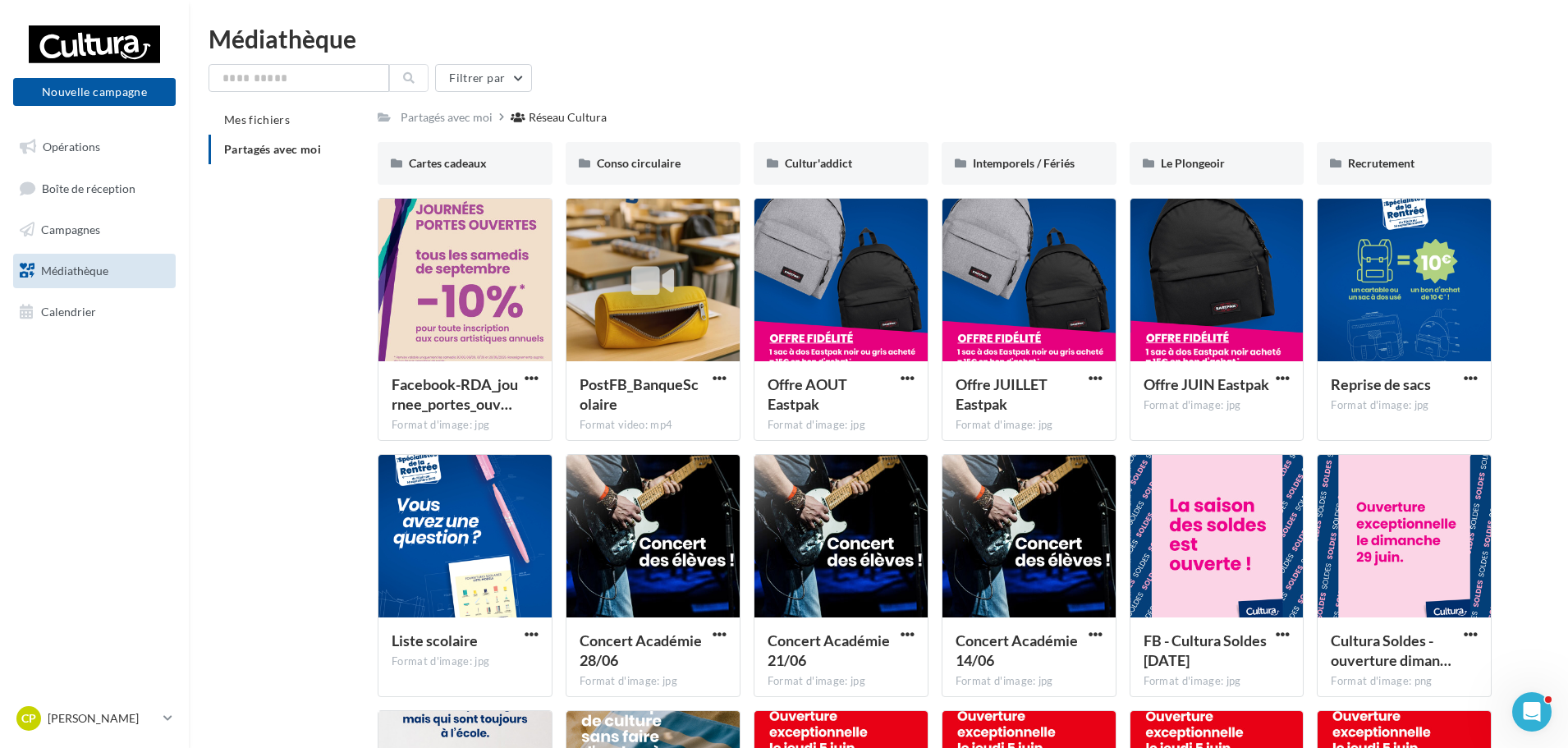
drag, startPoint x: 283, startPoint y: 307, endPoint x: 265, endPoint y: 327, distance: 26.9
click at [287, 310] on div "Mes fichiers Partagés avec moi Partagés avec moi Réseau Cultura Rs Partagé par …" at bounding box center [884, 664] width 1353 height 1117
click at [457, 157] on span "Cartes cadeaux" at bounding box center [447, 163] width 78 height 14
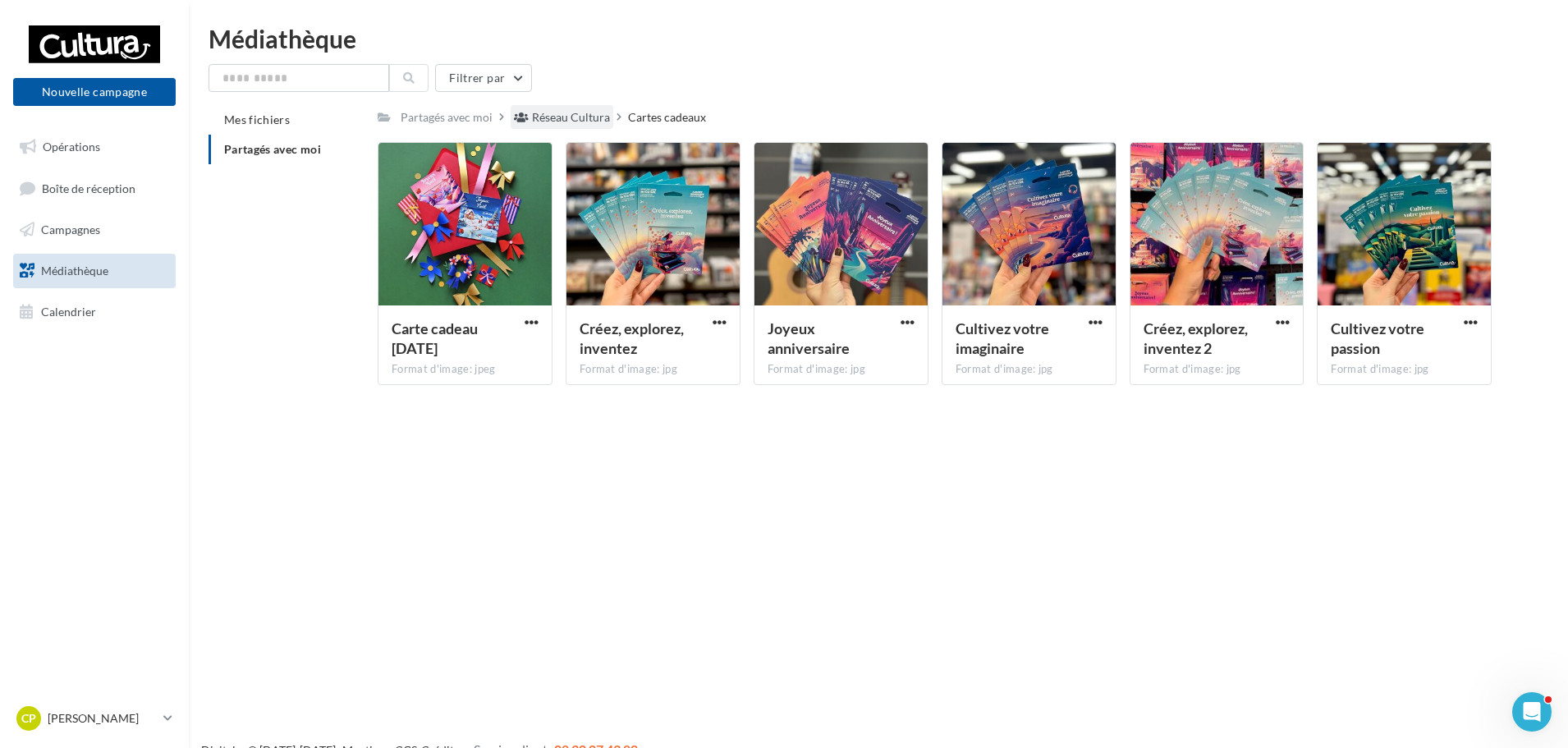
click at [533, 110] on div "Réseau Cultura" at bounding box center [571, 117] width 78 height 16
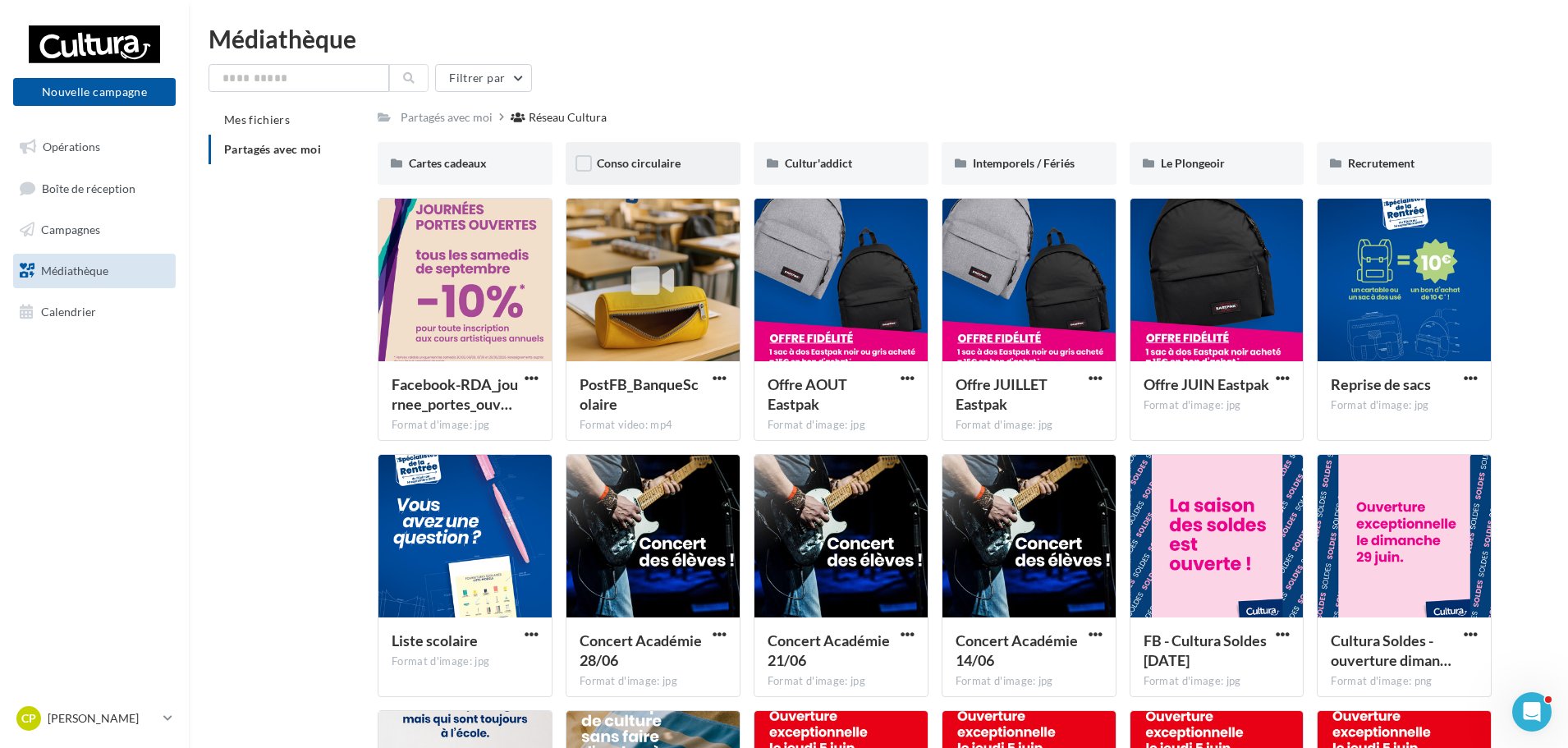
click at [592, 147] on div "Conso circulaire" at bounding box center [653, 164] width 175 height 43
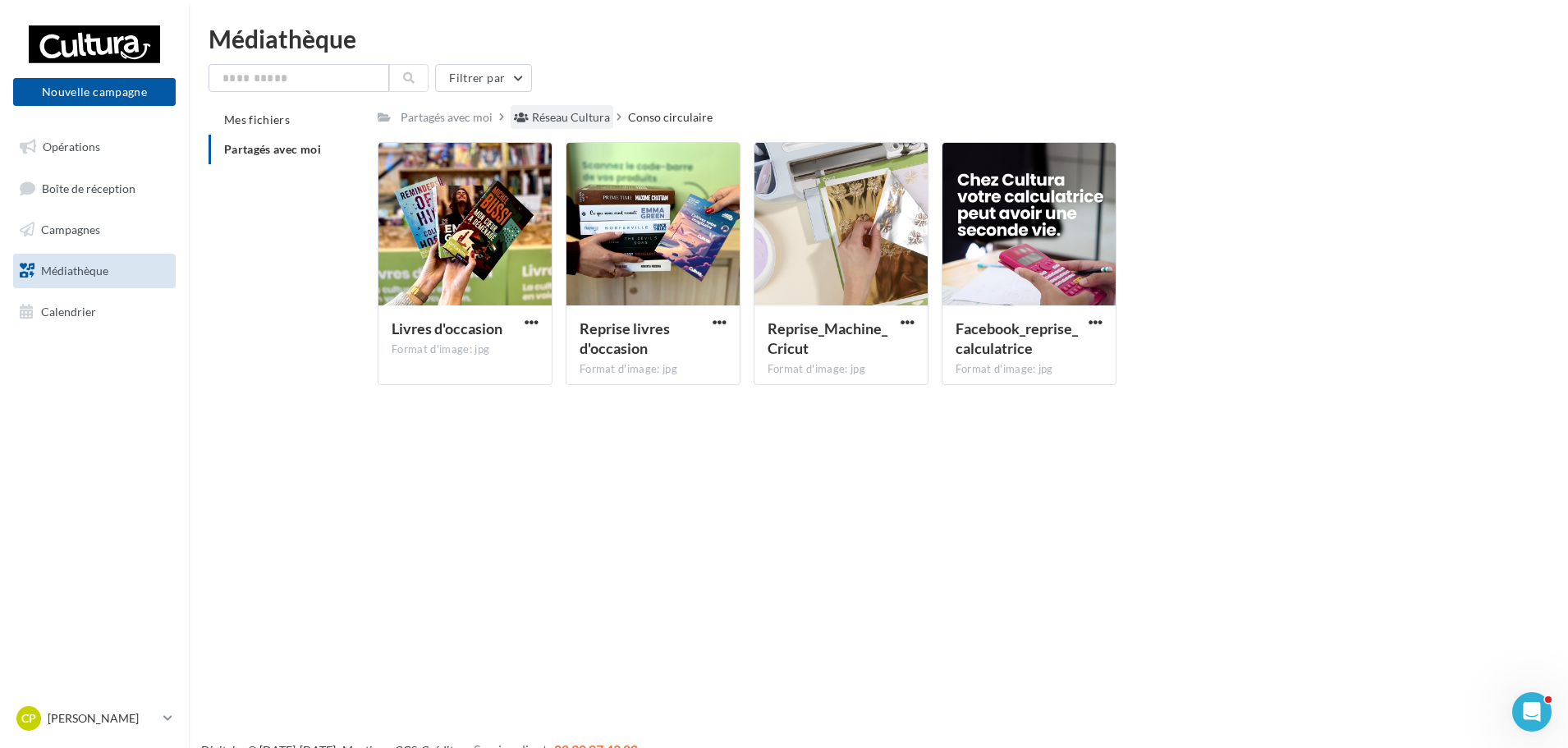
click at [574, 120] on div "Réseau Cultura" at bounding box center [571, 117] width 78 height 16
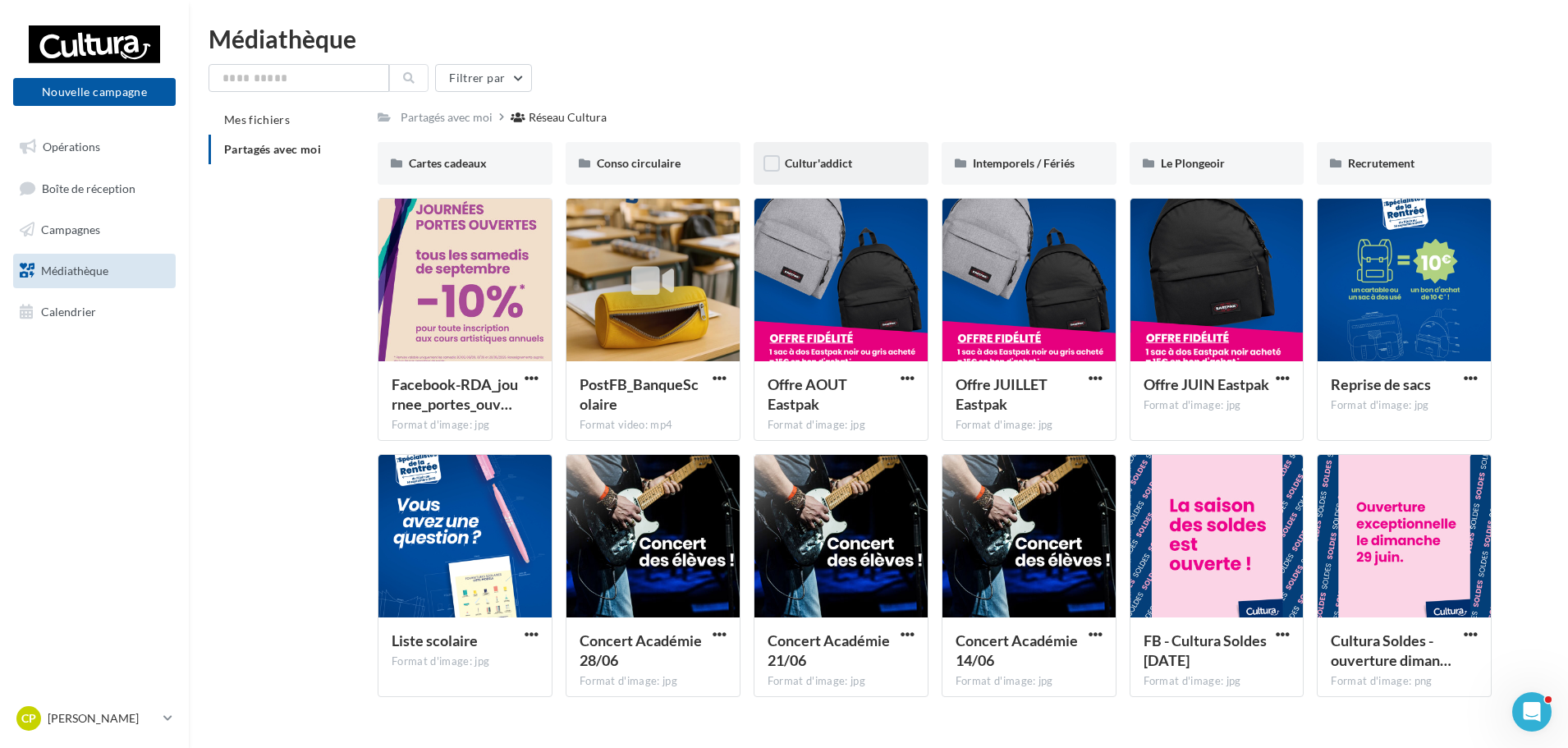
click at [859, 163] on div "Cultur'addict" at bounding box center [841, 163] width 112 height 16
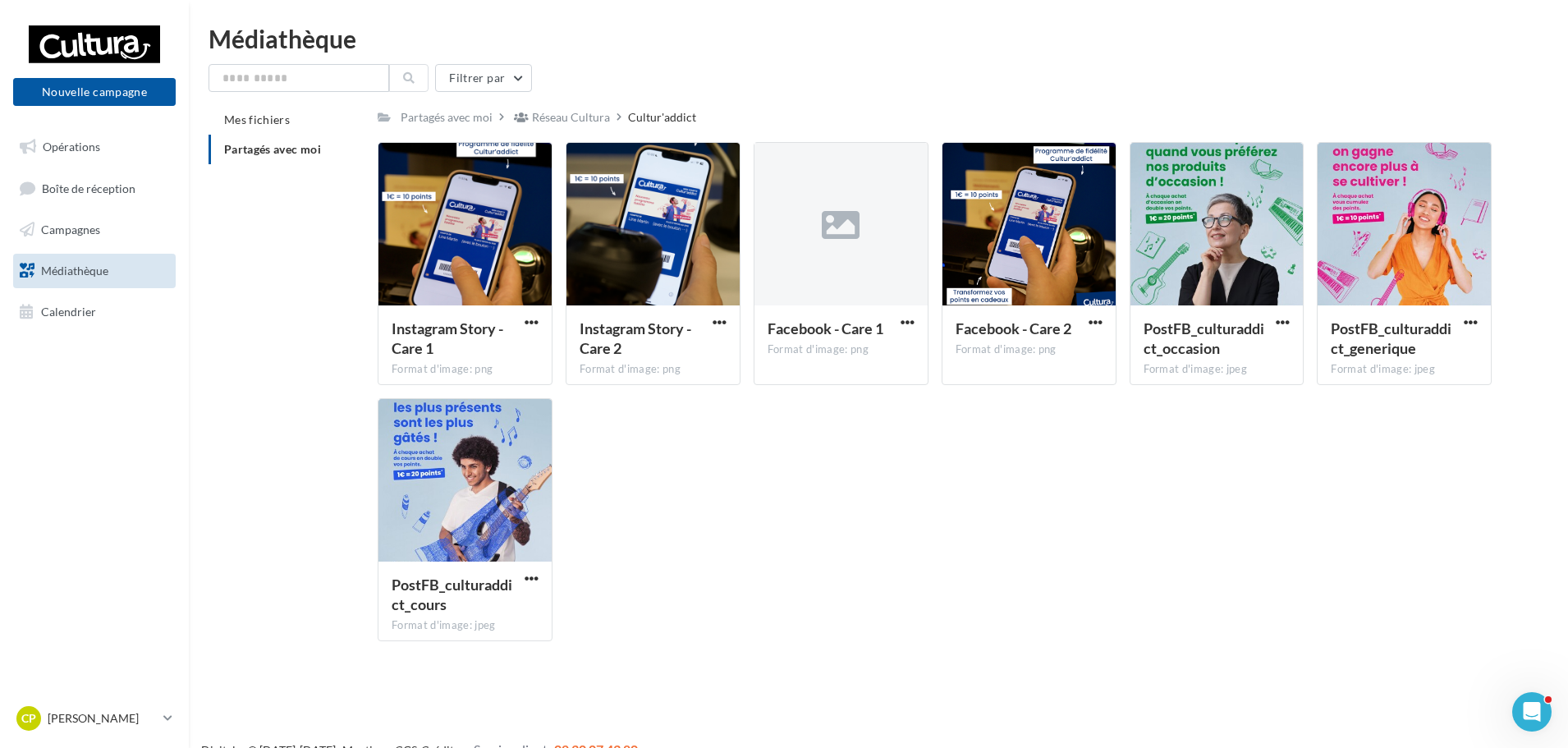
click at [87, 265] on span "Médiathèque" at bounding box center [75, 270] width 68 height 14
